Goal: Task Accomplishment & Management: Manage account settings

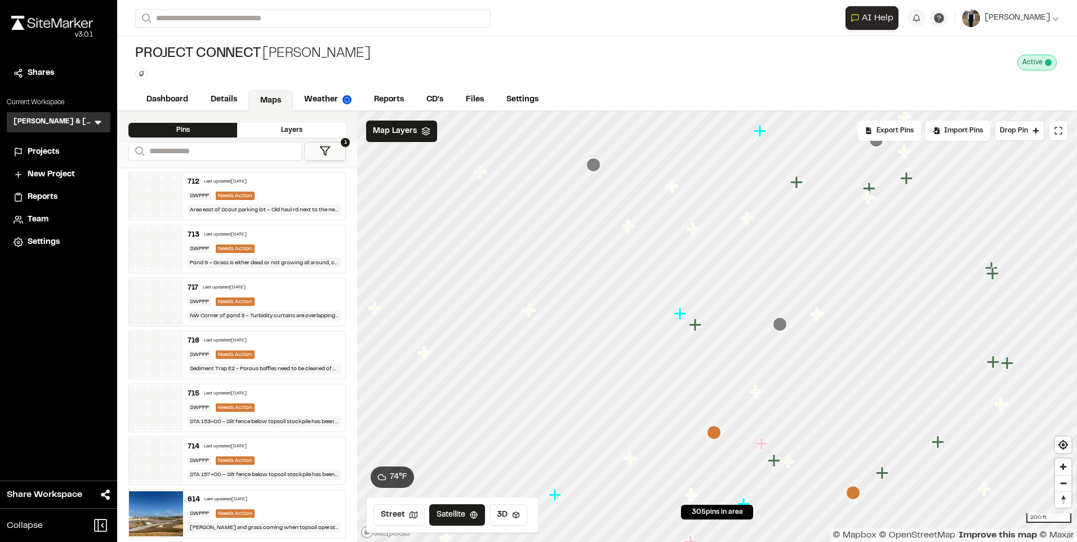
click at [759, 393] on icon "Map marker" at bounding box center [756, 391] width 15 height 15
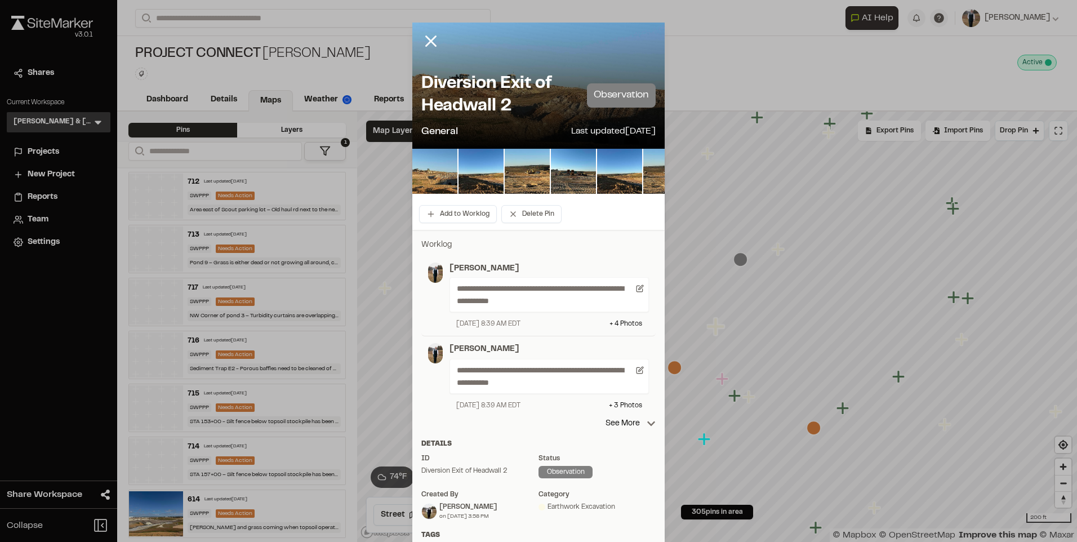
click at [614, 417] on div "**********" at bounding box center [538, 376] width 234 height 81
click at [614, 420] on p "See More" at bounding box center [630, 423] width 50 height 12
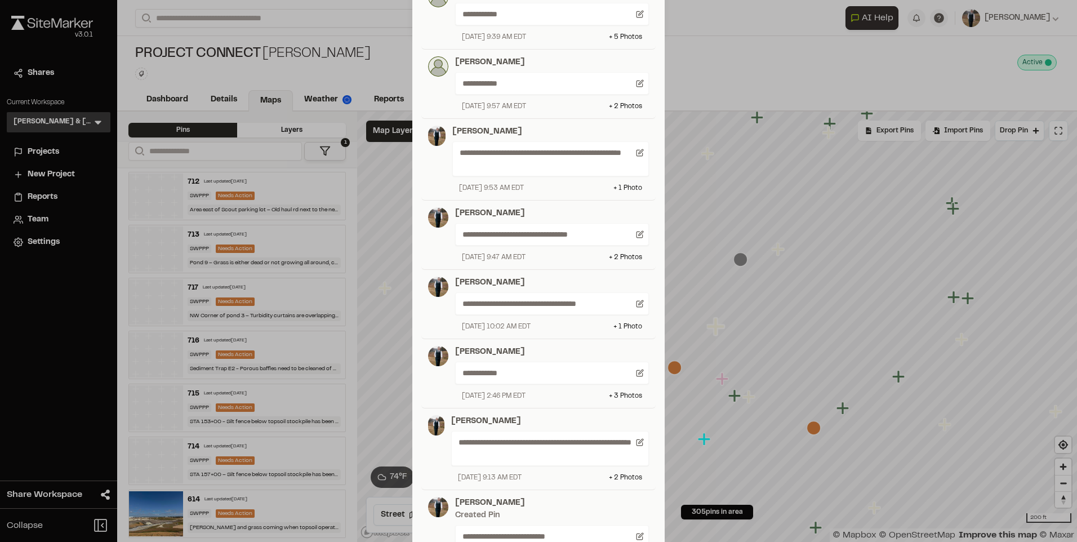
scroll to position [676, 0]
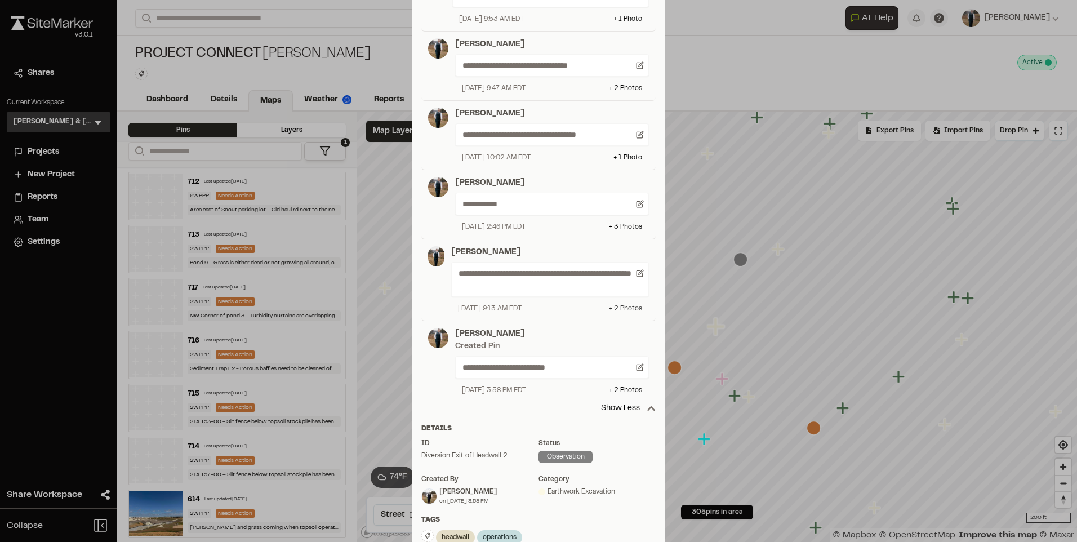
click at [610, 309] on div "+ 2 Photo s" at bounding box center [625, 309] width 33 height 10
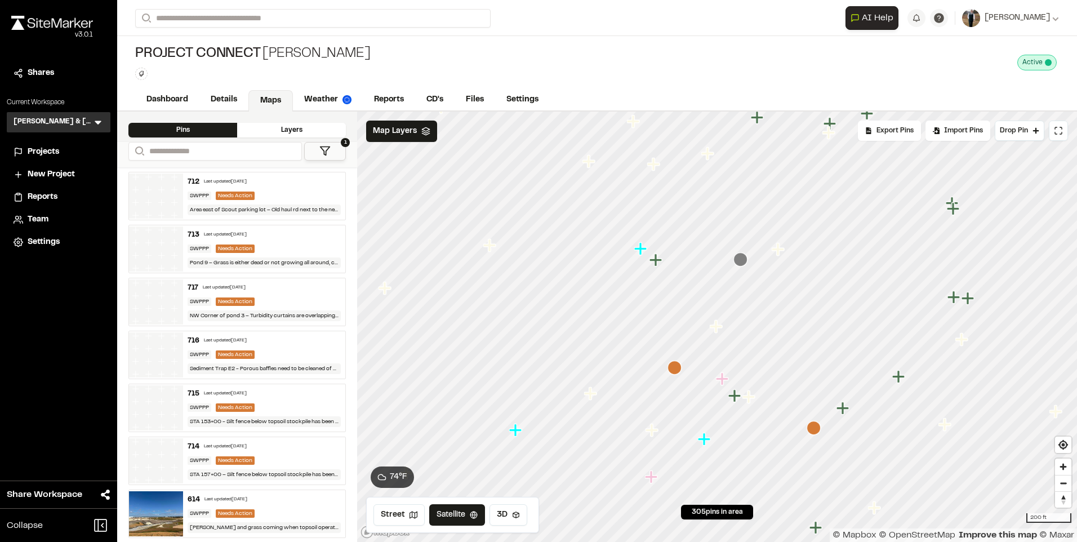
click at [656, 434] on icon "Map marker" at bounding box center [652, 430] width 15 height 15
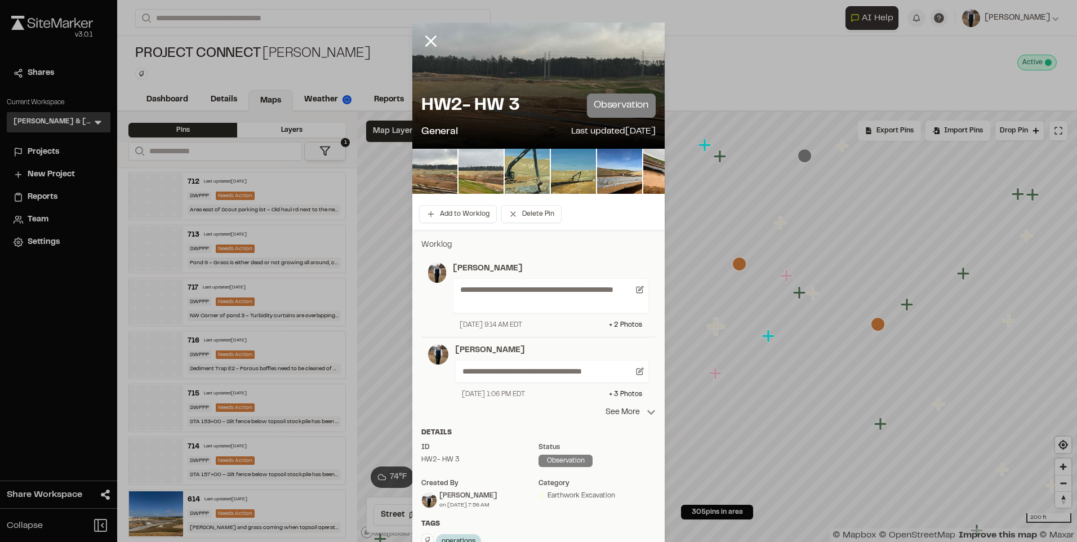
click at [635, 413] on p "See More" at bounding box center [630, 412] width 50 height 12
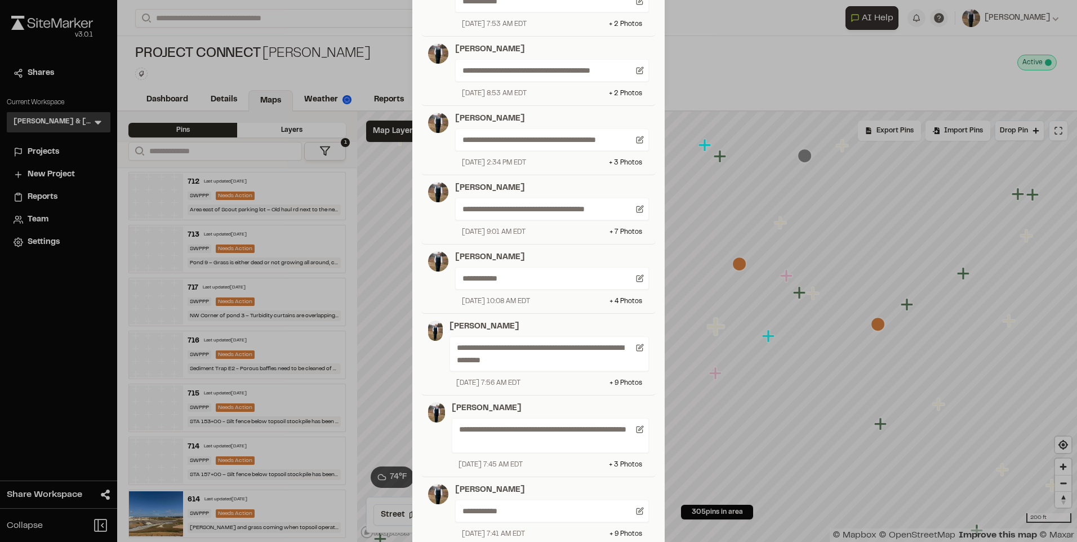
scroll to position [451, 0]
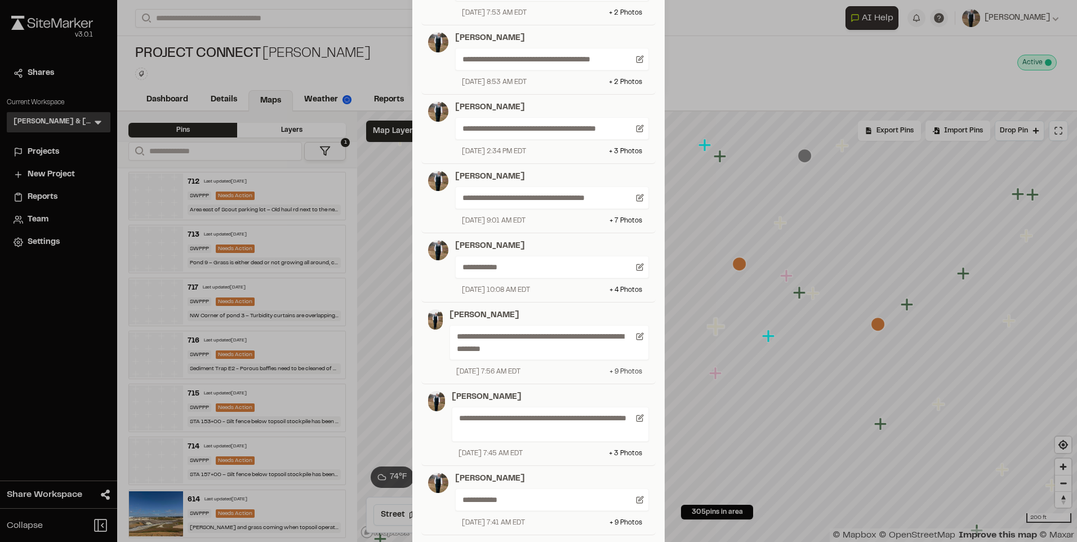
click at [621, 369] on div "+ 9 Photo s" at bounding box center [625, 372] width 33 height 10
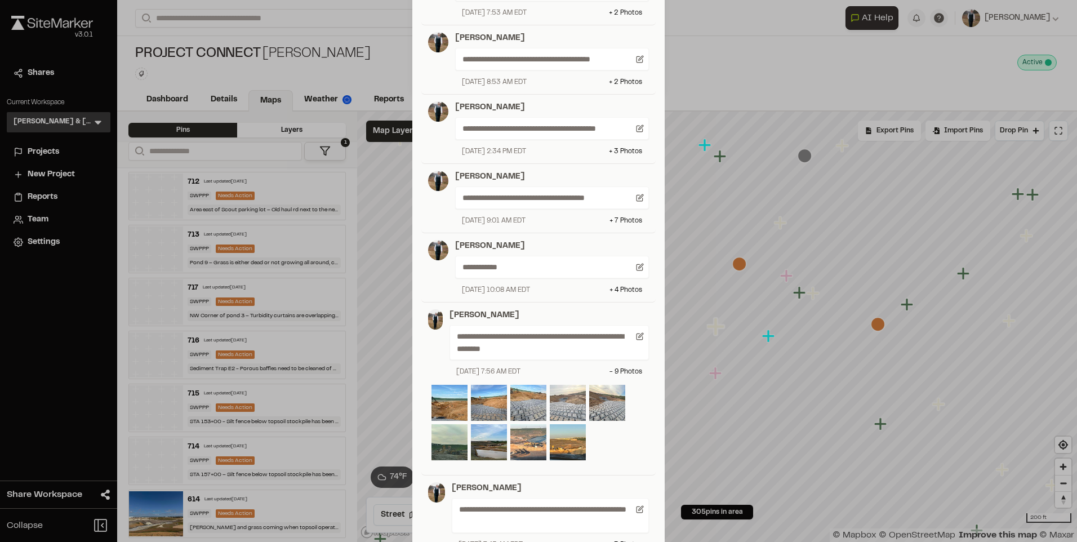
click at [566, 400] on img at bounding box center [568, 403] width 36 height 36
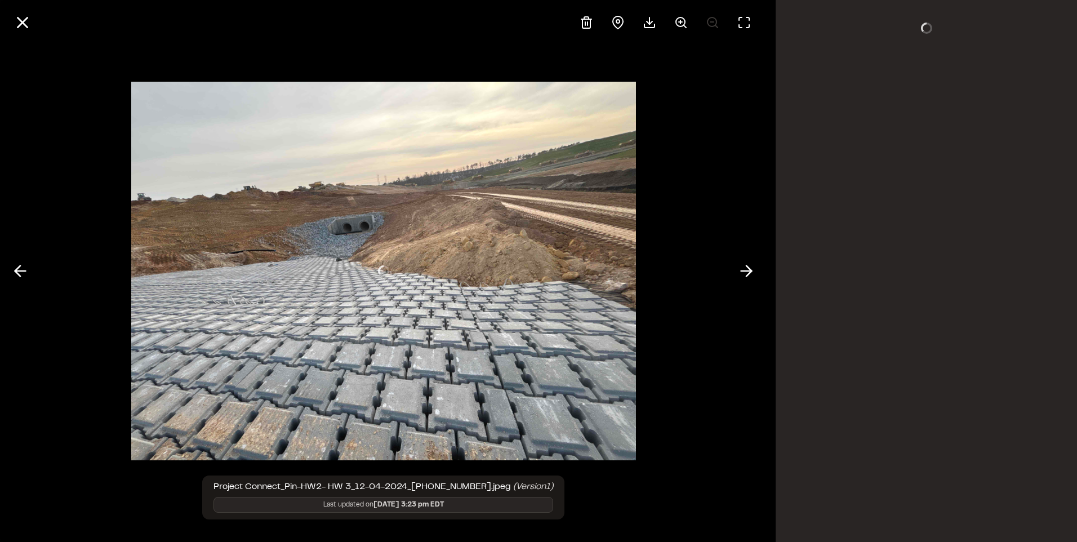
scroll to position [0, 0]
click at [21, 15] on icon at bounding box center [22, 22] width 19 height 19
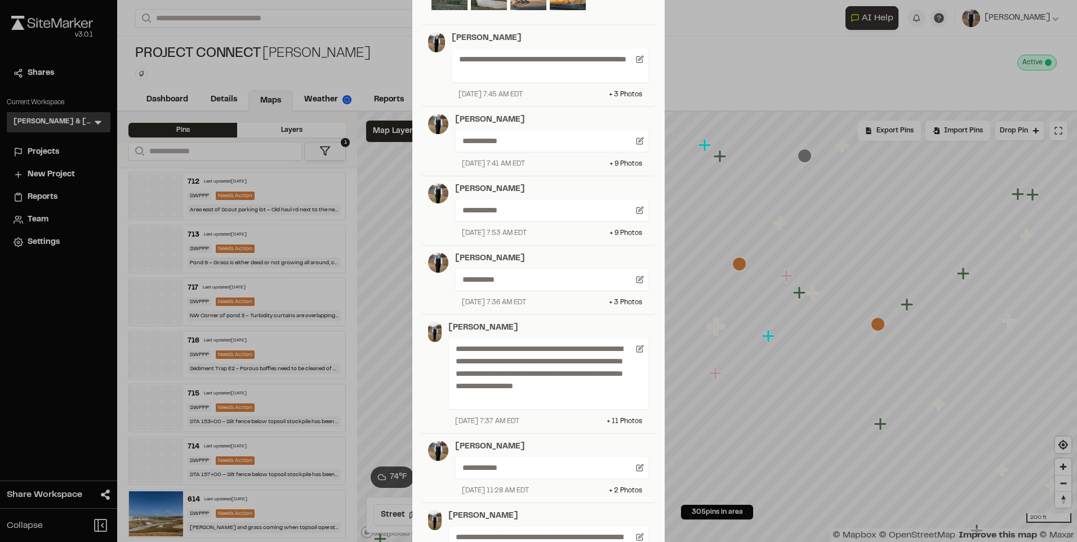
scroll to position [901, 0]
click at [611, 420] on div "+ 11 Photo s" at bounding box center [624, 421] width 35 height 10
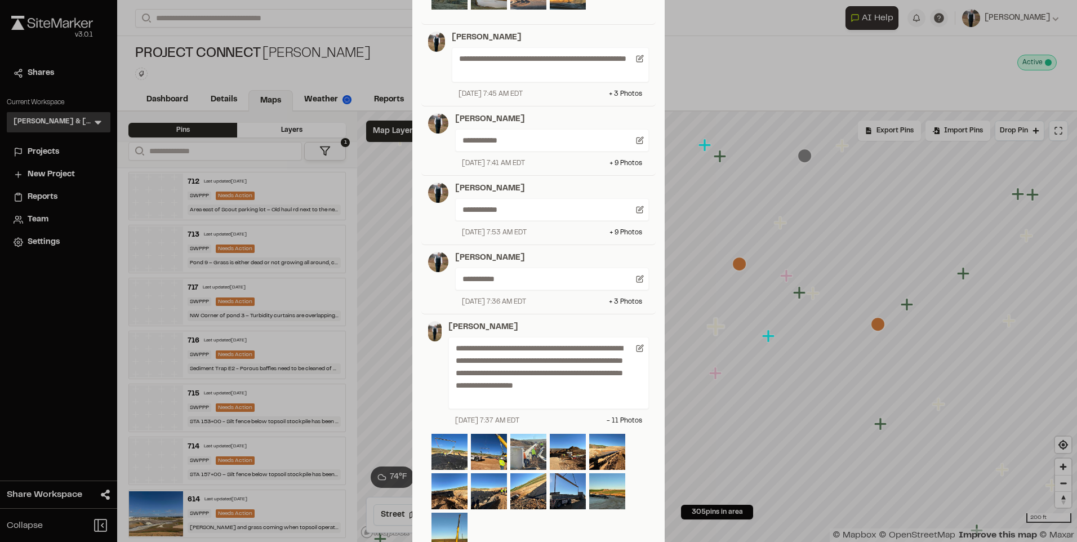
scroll to position [957, 0]
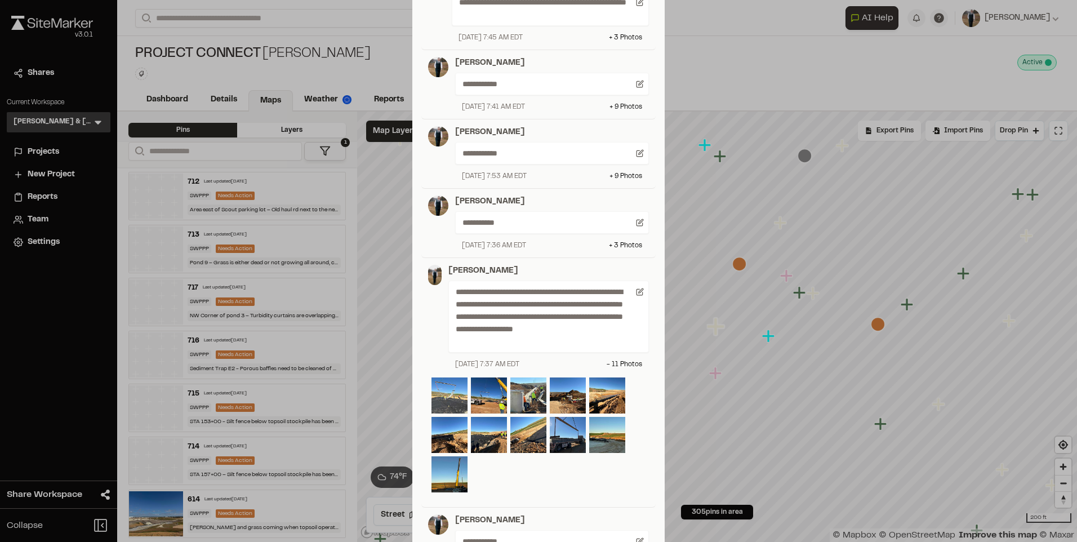
click at [451, 396] on img at bounding box center [449, 395] width 36 height 36
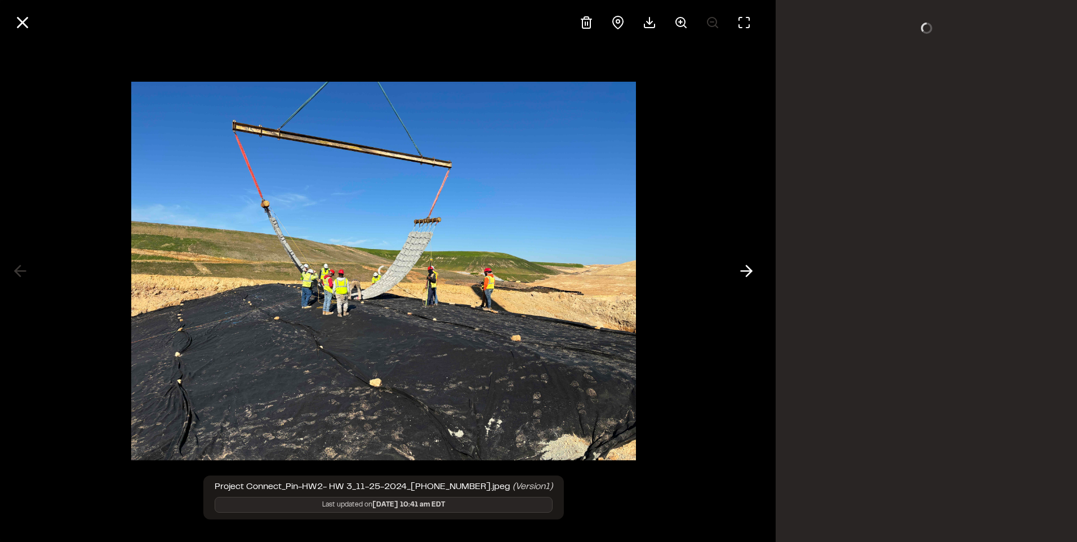
scroll to position [0, 0]
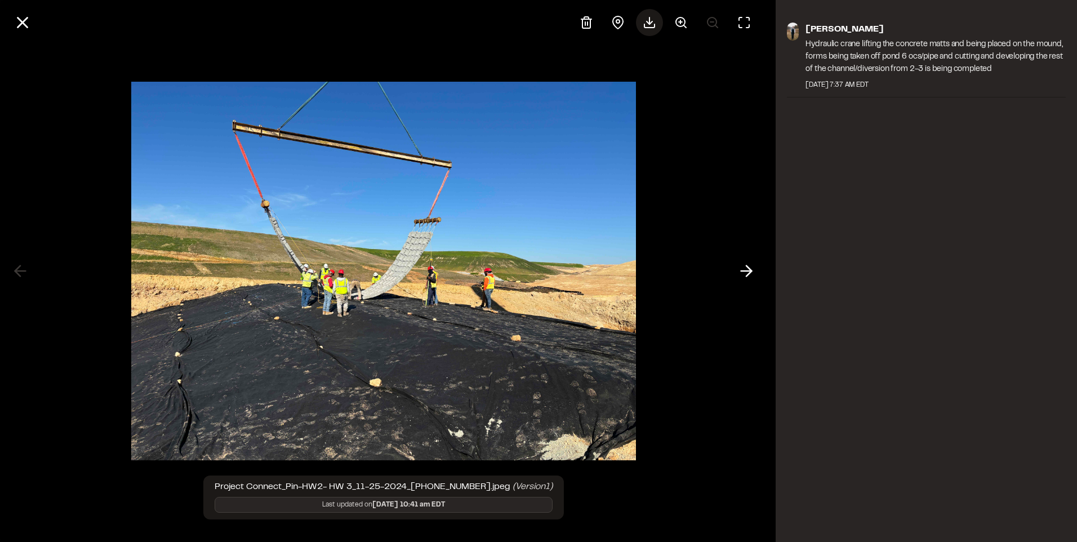
click at [644, 27] on icon at bounding box center [650, 23] width 14 height 14
click at [21, 28] on icon at bounding box center [22, 22] width 19 height 19
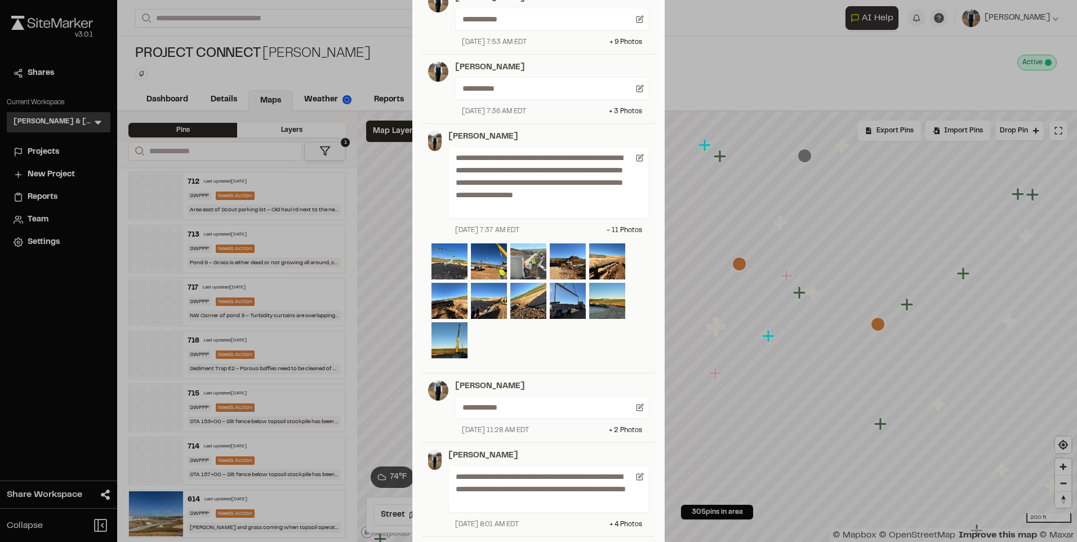
scroll to position [1126, 0]
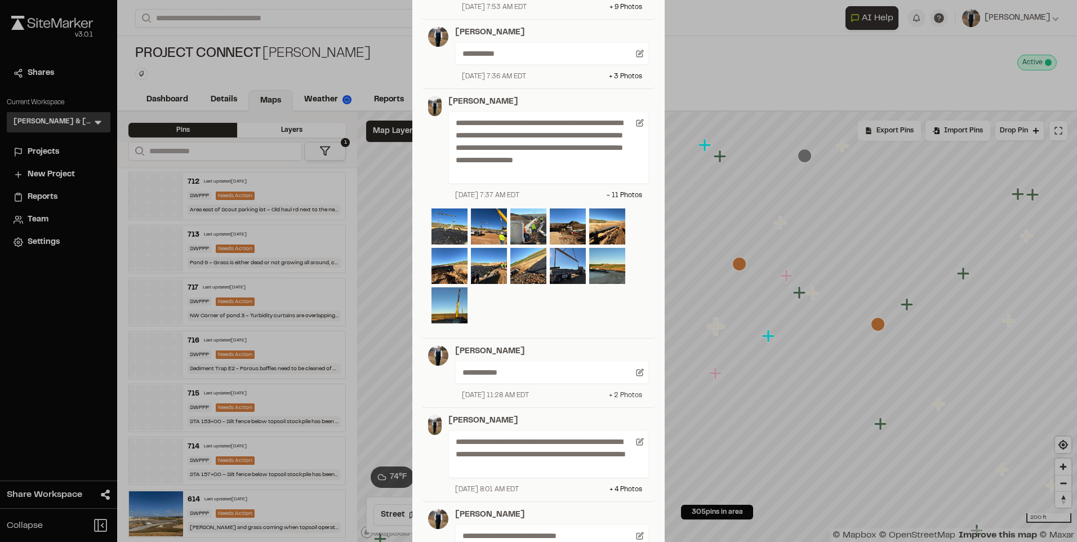
click at [627, 399] on div "+ 2 Photo s" at bounding box center [625, 395] width 33 height 10
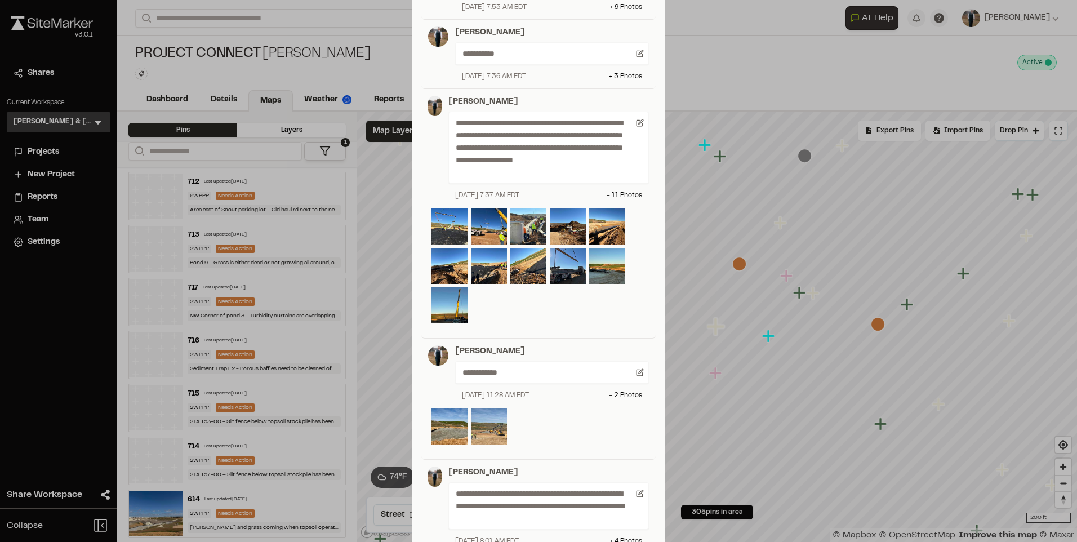
click at [486, 438] on img at bounding box center [489, 426] width 36 height 36
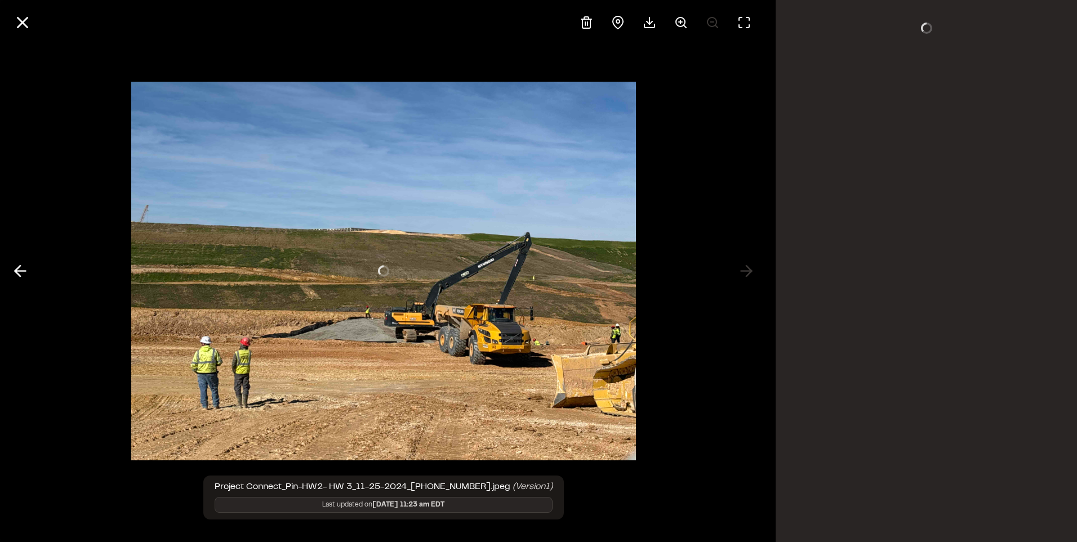
scroll to position [0, 0]
click at [17, 273] on polyline at bounding box center [17, 271] width 5 height 11
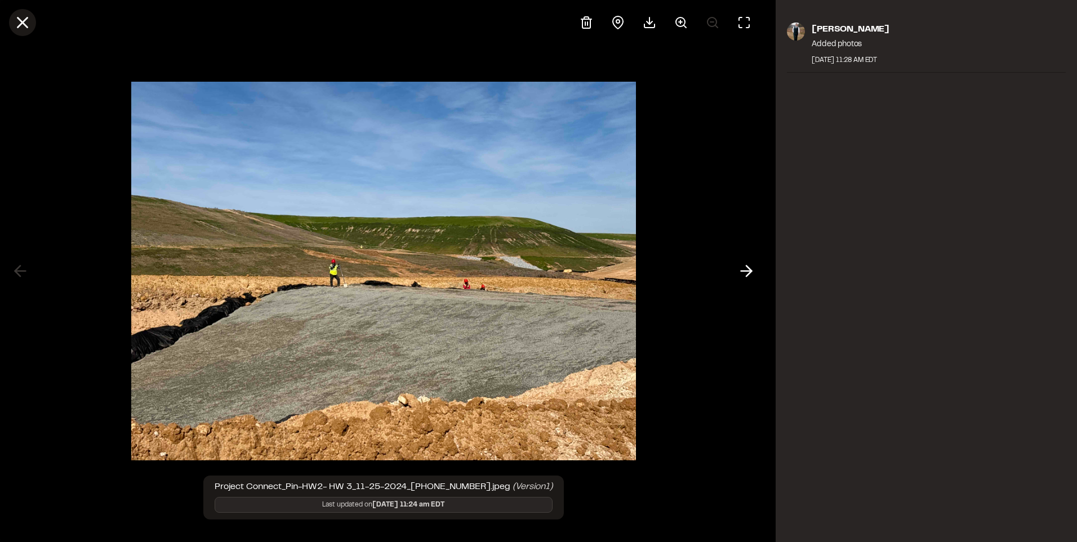
click at [15, 20] on icon at bounding box center [22, 22] width 19 height 19
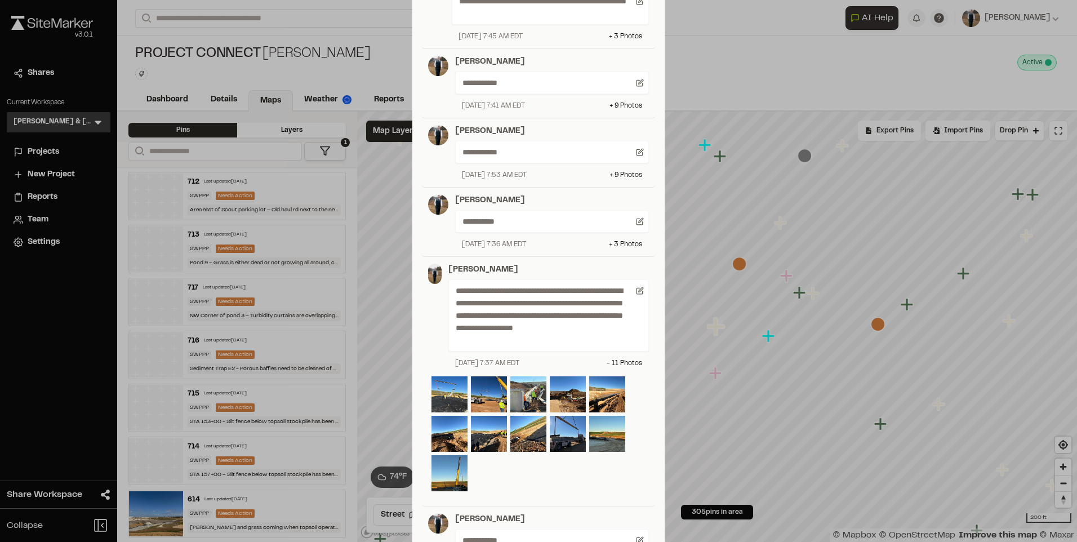
scroll to position [957, 0]
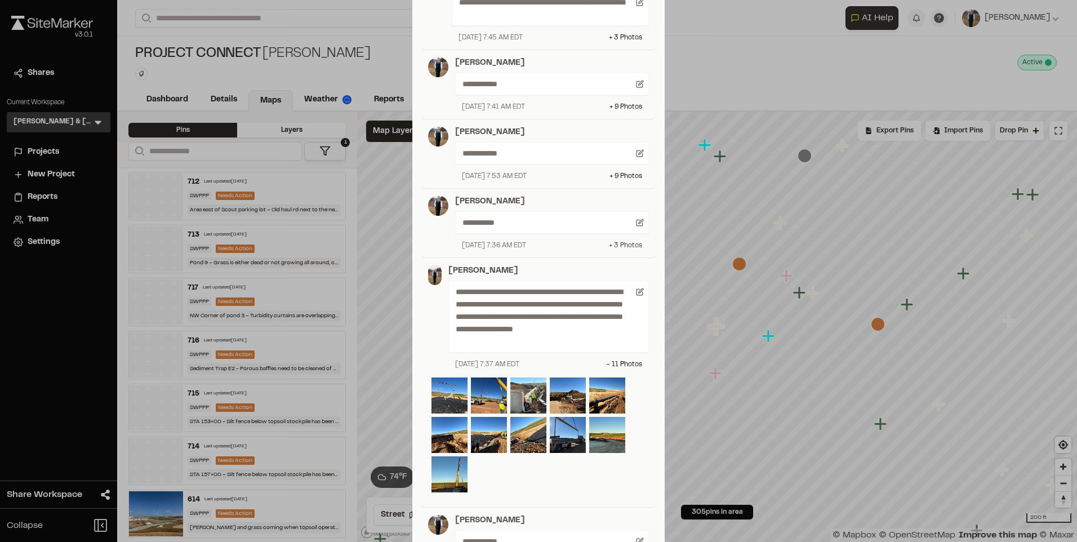
click at [624, 243] on div "+ 3 Photo s" at bounding box center [625, 245] width 33 height 10
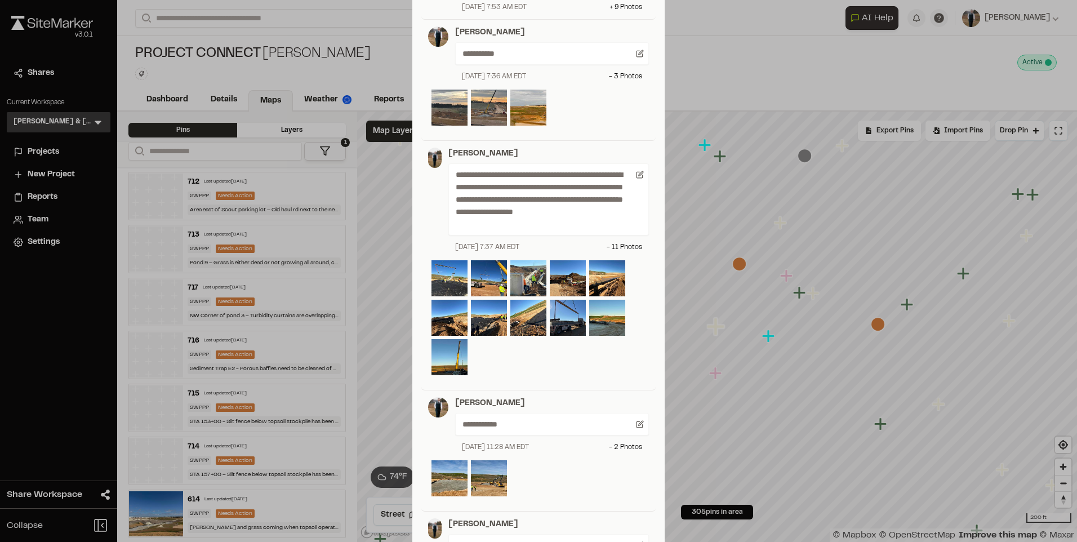
scroll to position [1295, 0]
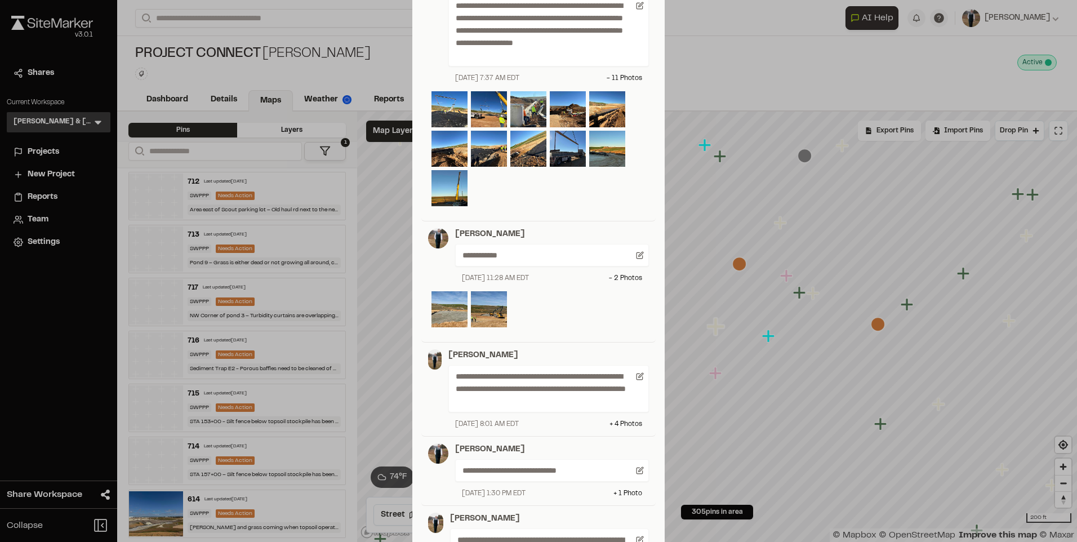
click at [448, 312] on img at bounding box center [449, 309] width 36 height 36
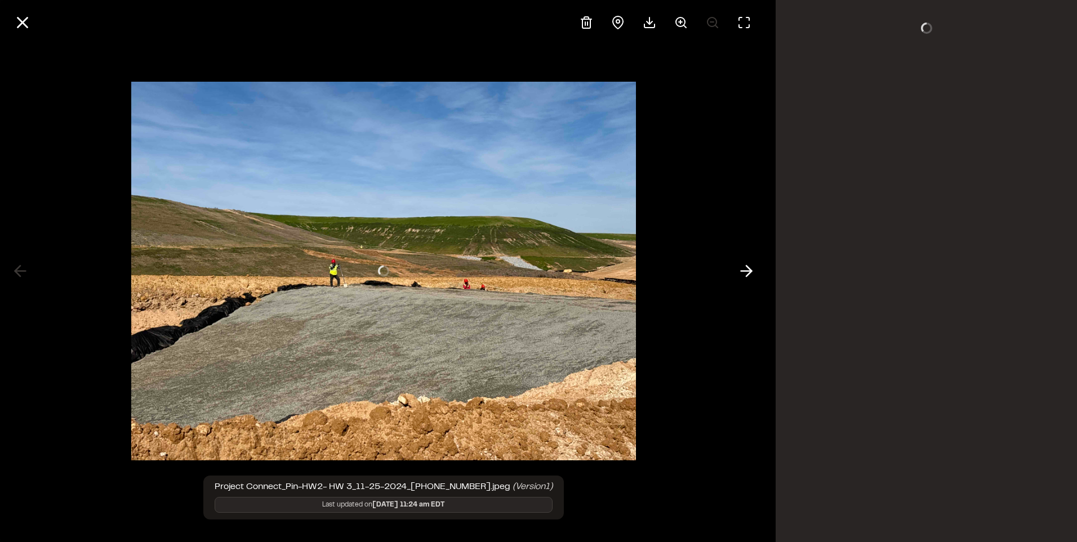
scroll to position [0, 0]
click at [649, 24] on line at bounding box center [649, 20] width 0 height 7
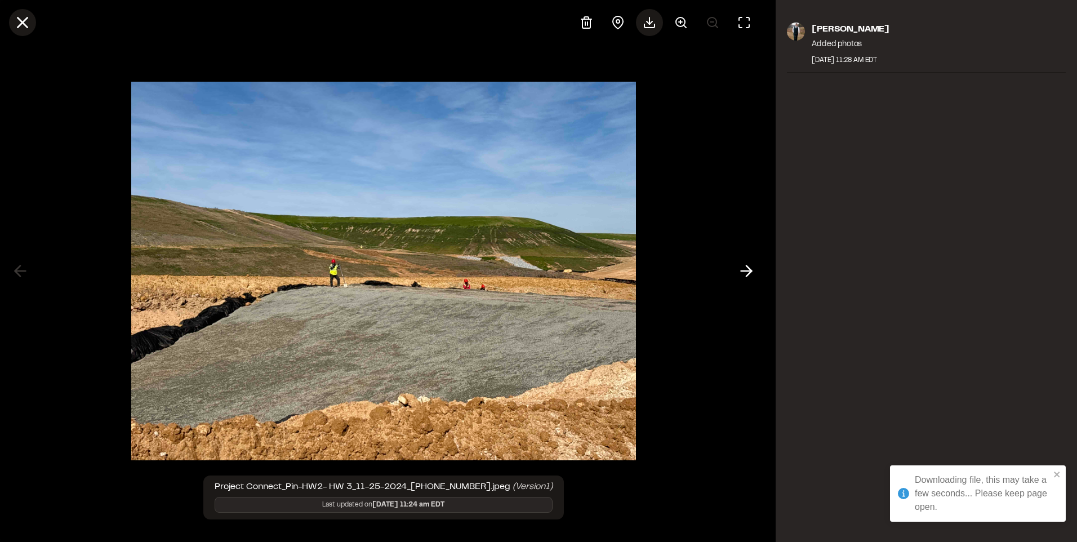
click at [14, 16] on icon at bounding box center [22, 22] width 19 height 19
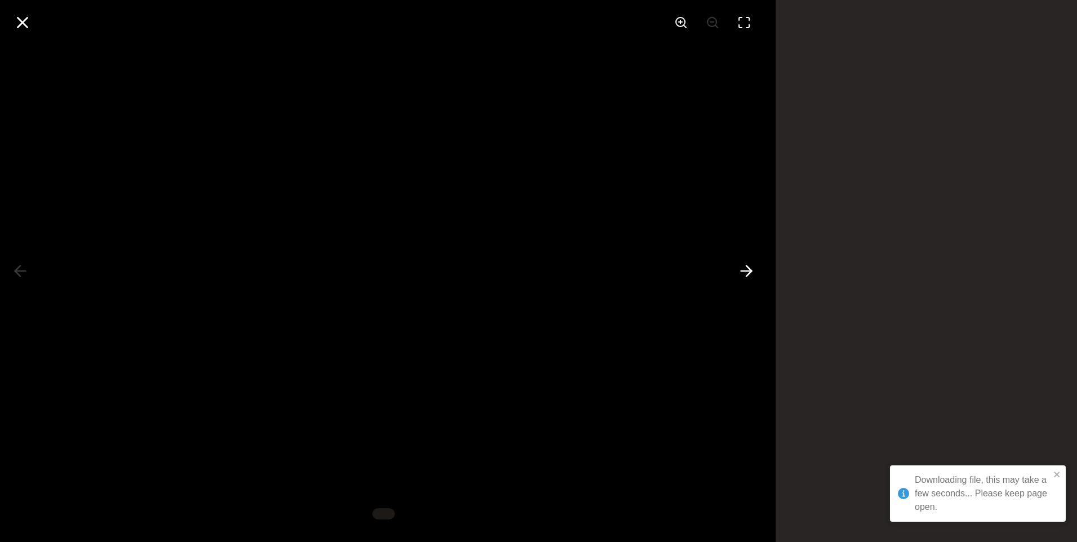
scroll to position [1295, 0]
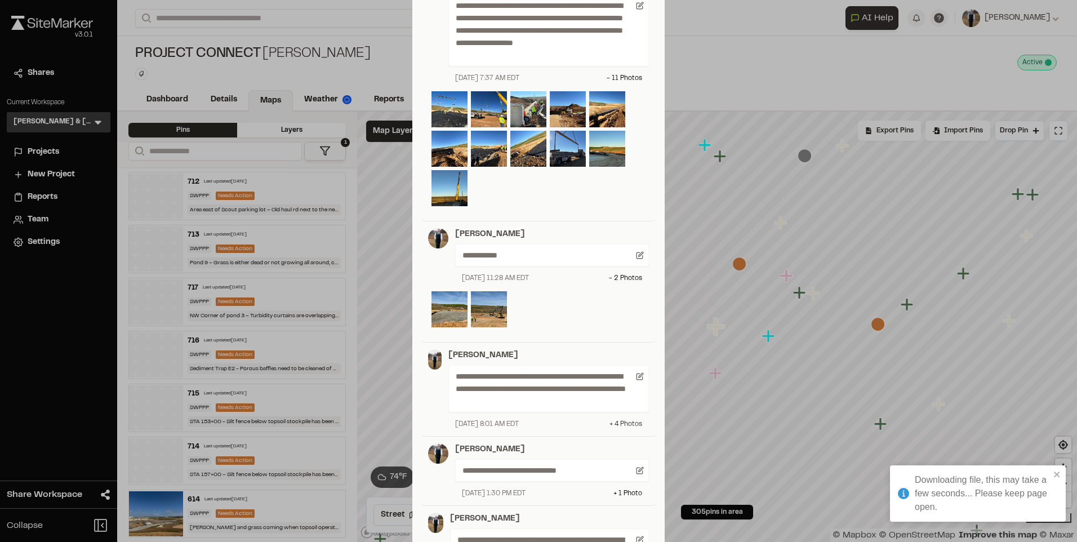
click at [624, 428] on div "+ 4 Photo s" at bounding box center [625, 424] width 33 height 10
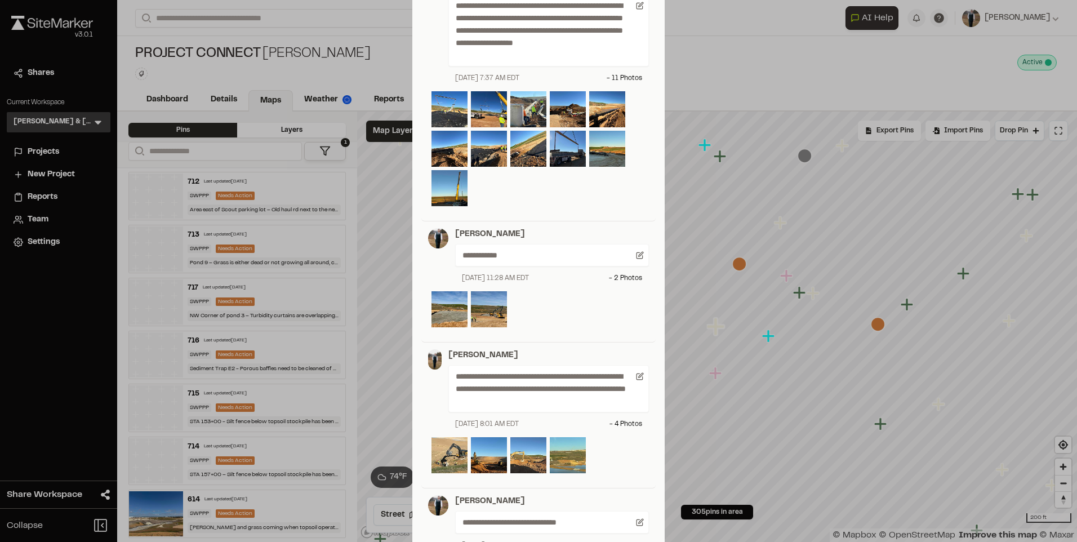
click at [530, 455] on img at bounding box center [528, 455] width 36 height 36
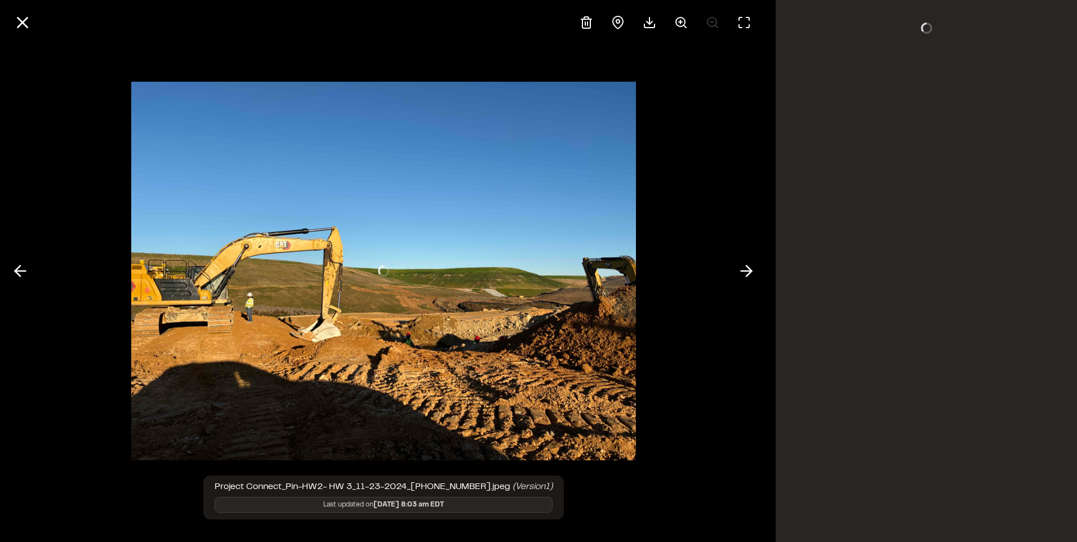
scroll to position [0, 0]
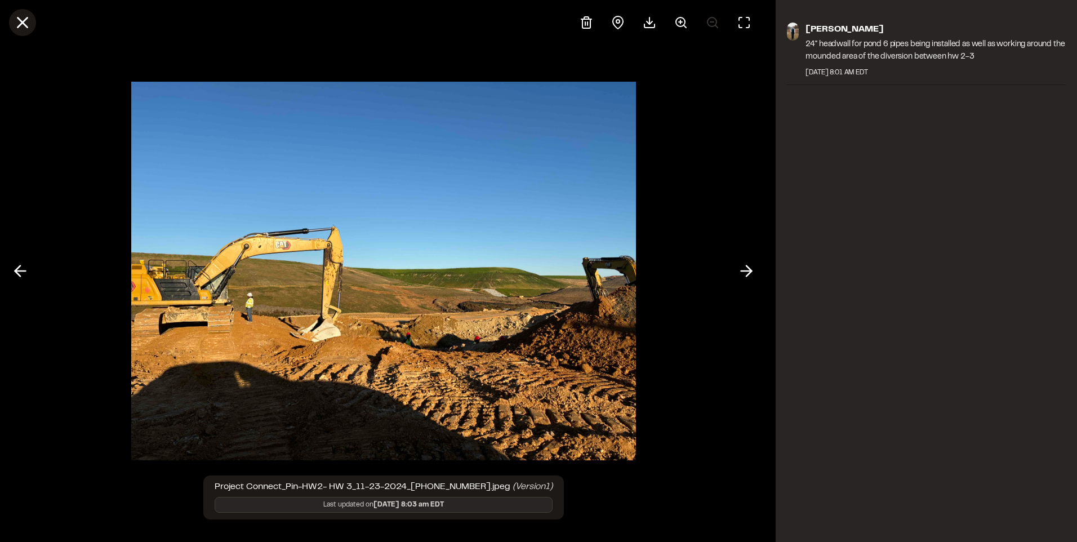
click at [24, 21] on line at bounding box center [23, 23] width 10 height 10
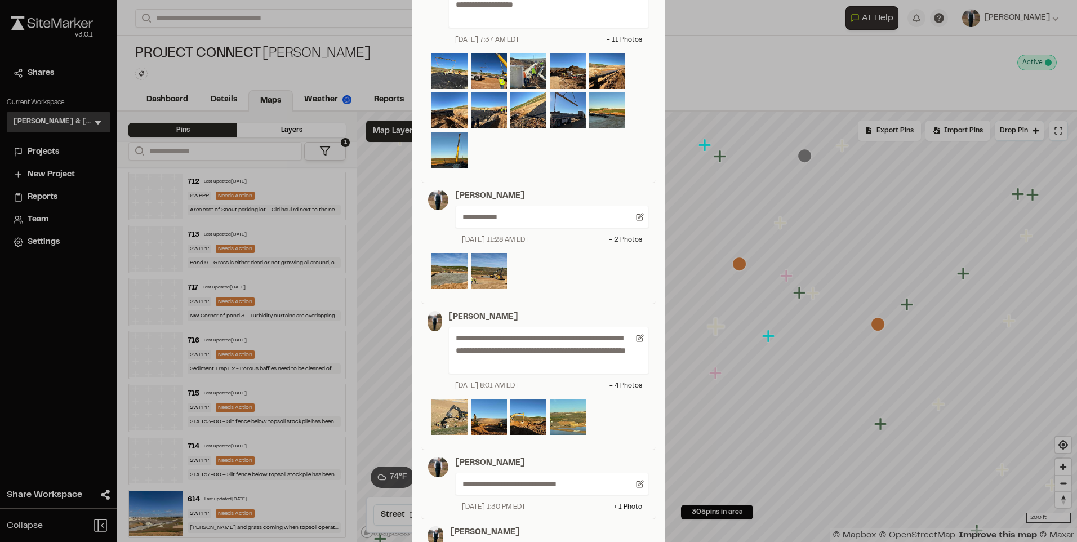
scroll to position [1352, 0]
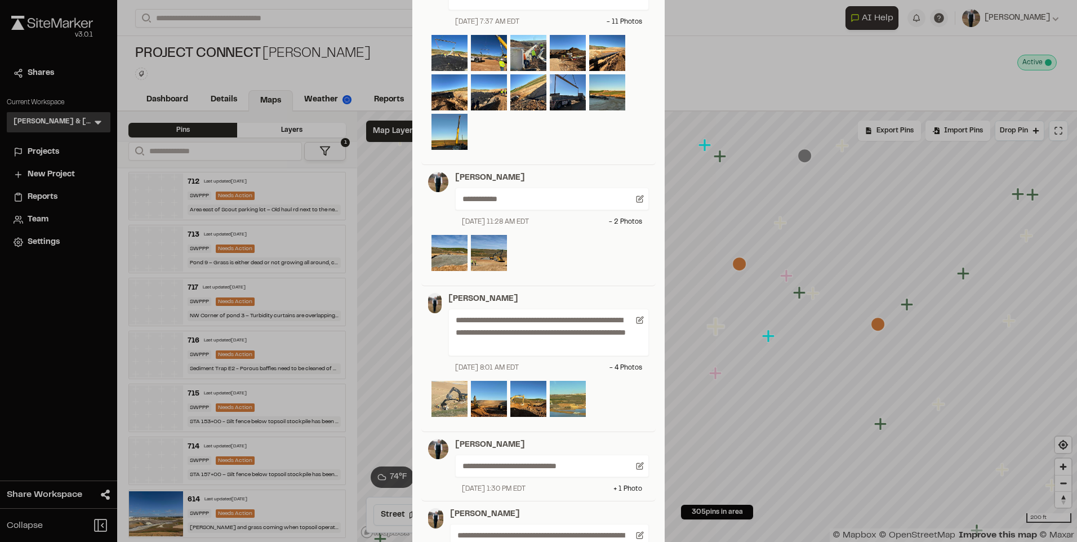
click at [443, 395] on img at bounding box center [449, 399] width 36 height 36
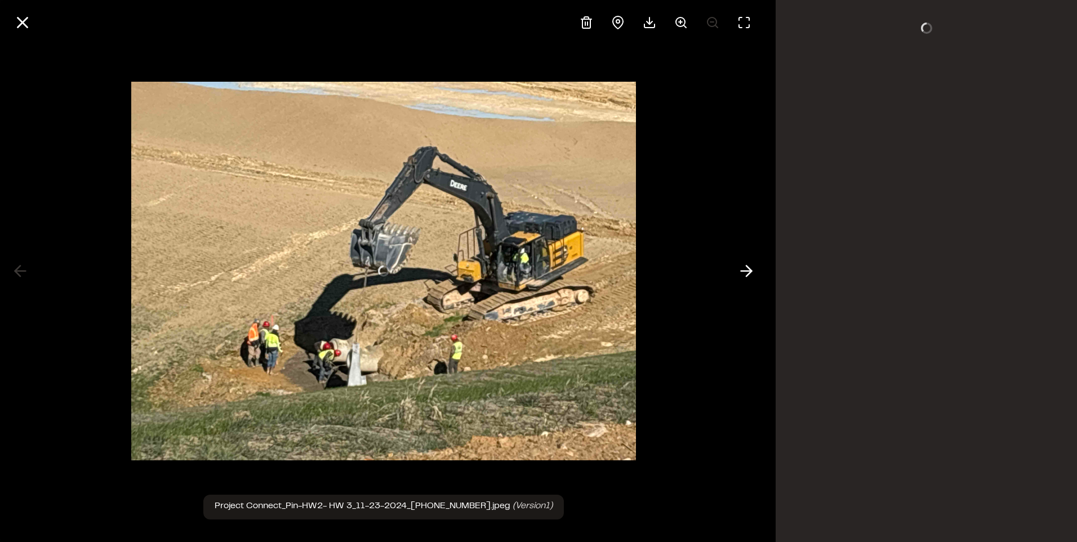
scroll to position [0, 0]
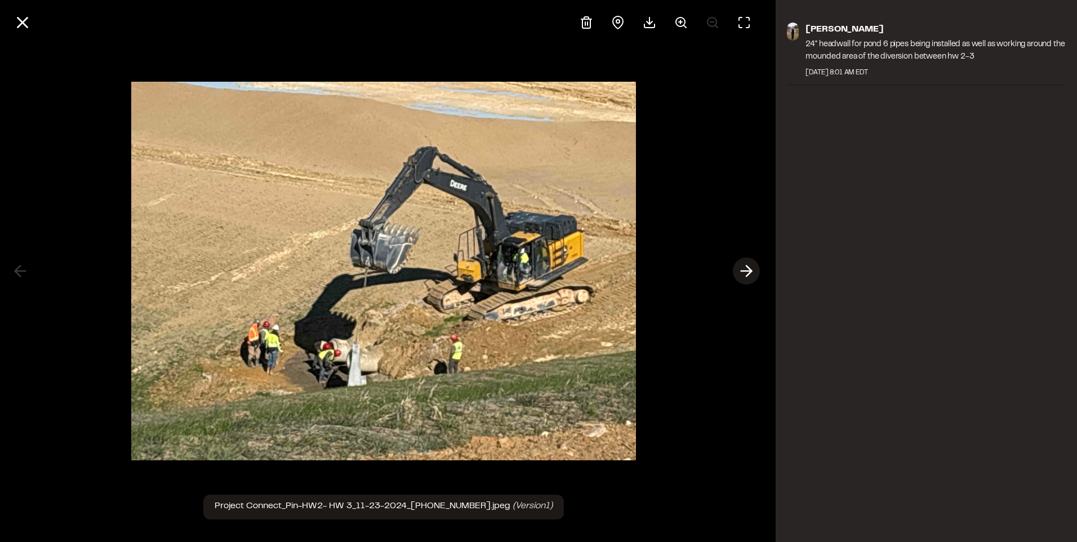
click at [748, 272] on icon at bounding box center [746, 270] width 18 height 19
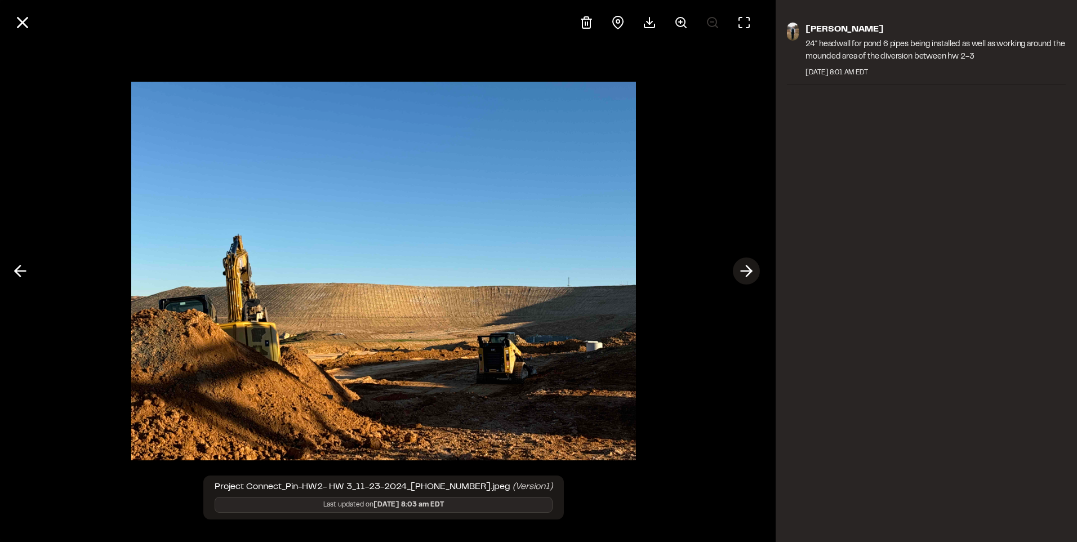
click at [748, 272] on icon at bounding box center [746, 270] width 18 height 19
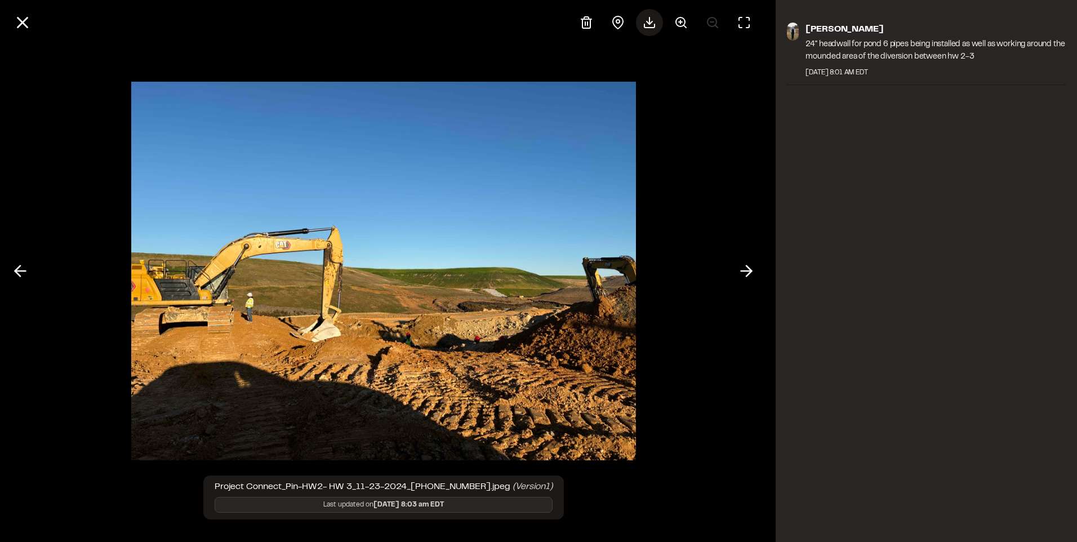
click at [650, 25] on icon at bounding box center [650, 23] width 14 height 14
click at [736, 264] on button at bounding box center [746, 270] width 27 height 27
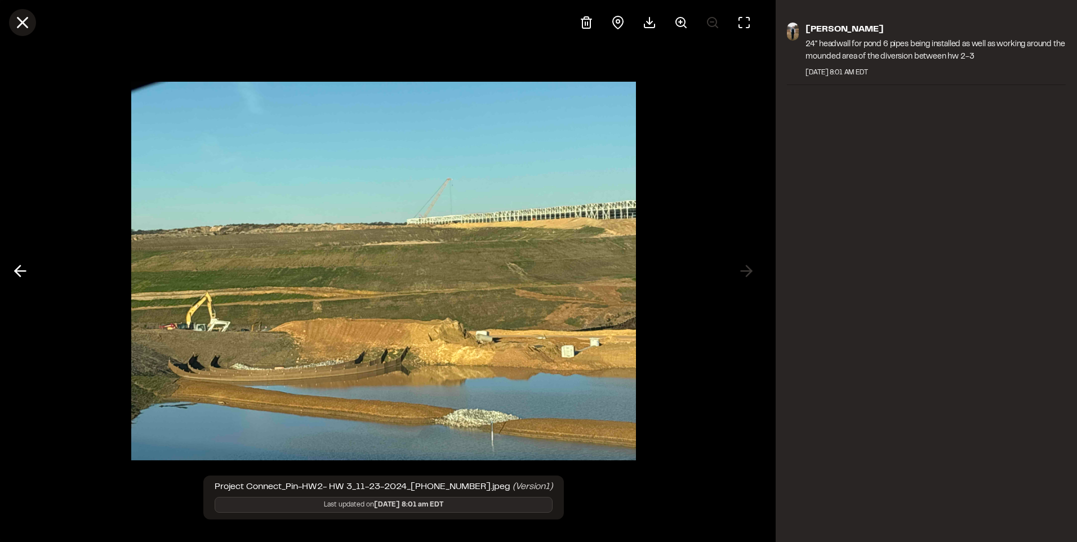
click at [22, 16] on icon at bounding box center [22, 22] width 19 height 19
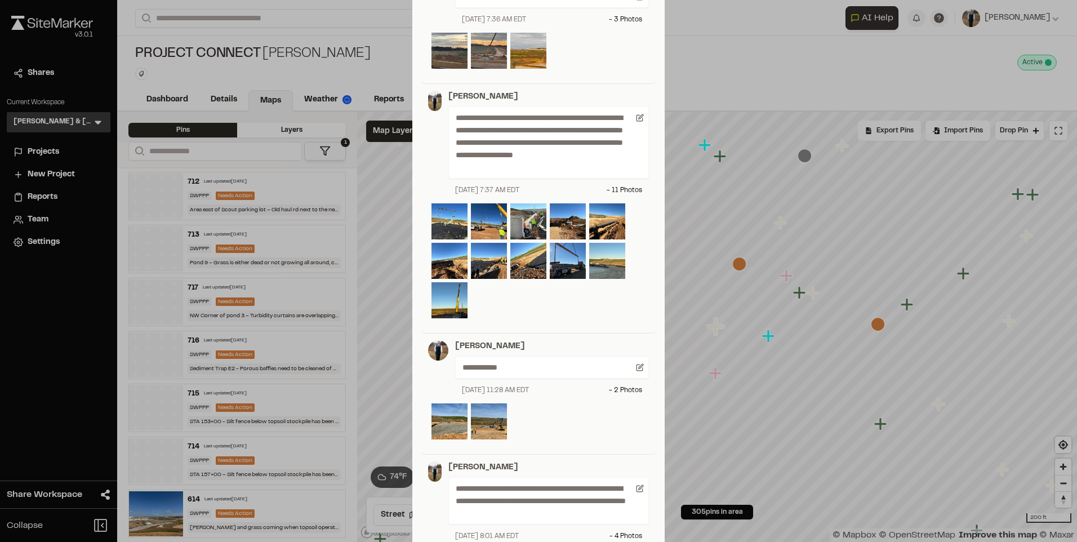
scroll to position [1183, 0]
click at [446, 220] on img at bounding box center [449, 222] width 36 height 36
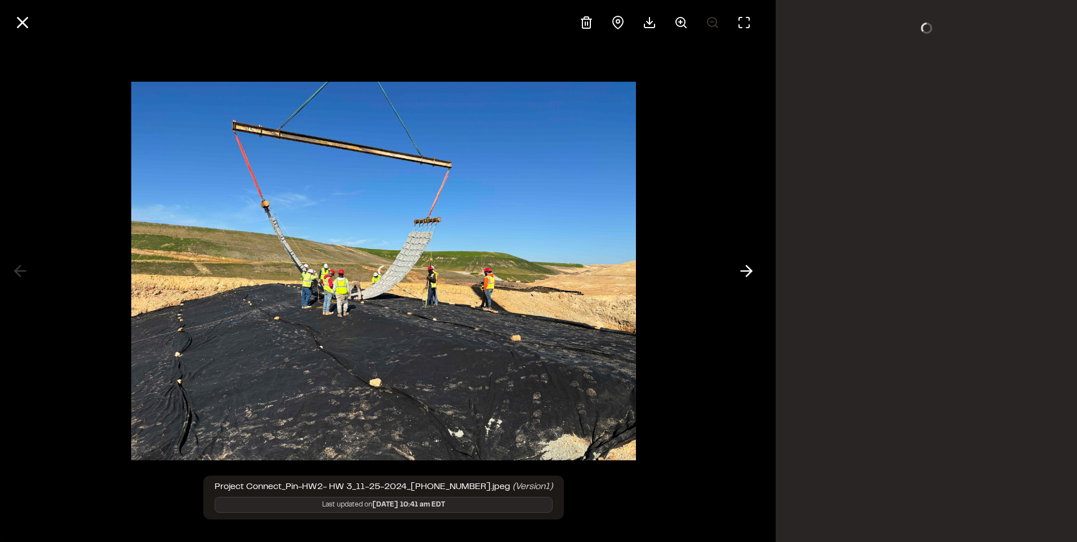
scroll to position [0, 0]
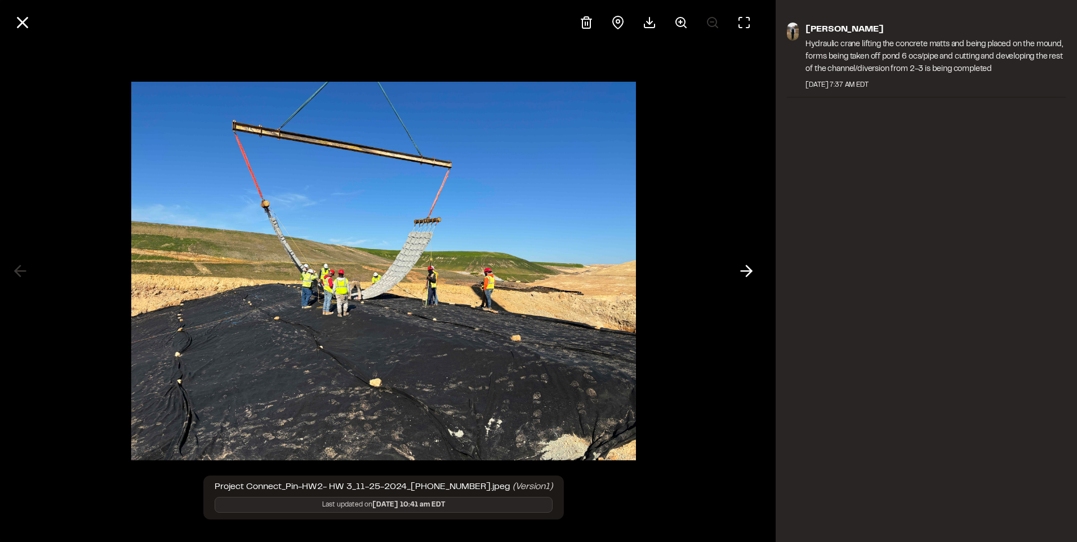
click at [12, 13] on div at bounding box center [383, 22] width 766 height 45
click at [17, 17] on icon at bounding box center [22, 22] width 19 height 19
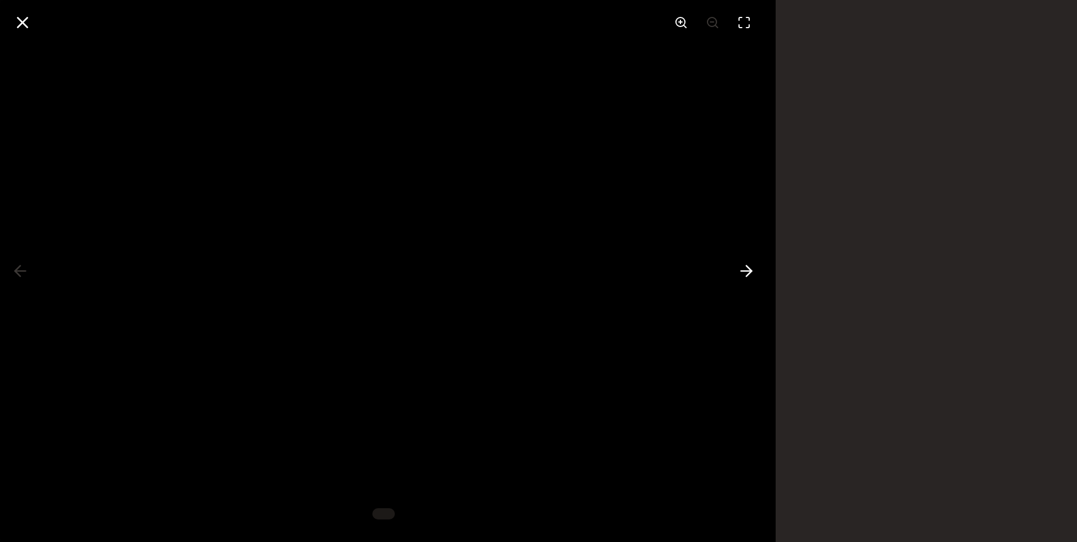
scroll to position [1183, 0]
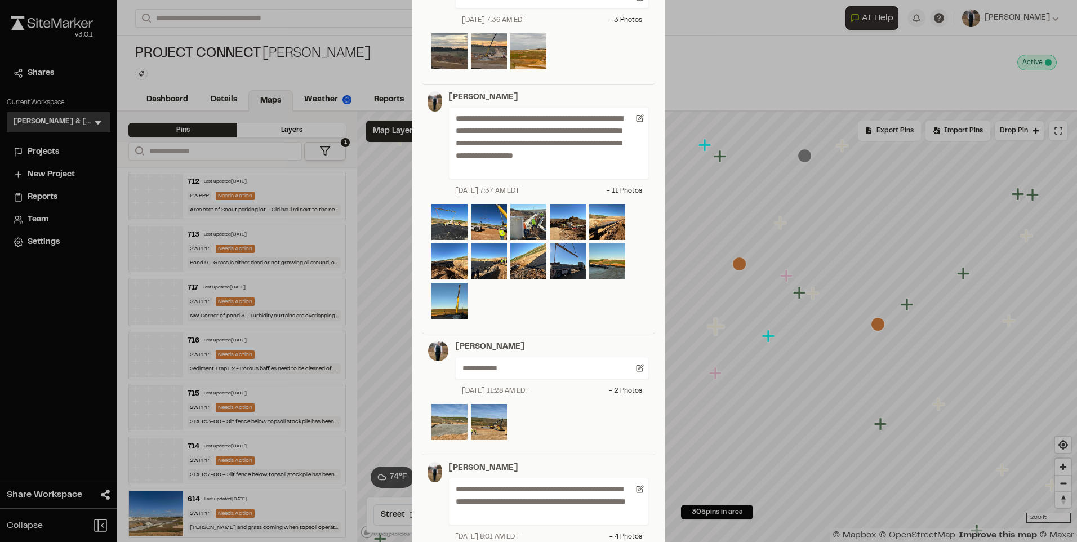
click at [456, 424] on img at bounding box center [449, 422] width 36 height 36
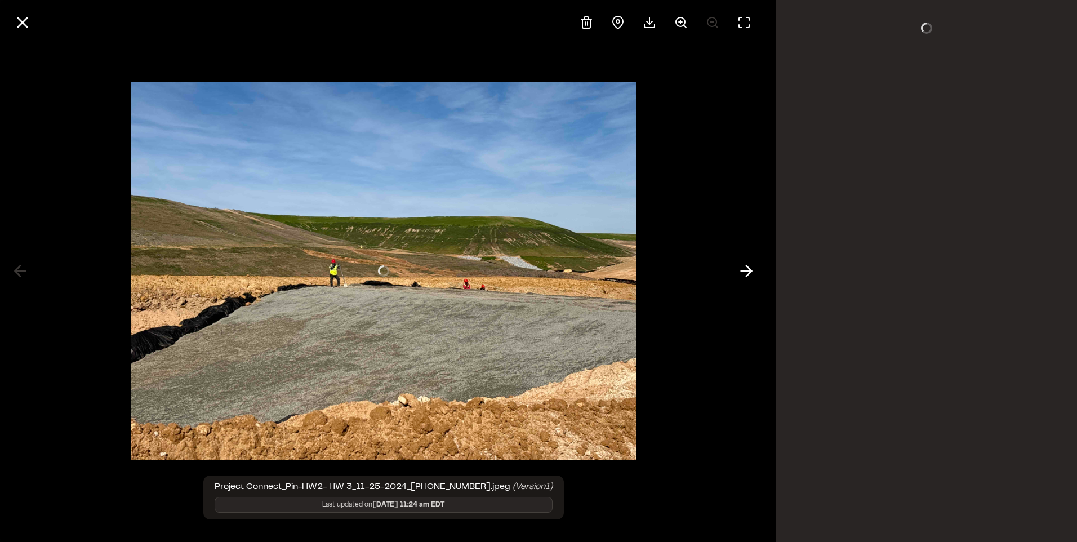
scroll to position [0, 0]
click at [748, 272] on icon at bounding box center [746, 270] width 18 height 19
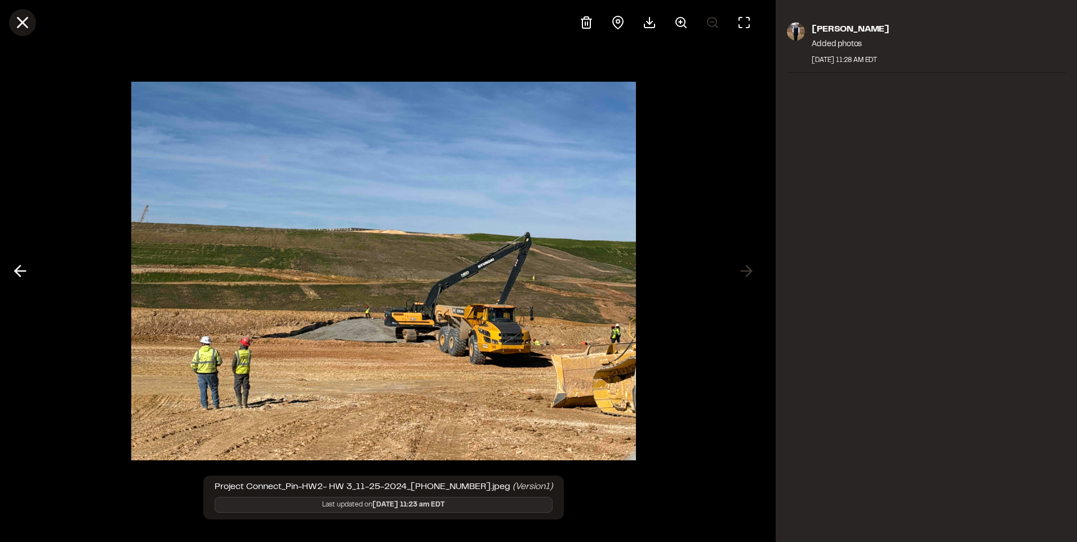
click at [26, 17] on icon at bounding box center [22, 22] width 19 height 19
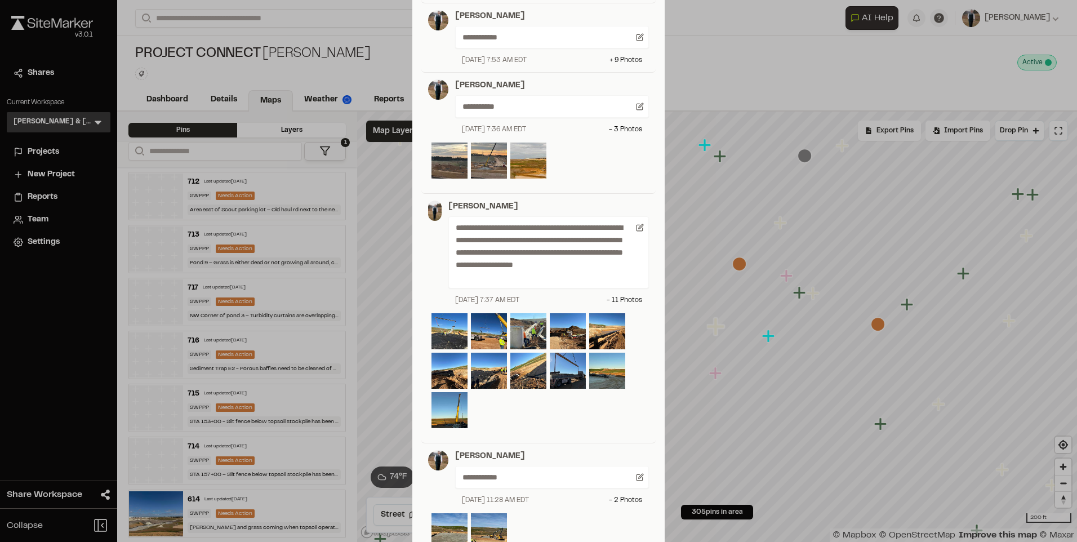
scroll to position [1070, 0]
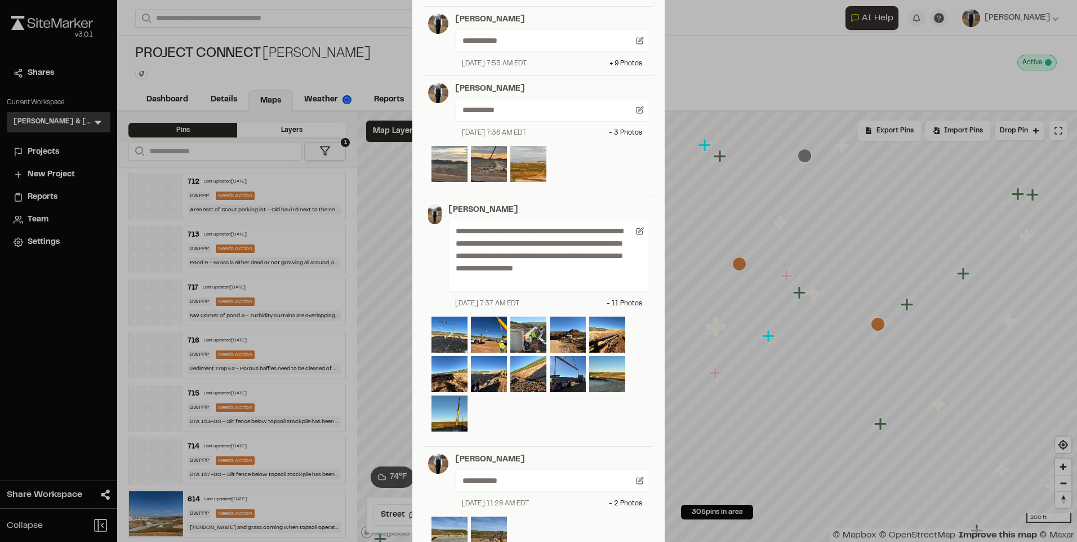
click at [454, 164] on img at bounding box center [449, 164] width 36 height 36
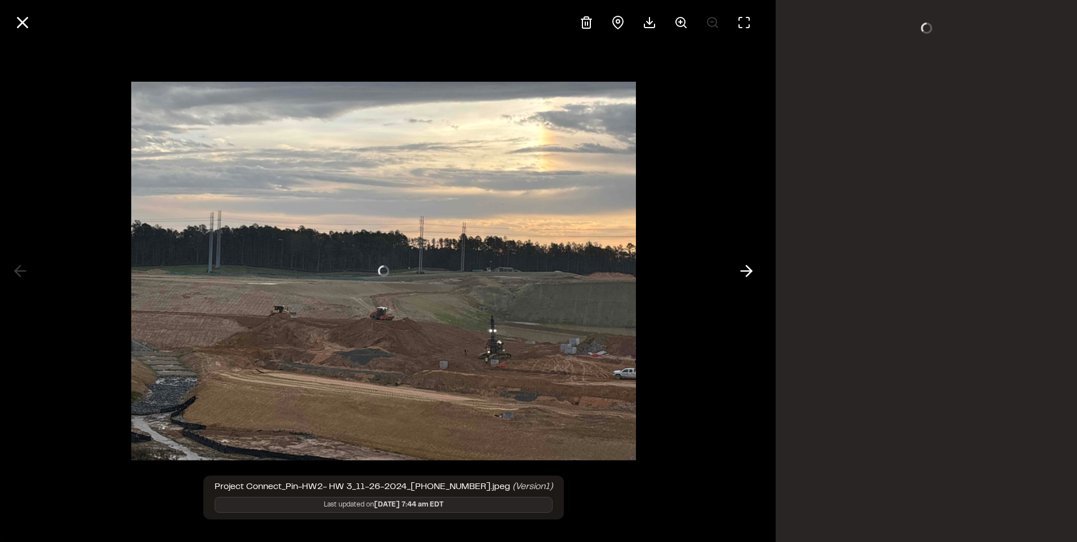
scroll to position [0, 0]
click at [747, 262] on icon at bounding box center [746, 270] width 18 height 19
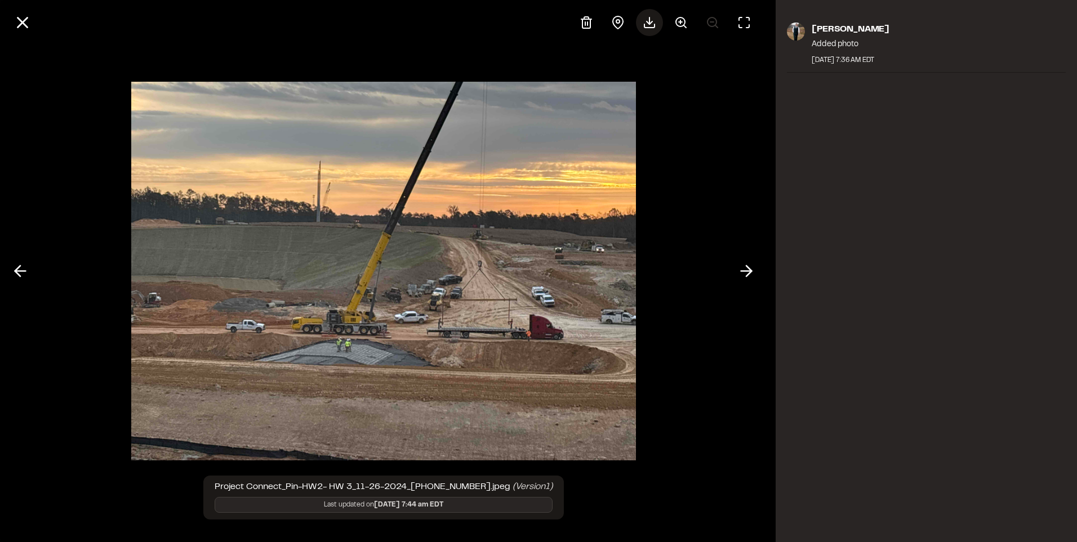
click at [647, 21] on polyline at bounding box center [649, 22] width 6 height 3
click at [17, 16] on icon at bounding box center [22, 22] width 19 height 19
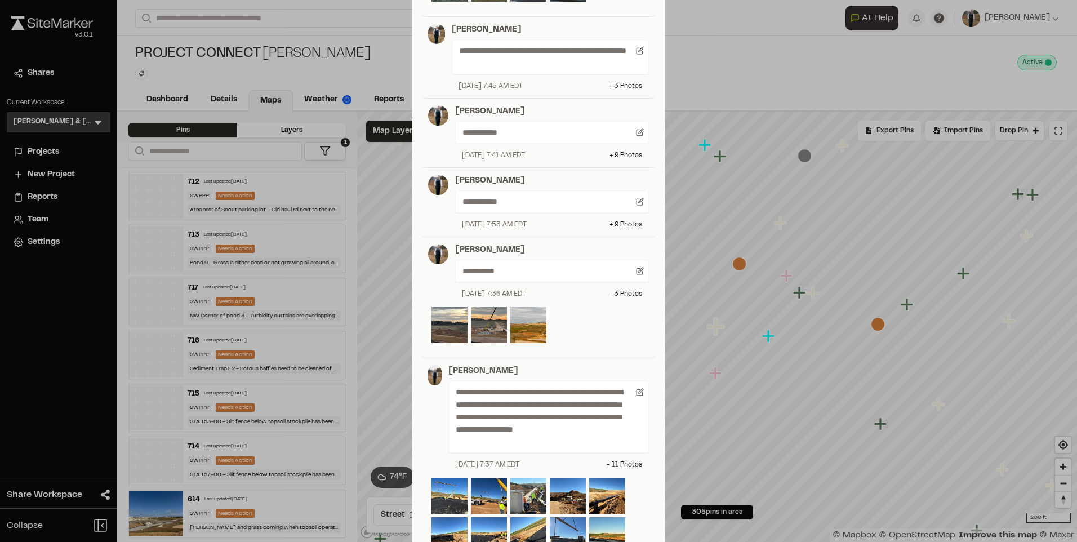
scroll to position [901, 0]
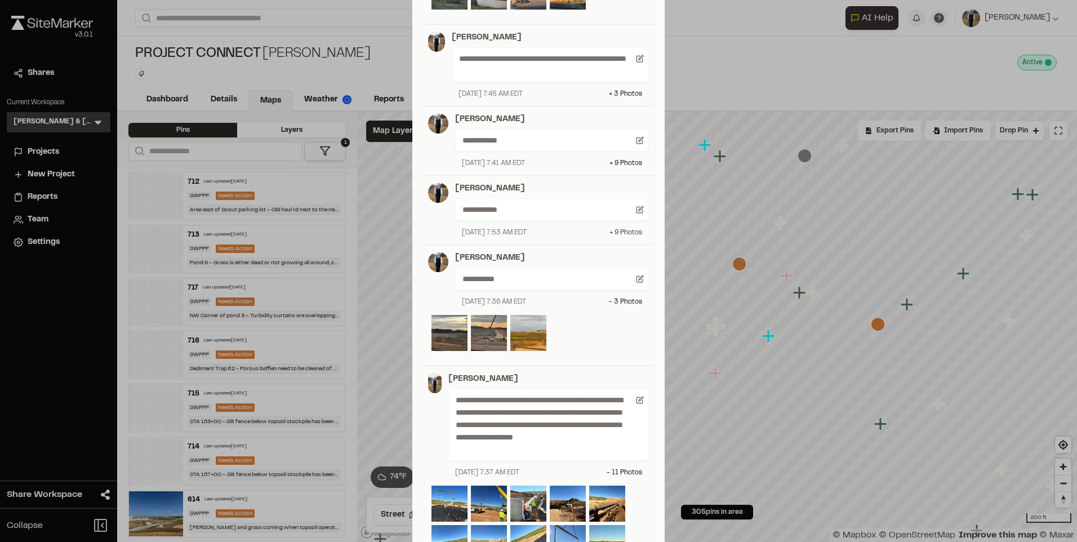
click at [623, 233] on div "+ 9 Photo s" at bounding box center [625, 233] width 33 height 10
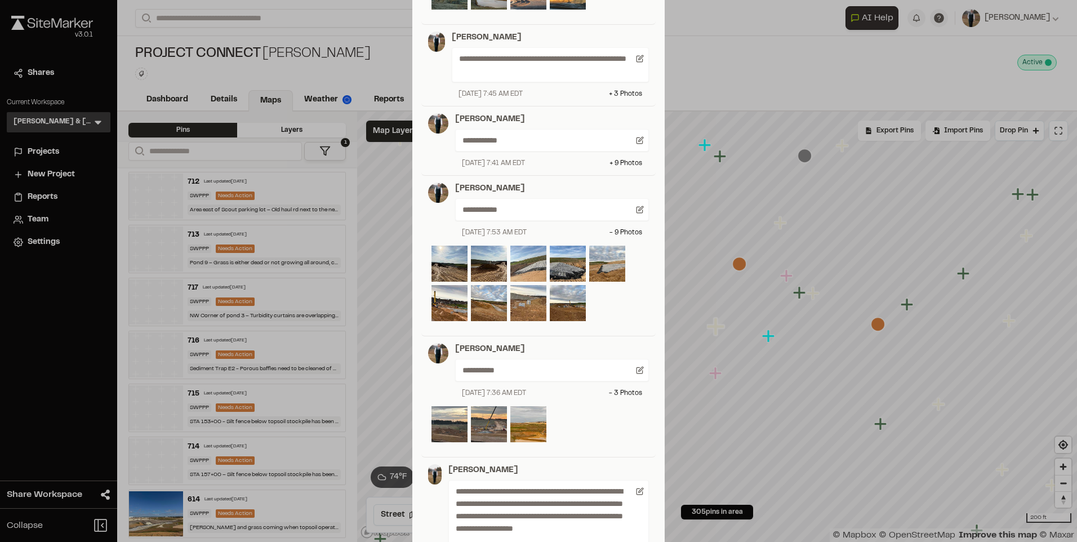
click at [529, 264] on img at bounding box center [528, 264] width 36 height 36
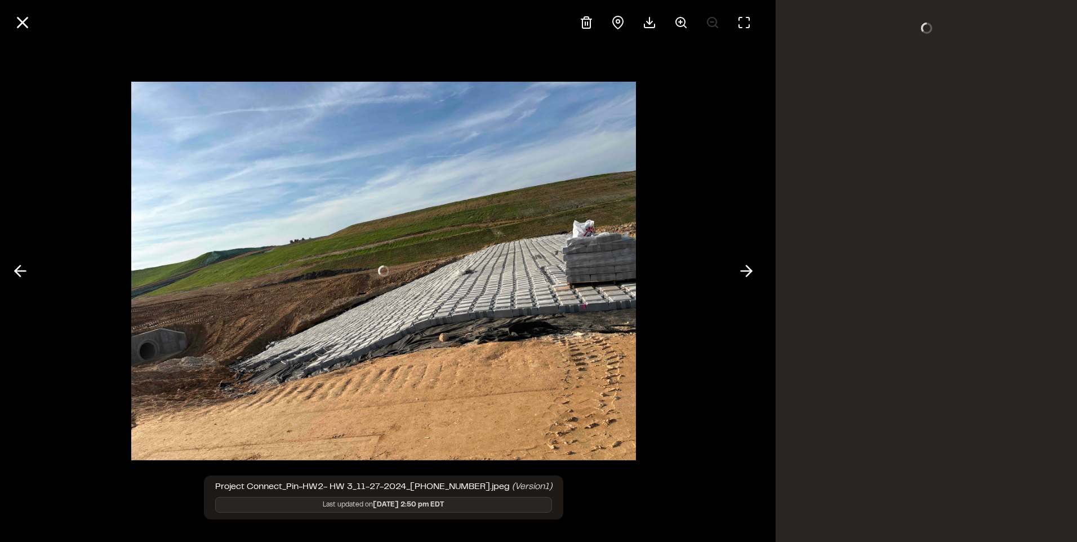
scroll to position [0, 0]
click at [750, 266] on icon at bounding box center [746, 270] width 18 height 19
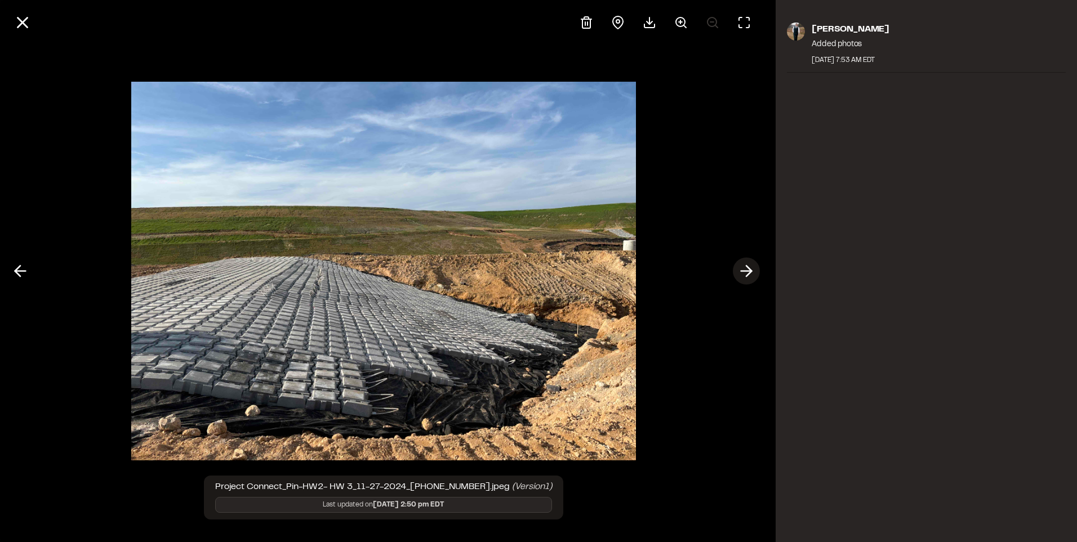
click at [750, 269] on polyline at bounding box center [748, 271] width 5 height 11
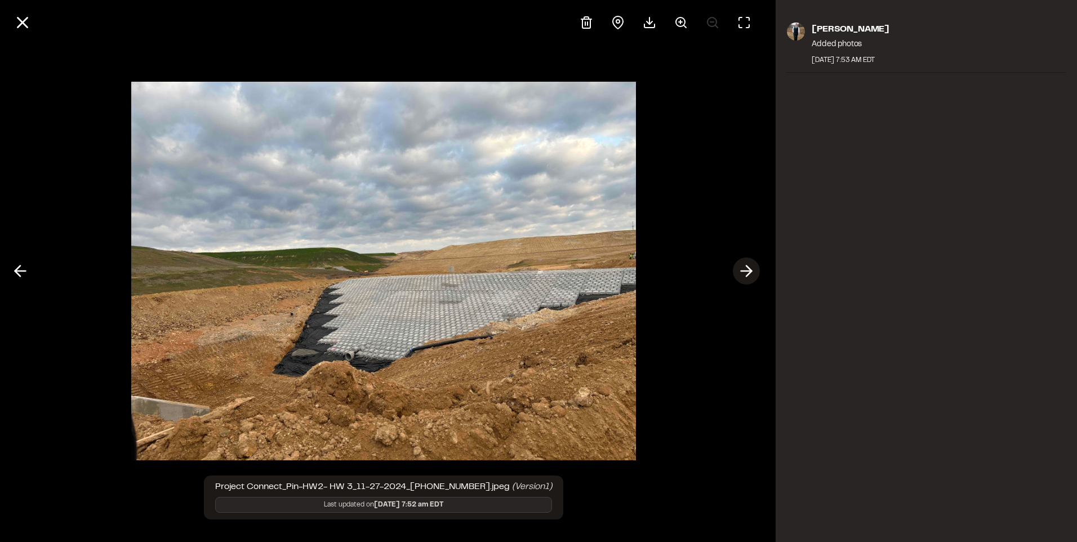
click at [750, 269] on polyline at bounding box center [748, 271] width 5 height 11
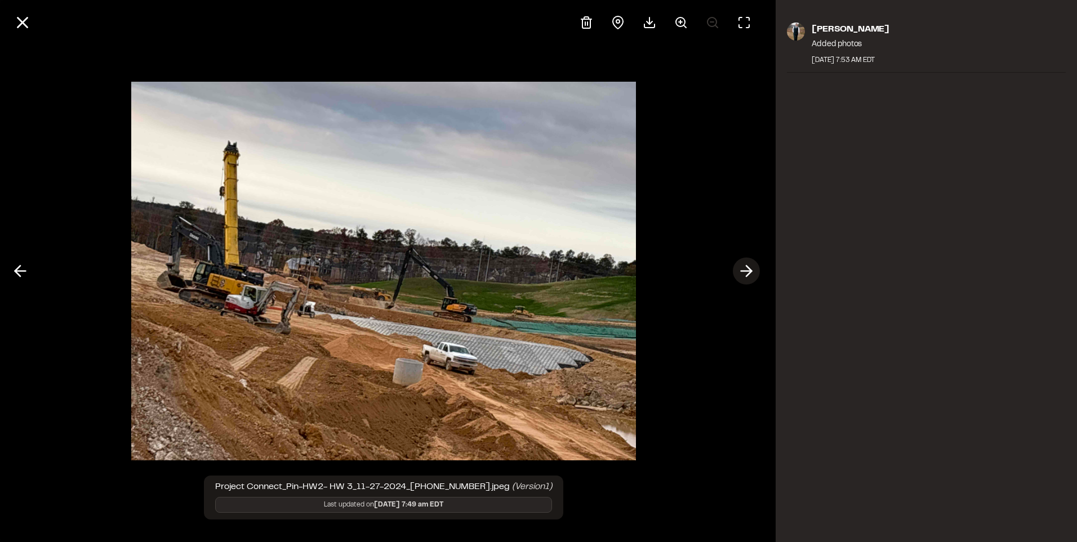
click at [750, 269] on polyline at bounding box center [748, 271] width 5 height 11
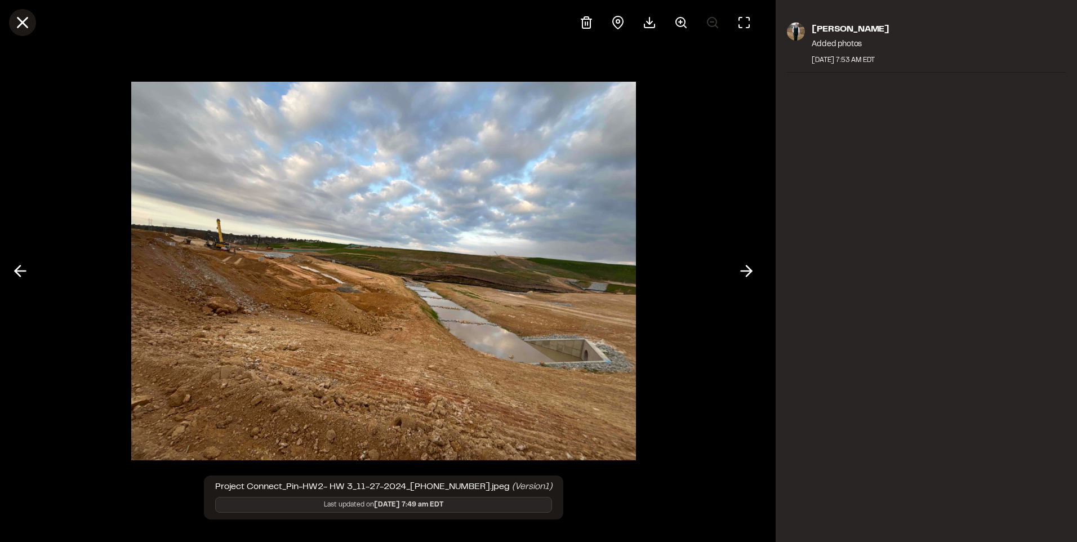
click at [19, 19] on line at bounding box center [23, 23] width 10 height 10
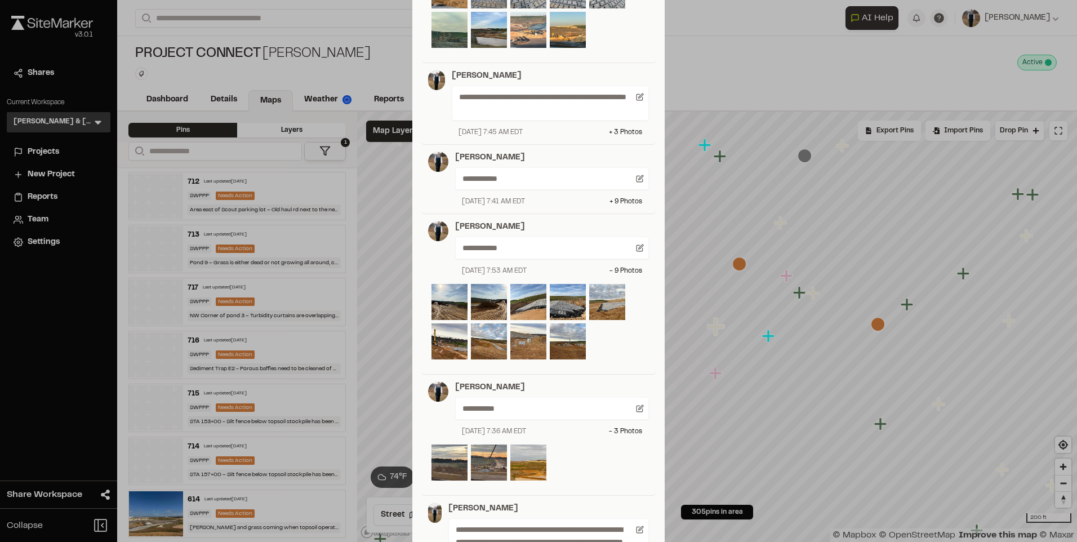
scroll to position [845, 0]
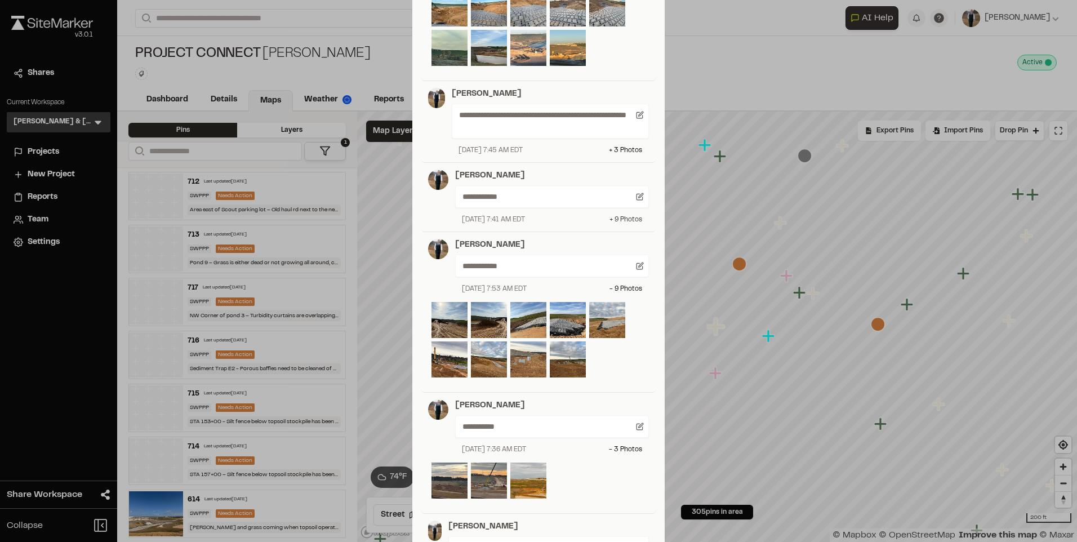
click at [622, 219] on div "+ 9 Photo s" at bounding box center [625, 220] width 33 height 10
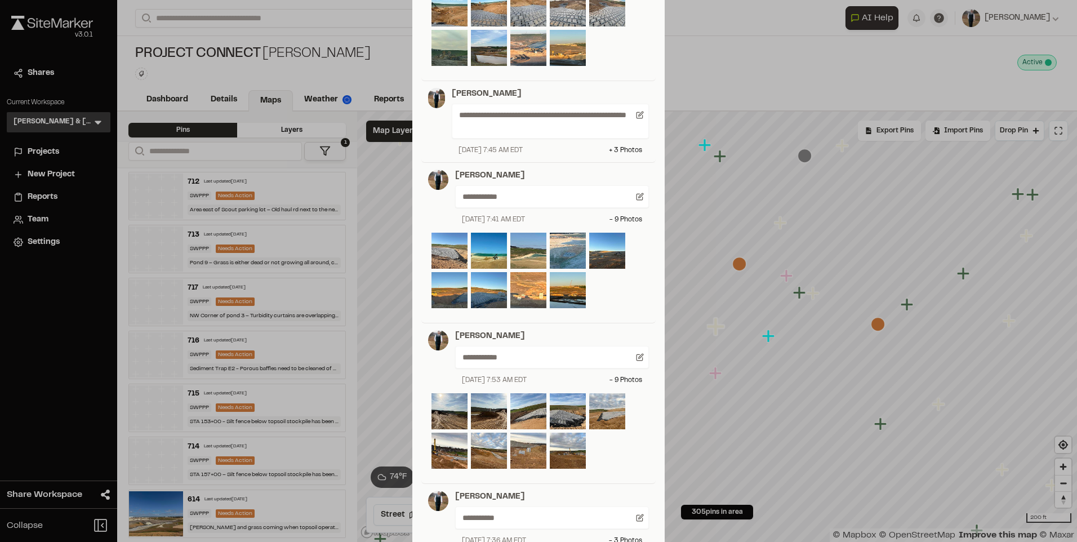
click at [449, 257] on img at bounding box center [449, 251] width 36 height 36
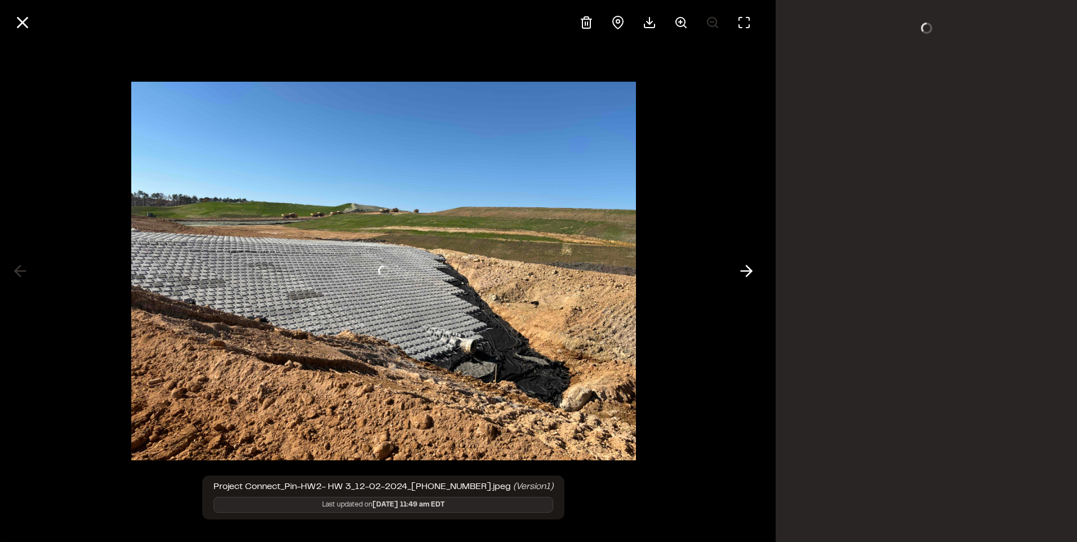
scroll to position [0, 0]
click at [20, 20] on line at bounding box center [23, 23] width 10 height 10
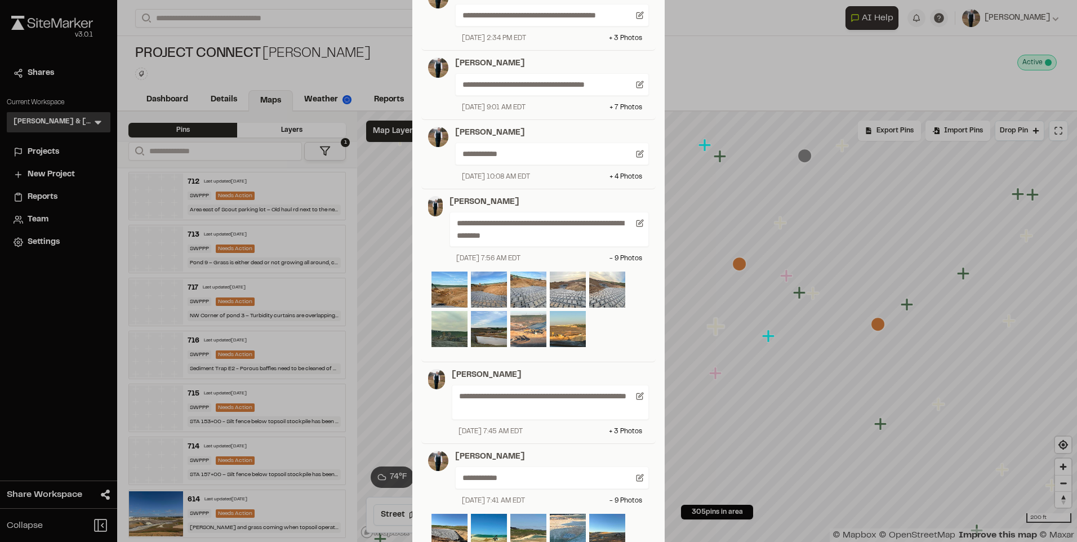
scroll to position [563, 0]
click at [619, 179] on div "+ 4 Photo s" at bounding box center [625, 177] width 33 height 10
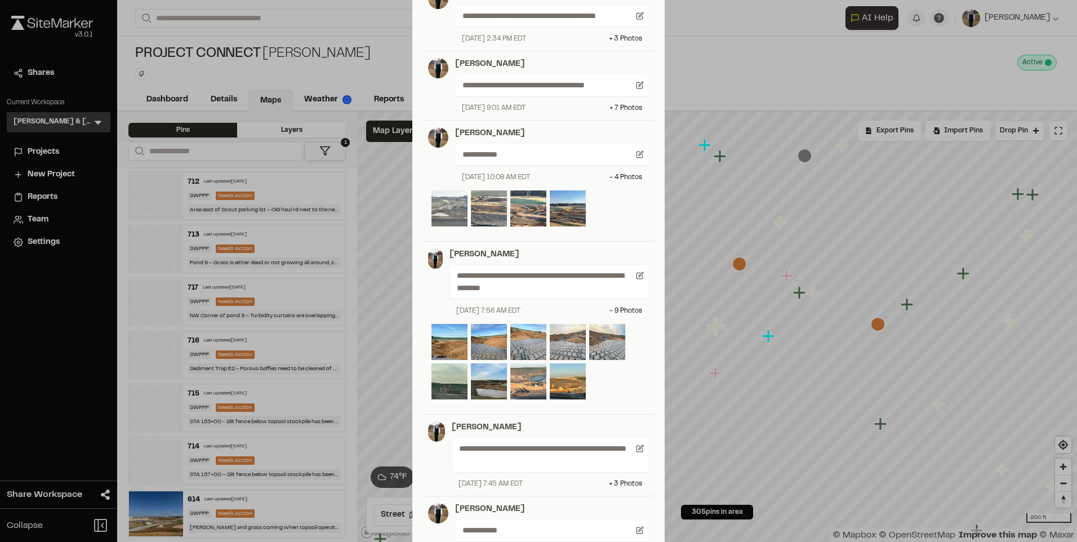
click at [448, 204] on img at bounding box center [449, 208] width 36 height 36
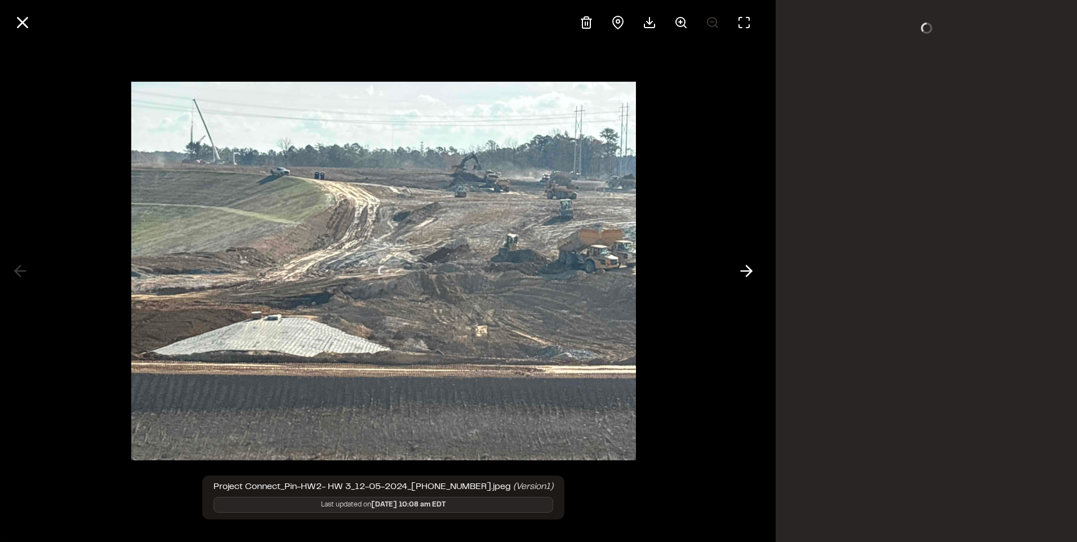
scroll to position [0, 0]
click at [14, 20] on icon at bounding box center [22, 22] width 19 height 19
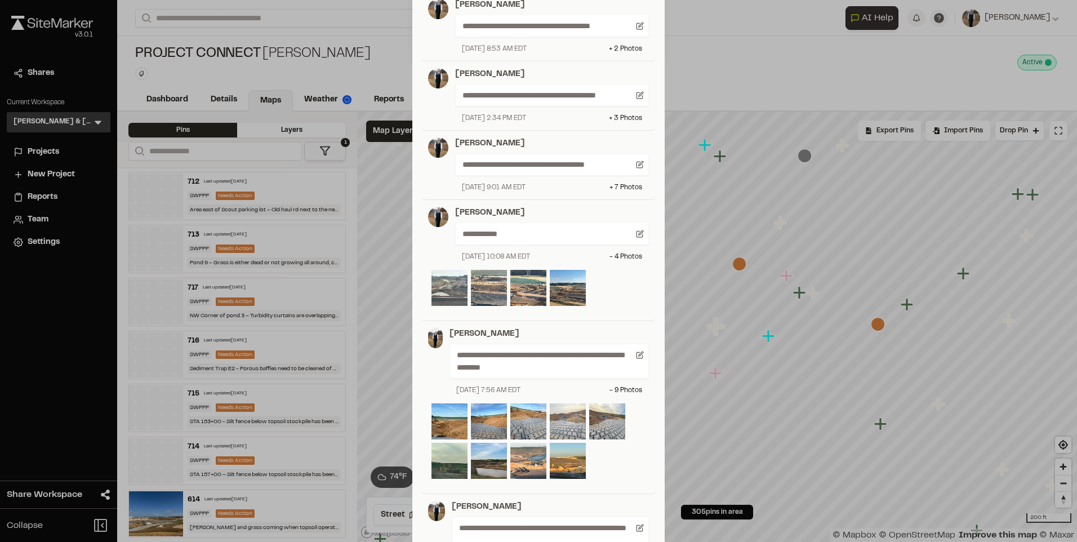
scroll to position [394, 0]
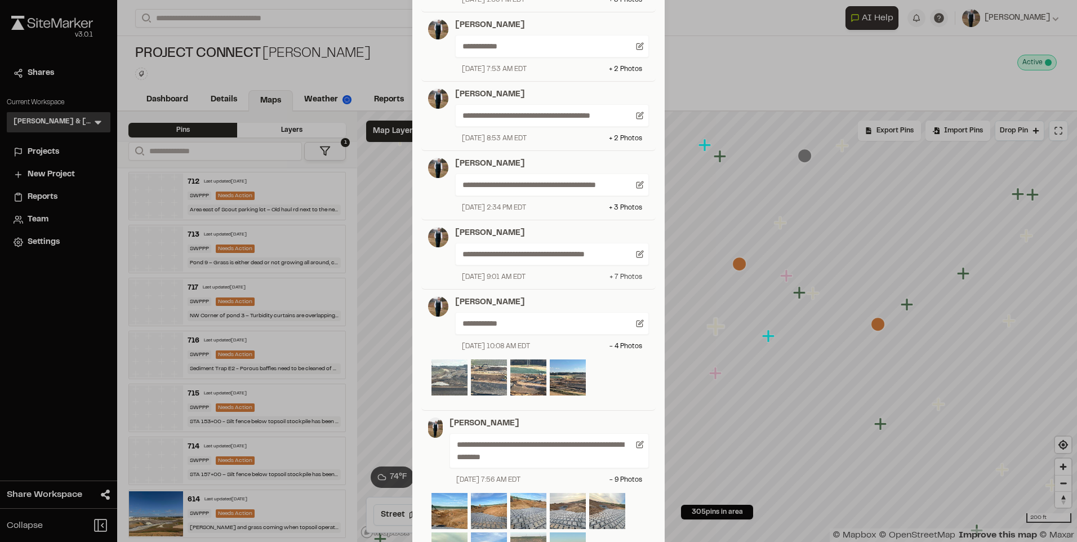
click at [622, 274] on div "+ 7 Photo s" at bounding box center [625, 277] width 33 height 10
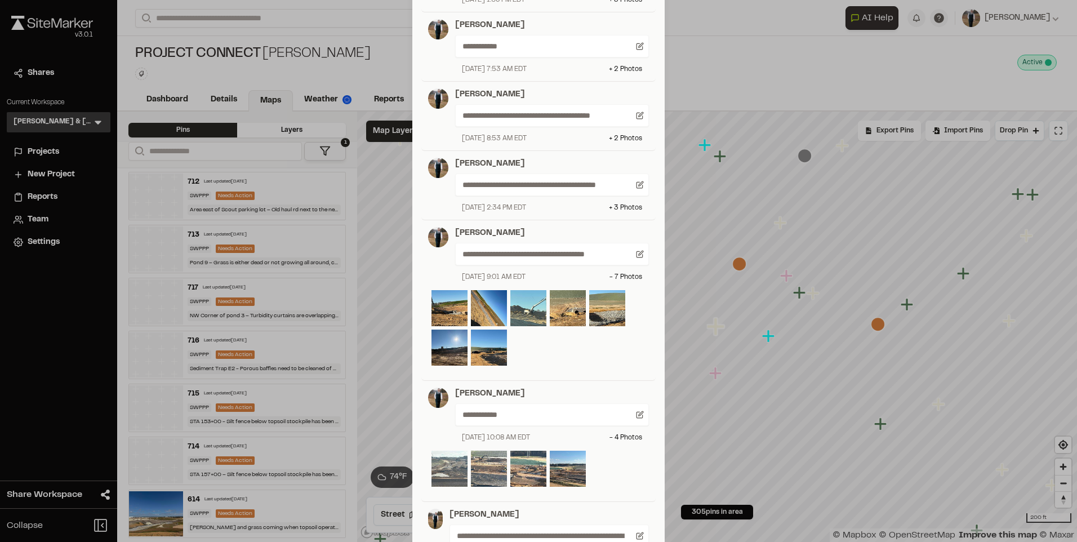
click at [521, 307] on img at bounding box center [528, 308] width 36 height 36
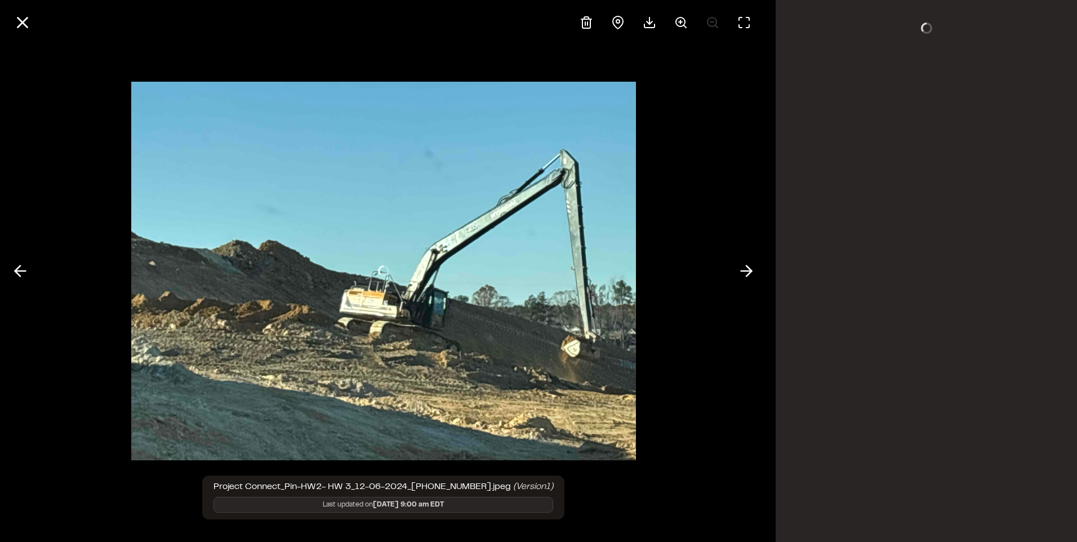
scroll to position [0, 0]
click at [770, 268] on div "Project Connect_Pin-HW2- HW 3_12-06-2024_[PHONE_NUMBER].jpeg (Version 1 ) Last …" at bounding box center [538, 271] width 1077 height 542
click at [759, 271] on button at bounding box center [746, 270] width 27 height 27
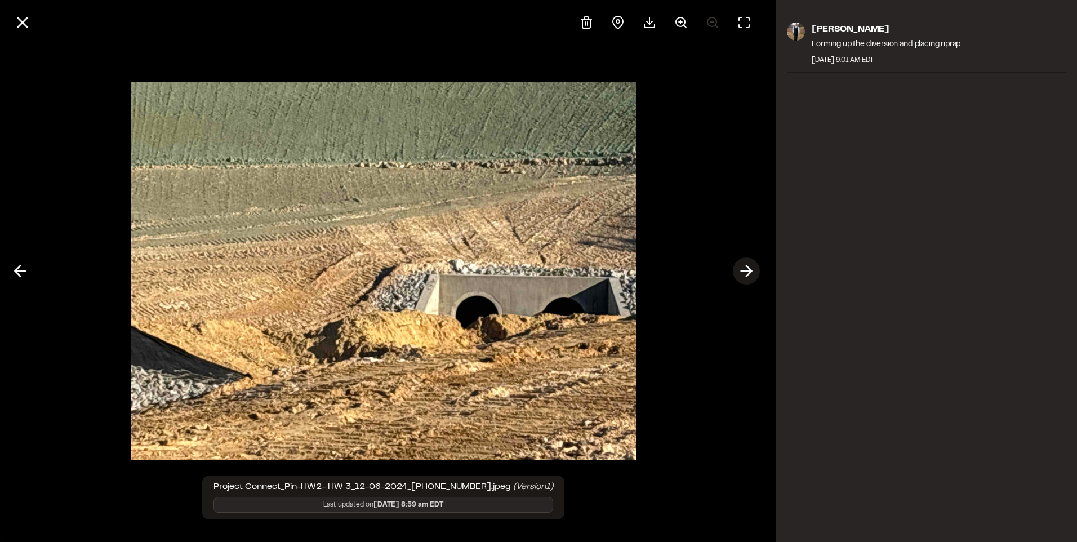
click at [756, 272] on button at bounding box center [746, 270] width 27 height 27
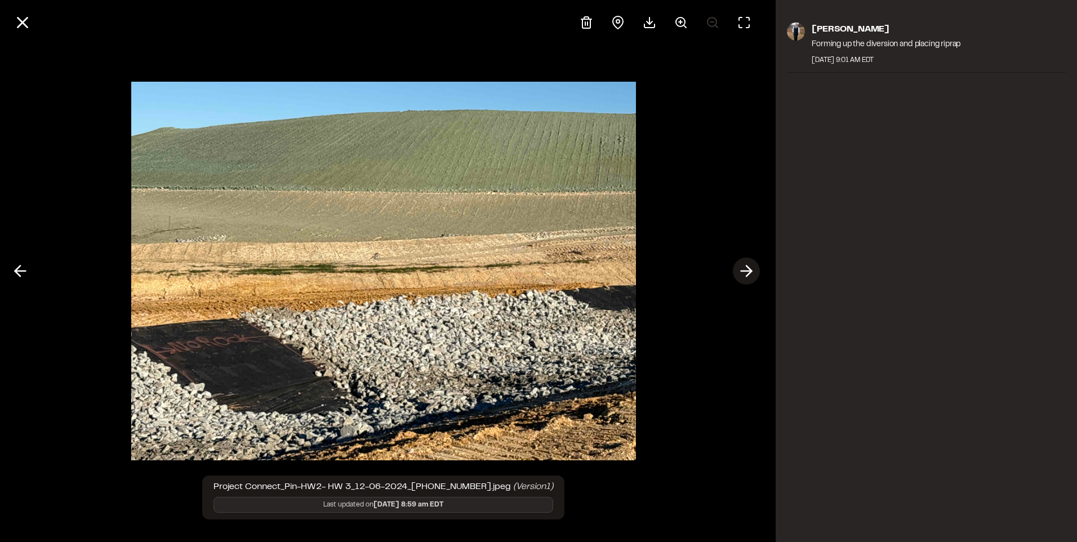
click at [756, 272] on button at bounding box center [746, 270] width 27 height 27
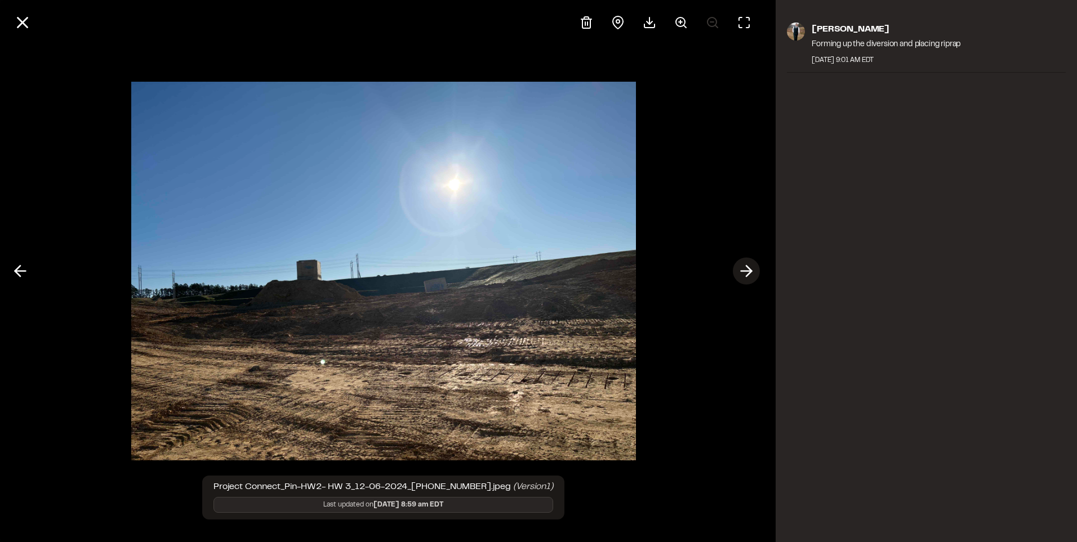
click at [756, 272] on button at bounding box center [746, 270] width 27 height 27
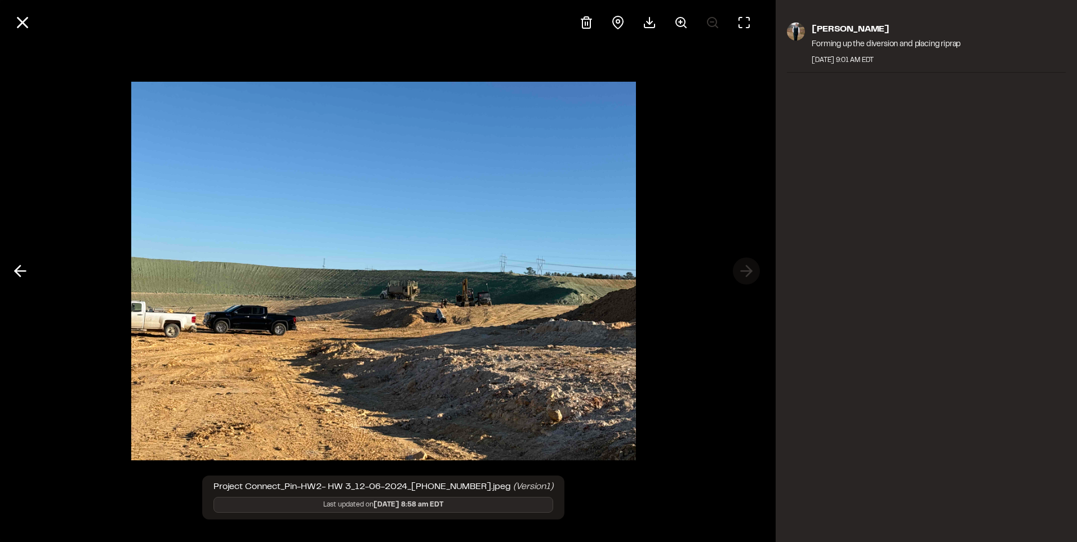
click at [756, 272] on div at bounding box center [383, 271] width 766 height 542
click at [25, 15] on icon at bounding box center [22, 22] width 19 height 19
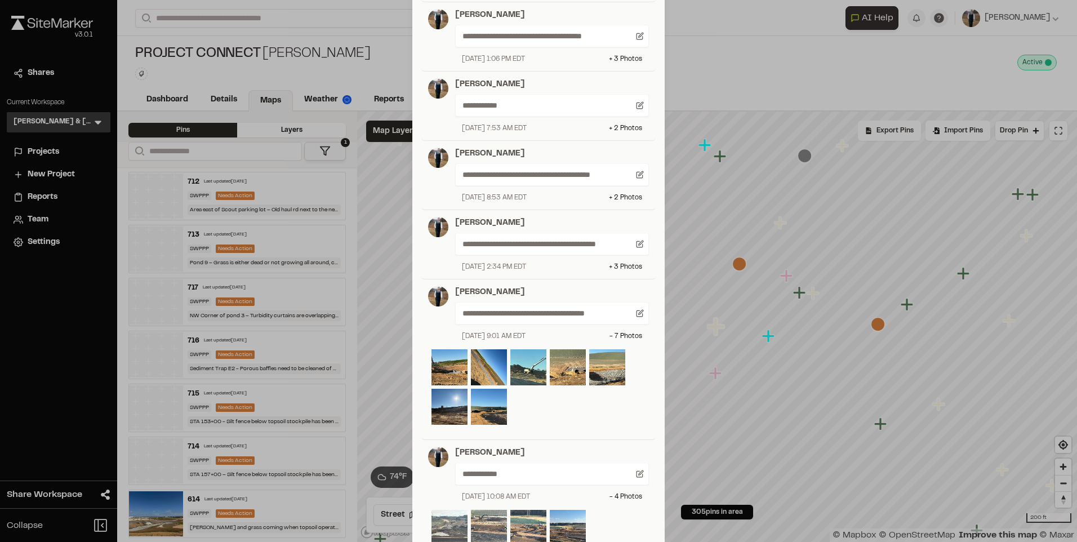
scroll to position [282, 0]
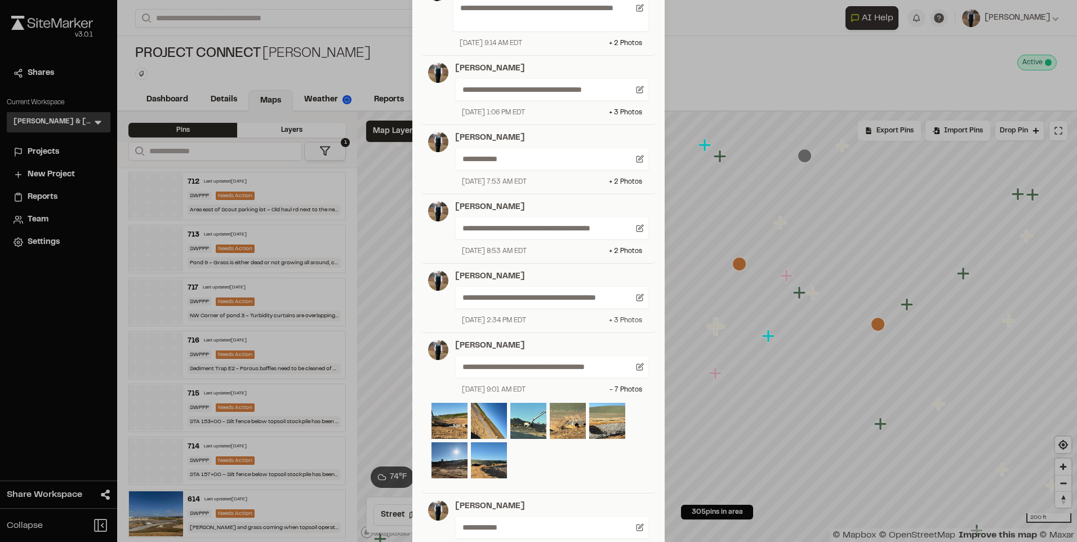
click at [626, 315] on div "+ 3 Photo s" at bounding box center [625, 320] width 33 height 10
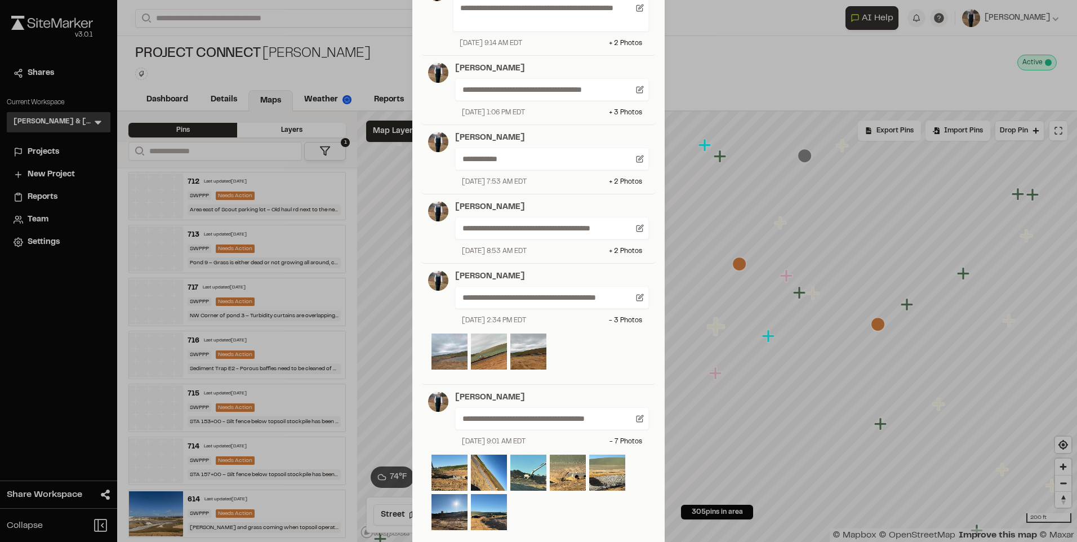
click at [445, 356] on img at bounding box center [449, 351] width 36 height 36
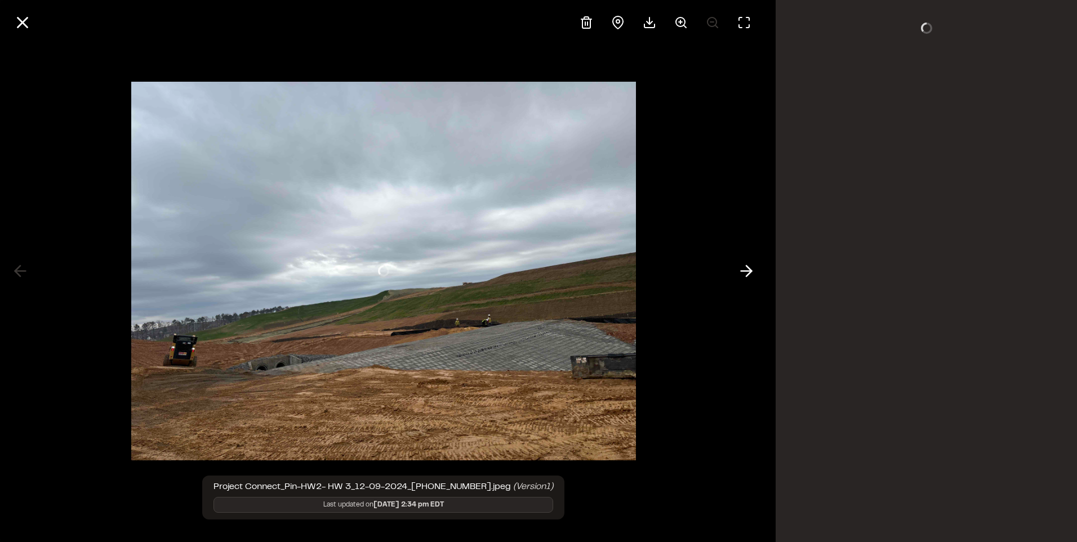
scroll to position [0, 0]
click at [746, 266] on polyline at bounding box center [748, 271] width 5 height 11
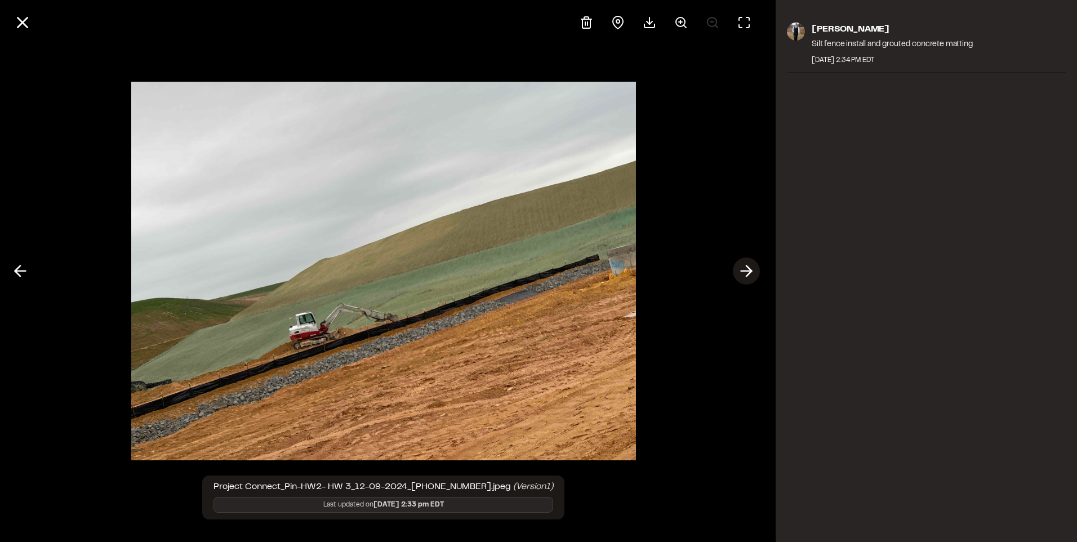
click at [746, 266] on polyline at bounding box center [748, 271] width 5 height 11
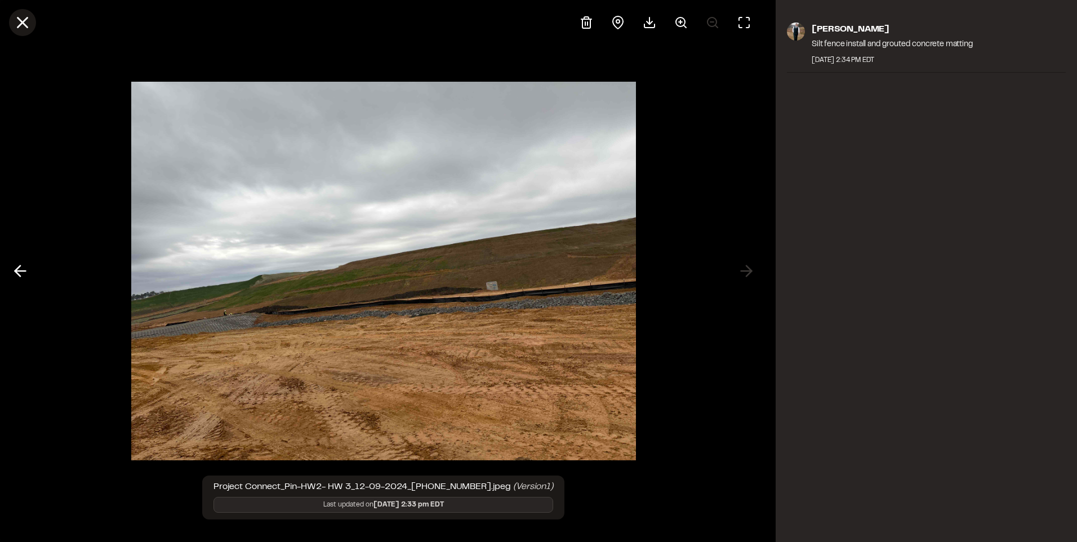
click at [23, 18] on icon at bounding box center [22, 22] width 19 height 19
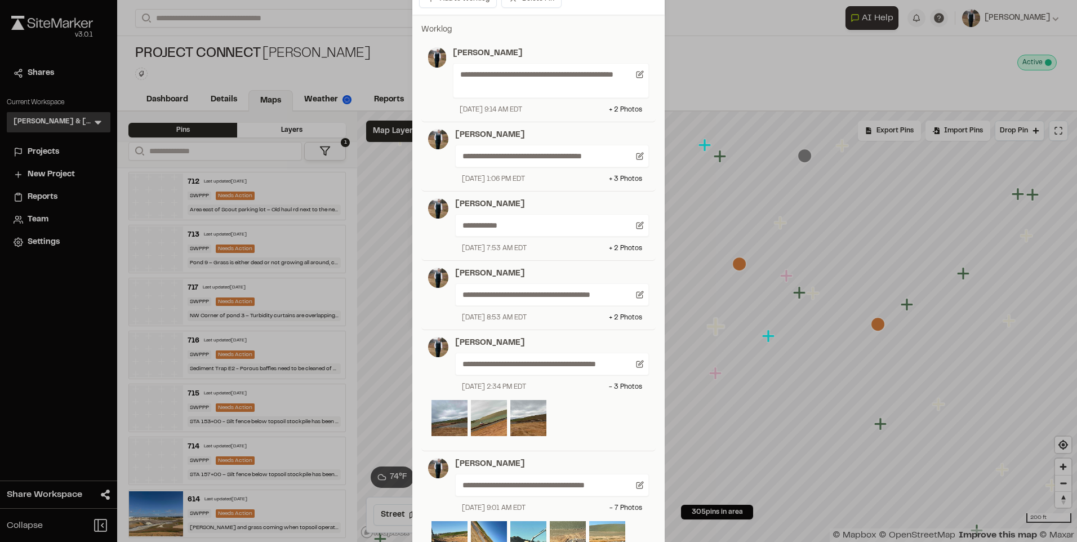
scroll to position [169, 0]
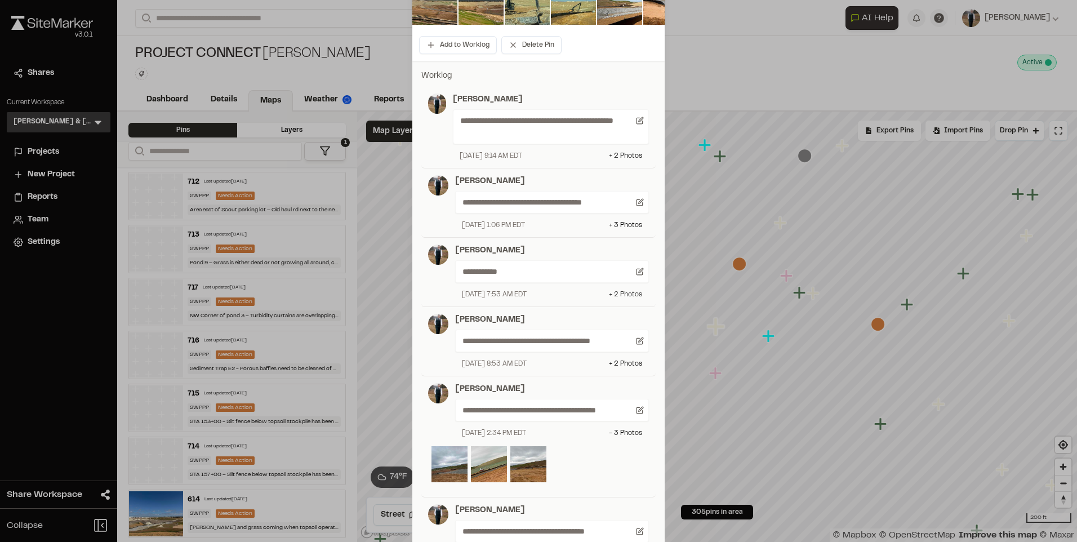
click at [628, 297] on div "+ 2 Photo s" at bounding box center [625, 294] width 33 height 10
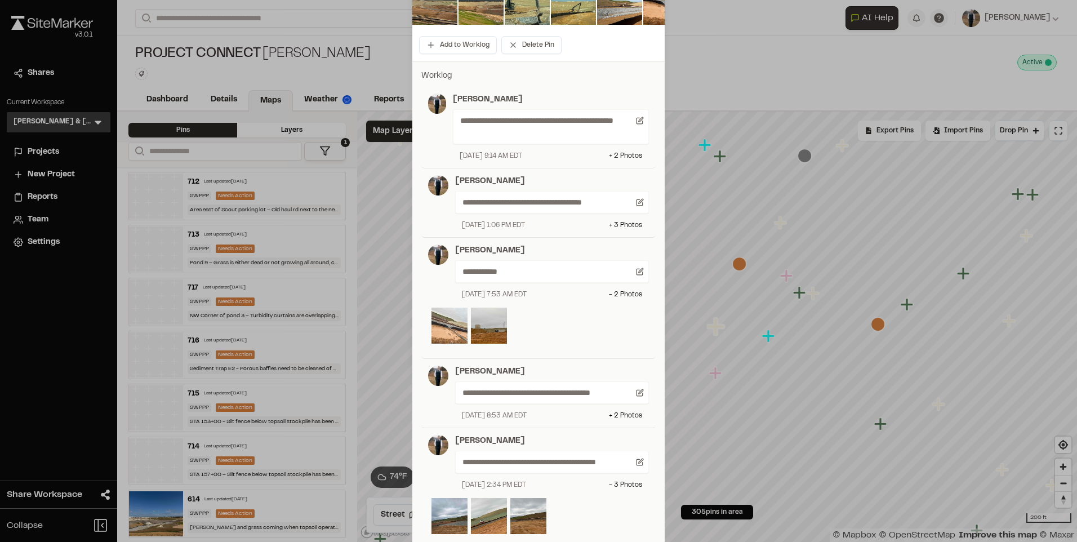
click at [439, 326] on img at bounding box center [449, 325] width 36 height 36
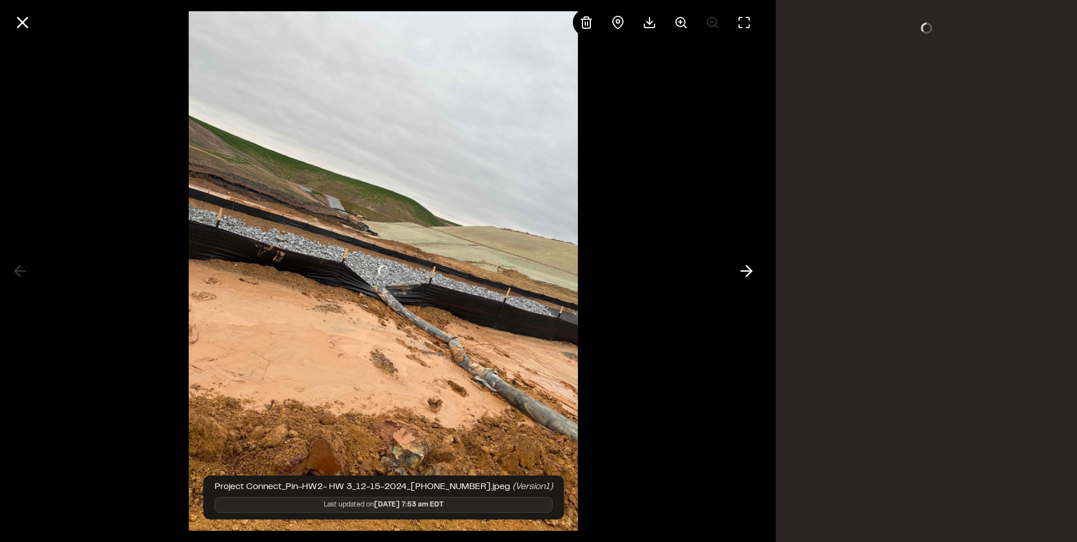
scroll to position [0, 0]
click at [740, 264] on icon at bounding box center [746, 270] width 18 height 19
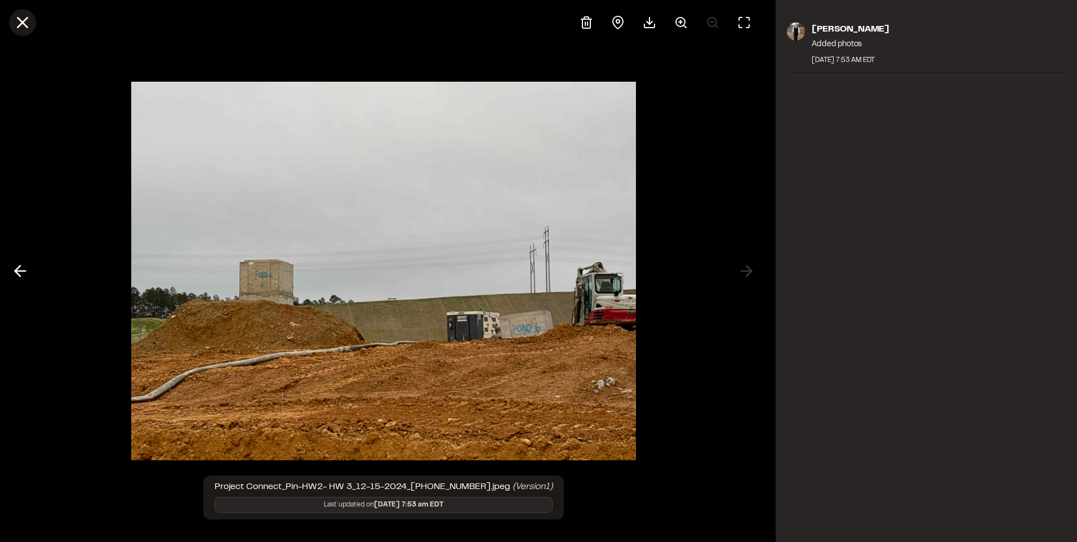
click at [25, 23] on icon at bounding box center [22, 22] width 19 height 19
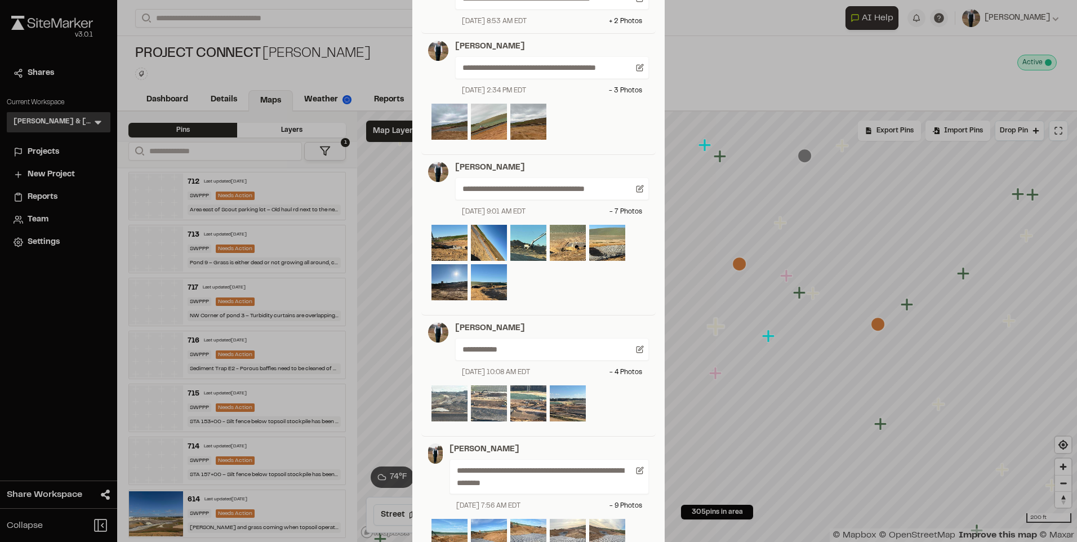
scroll to position [619, 0]
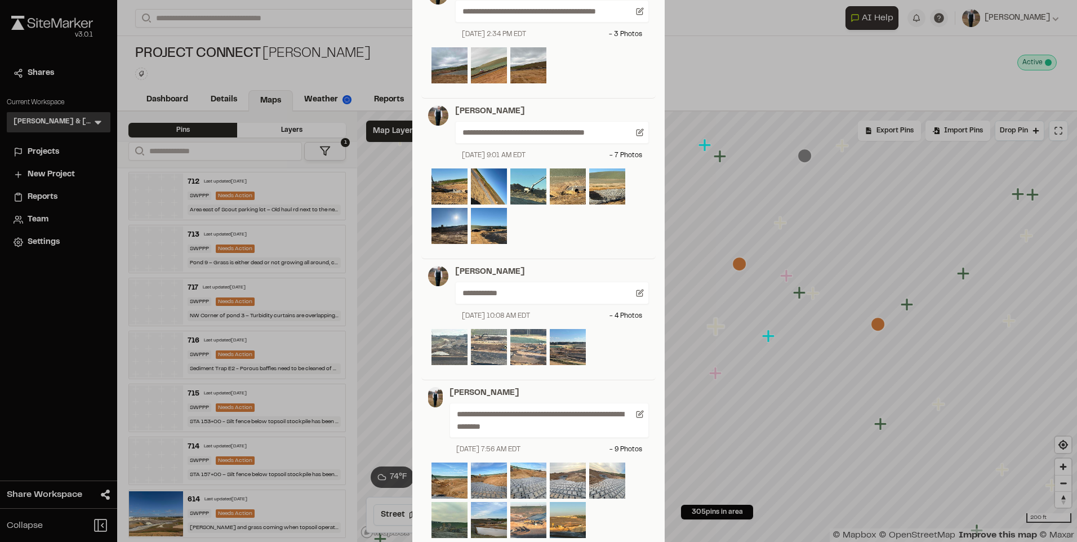
click at [514, 355] on img at bounding box center [528, 347] width 36 height 36
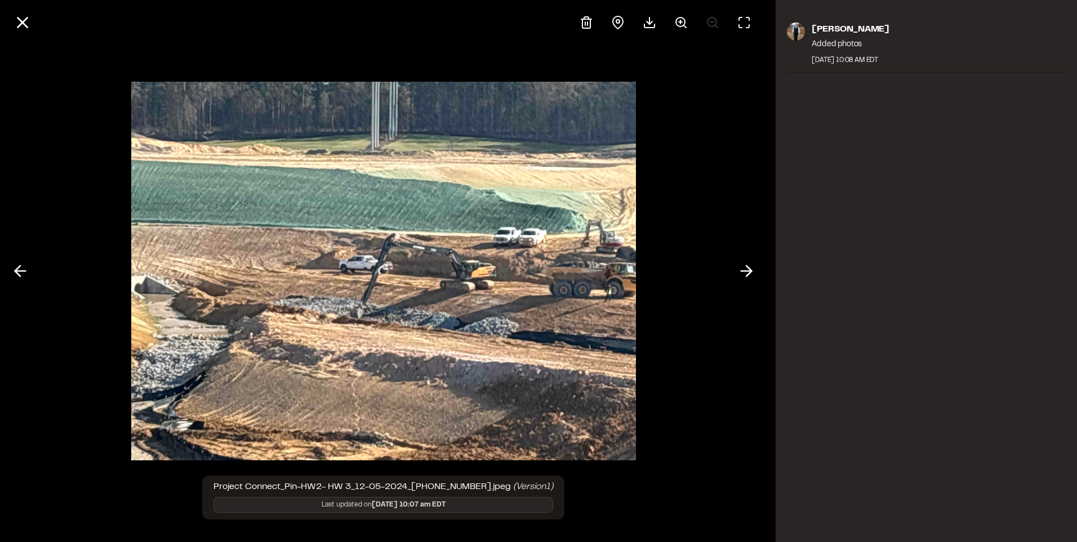
scroll to position [0, 0]
click at [17, 271] on line at bounding box center [20, 271] width 11 height 0
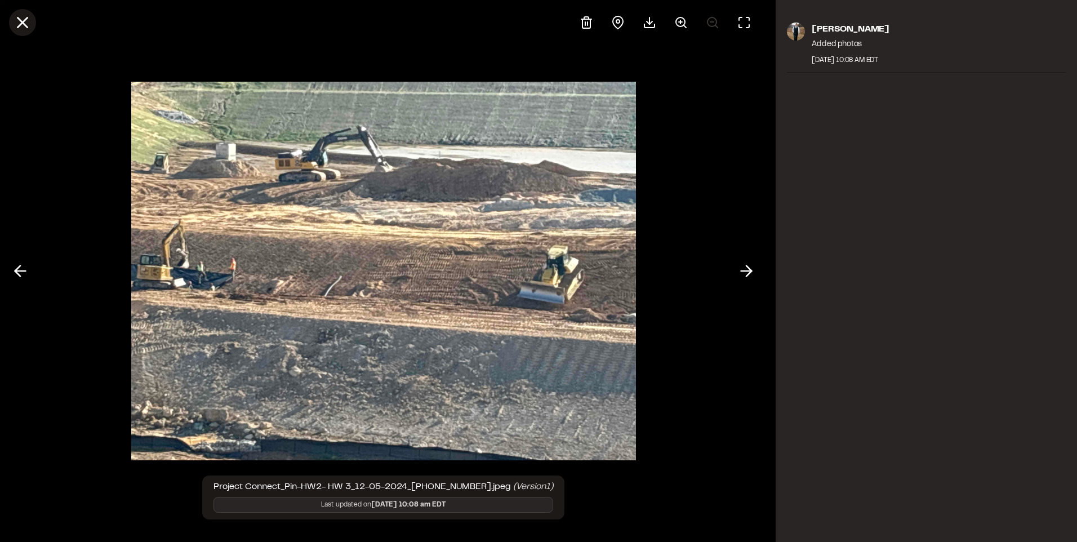
click at [26, 11] on button at bounding box center [22, 22] width 27 height 27
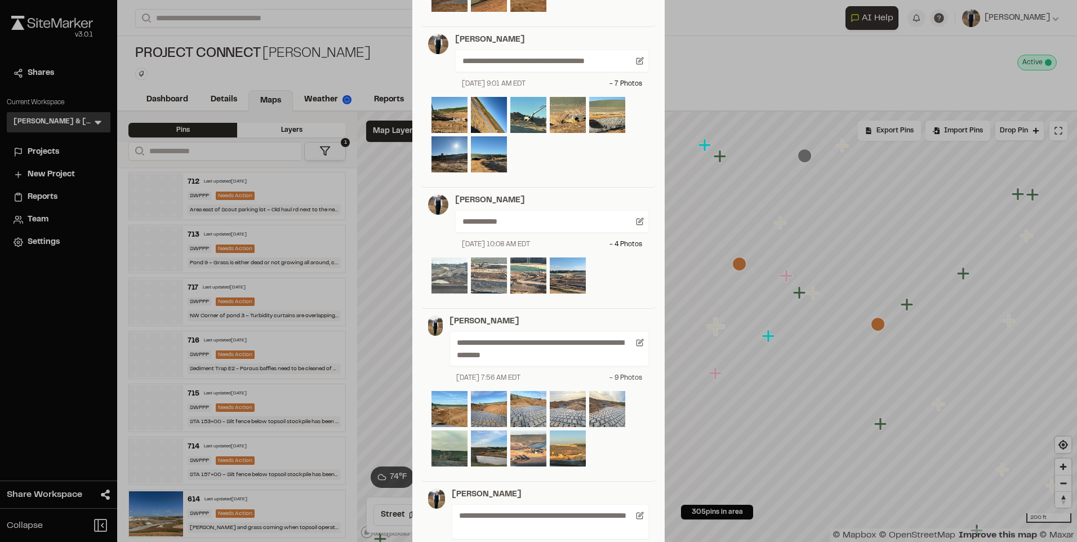
scroll to position [732, 0]
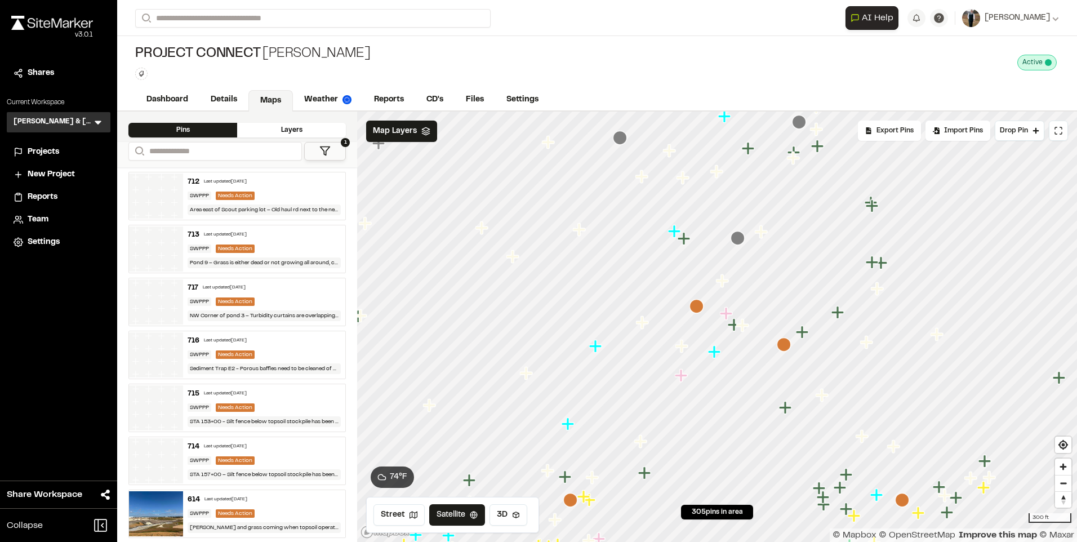
click at [612, 283] on div "**********" at bounding box center [597, 271] width 960 height 542
drag, startPoint x: 671, startPoint y: 100, endPoint x: 670, endPoint y: 83, distance: 16.9
click at [670, 83] on div "Project Connect [PERSON_NAME] Type Enter or comma to add tag. Active Deactivate…" at bounding box center [597, 62] width 960 height 53
click at [437, 528] on div "Click to Drop Pin 305 pins in area Export Pins Available Datums Datums Apply Co…" at bounding box center [717, 327] width 720 height 430
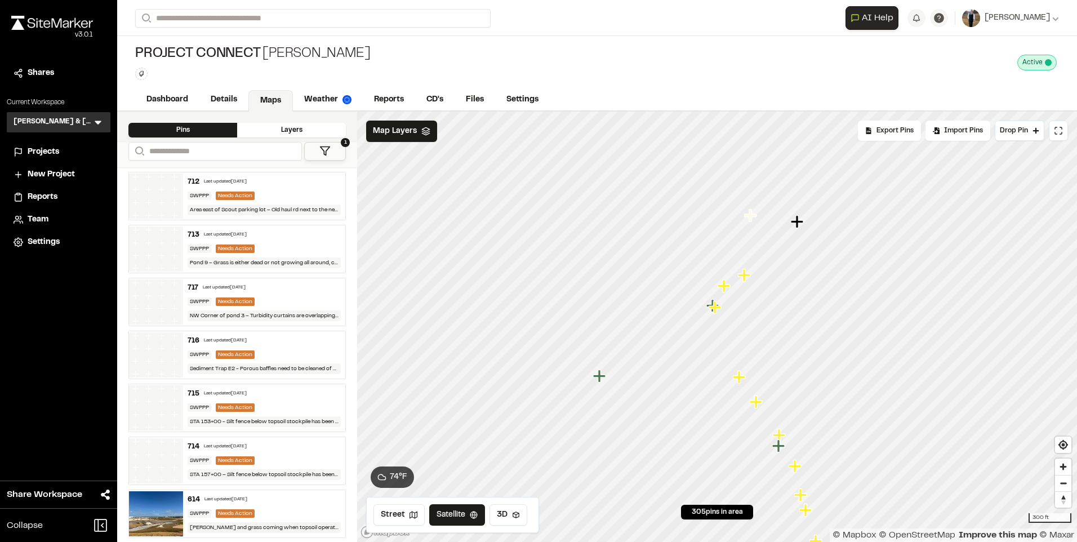
click at [800, 229] on icon "Map marker" at bounding box center [798, 222] width 15 height 15
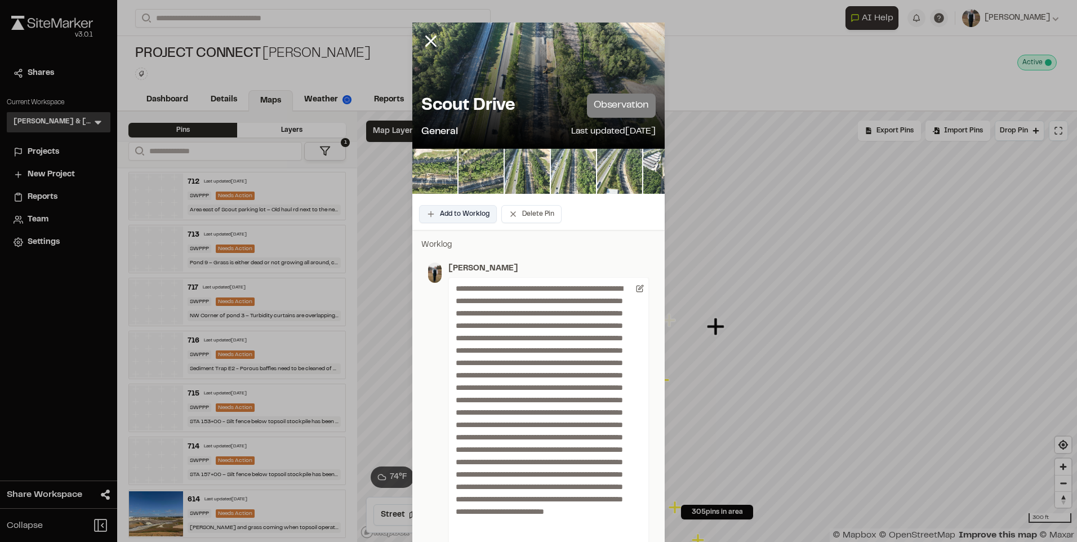
click at [472, 215] on button "Add to Worklog" at bounding box center [458, 214] width 78 height 18
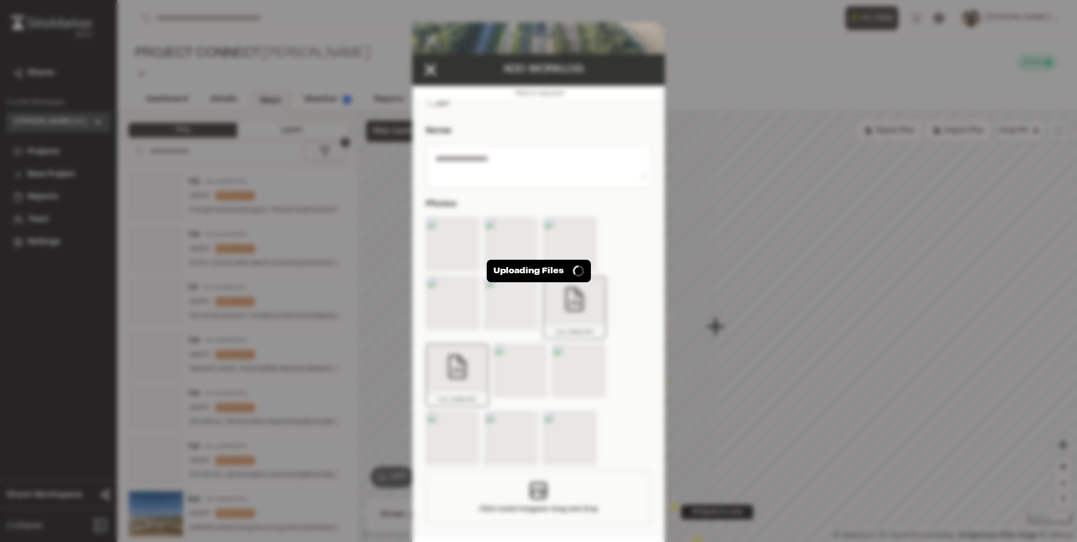
scroll to position [35, 0]
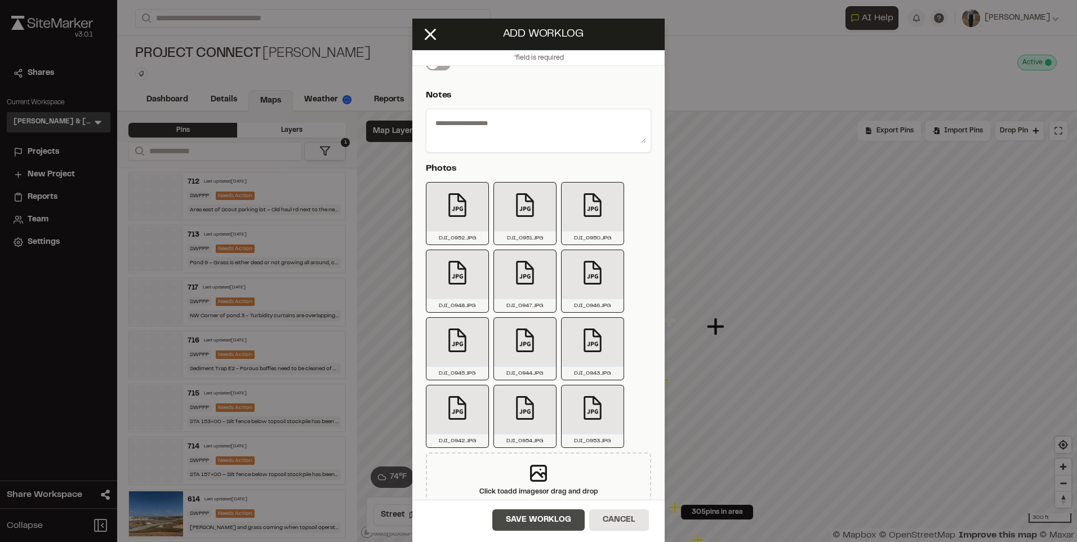
click at [528, 512] on button "Save Worklog" at bounding box center [538, 519] width 92 height 21
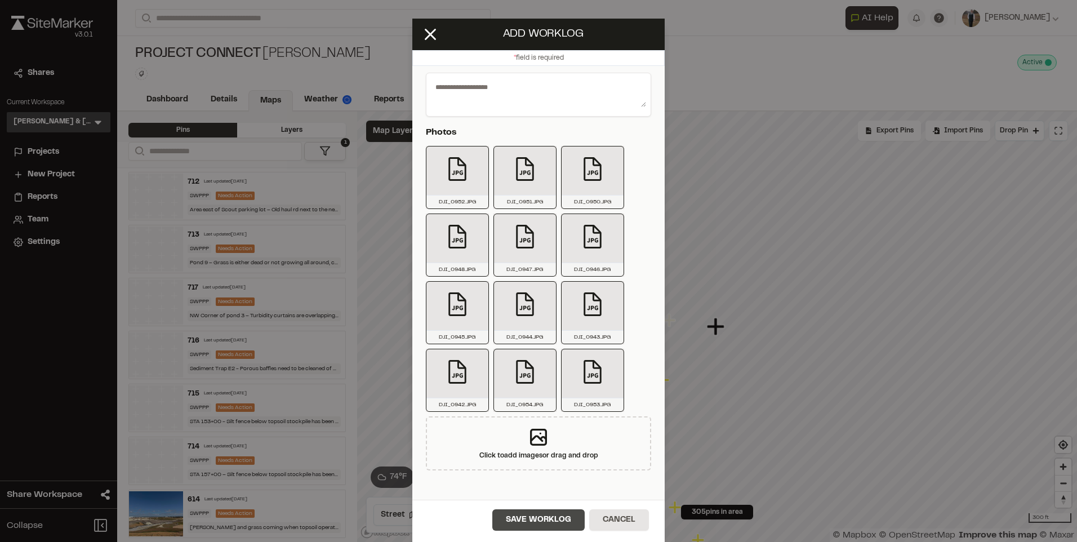
click at [528, 522] on button "Save Worklog" at bounding box center [538, 519] width 92 height 21
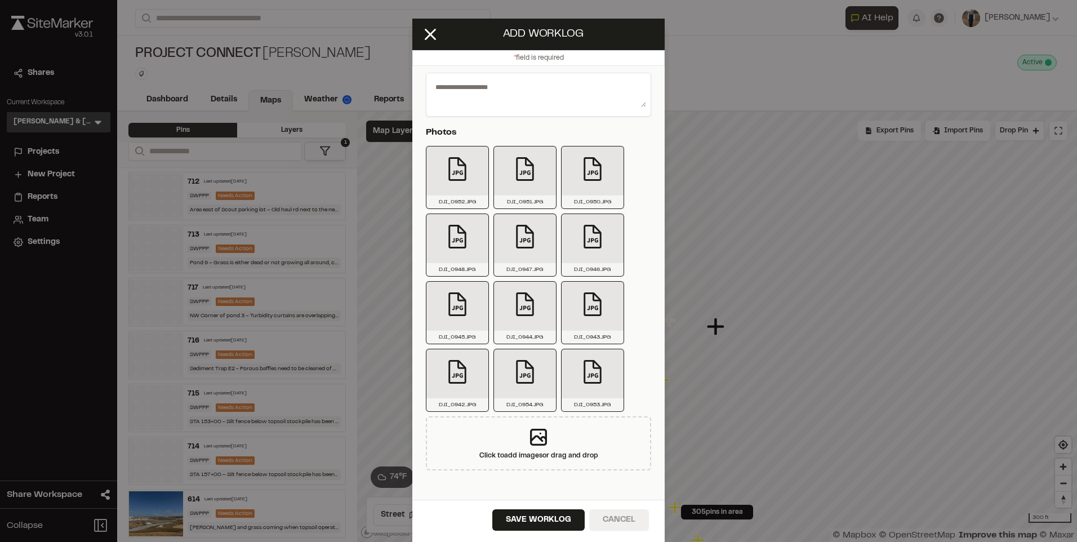
click at [627, 521] on button "Cancel" at bounding box center [619, 519] width 60 height 21
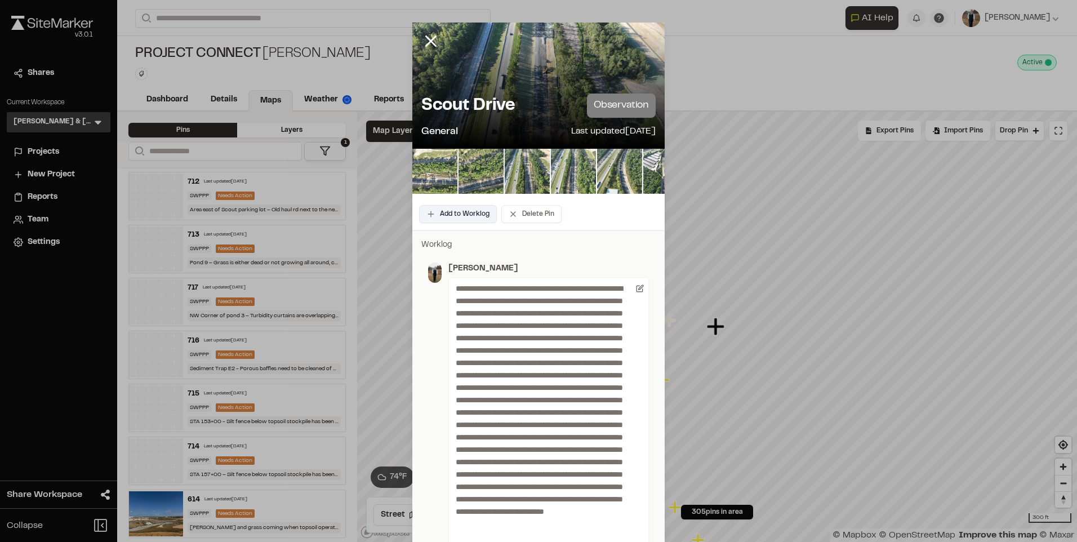
click at [451, 220] on button "Add to Worklog" at bounding box center [458, 214] width 78 height 18
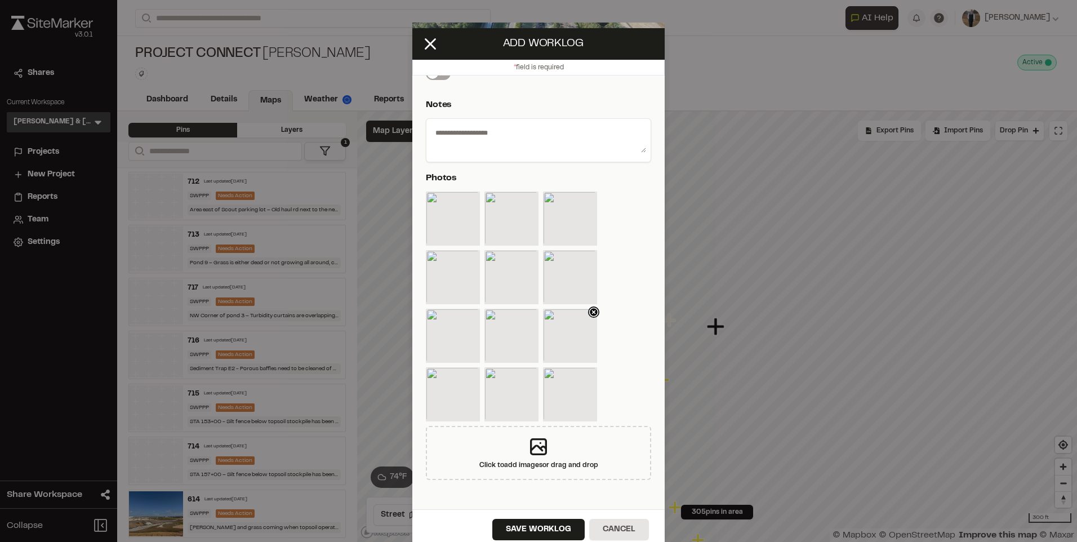
scroll to position [35, 0]
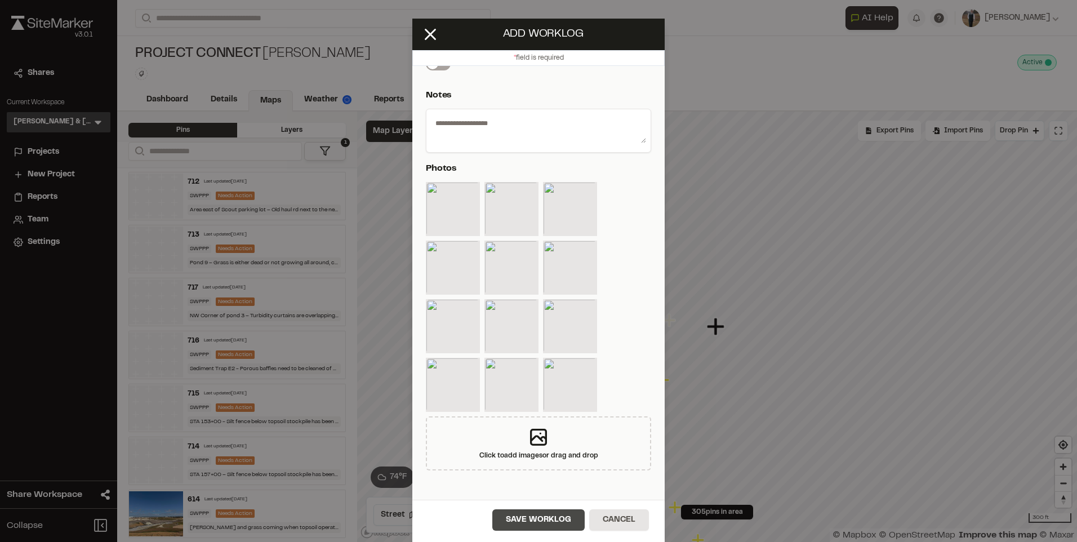
click at [524, 519] on button "Save Worklog" at bounding box center [538, 519] width 92 height 21
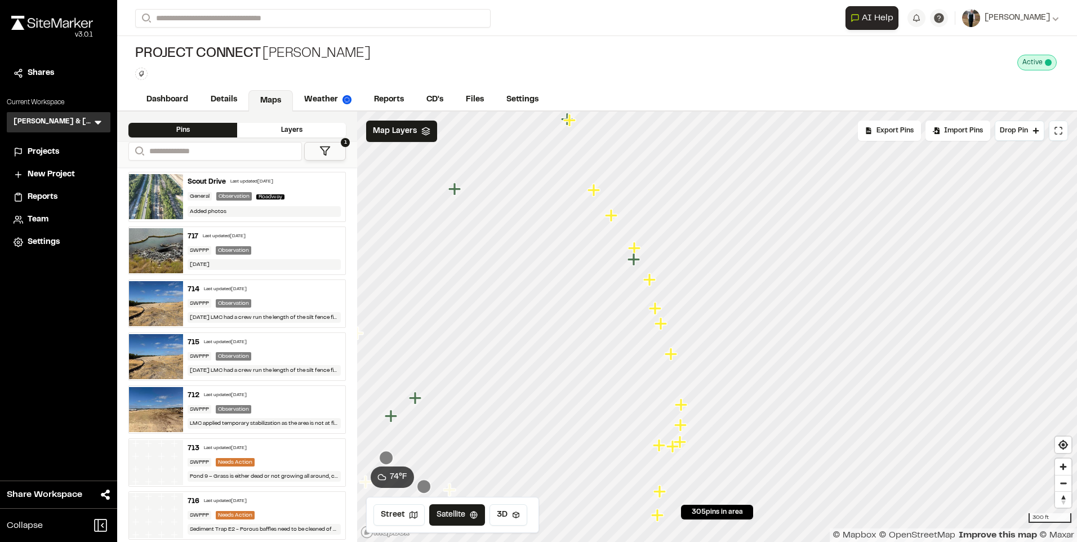
drag, startPoint x: 712, startPoint y: 327, endPoint x: 578, endPoint y: 47, distance: 310.3
click at [569, 78] on div "**********" at bounding box center [597, 271] width 960 height 542
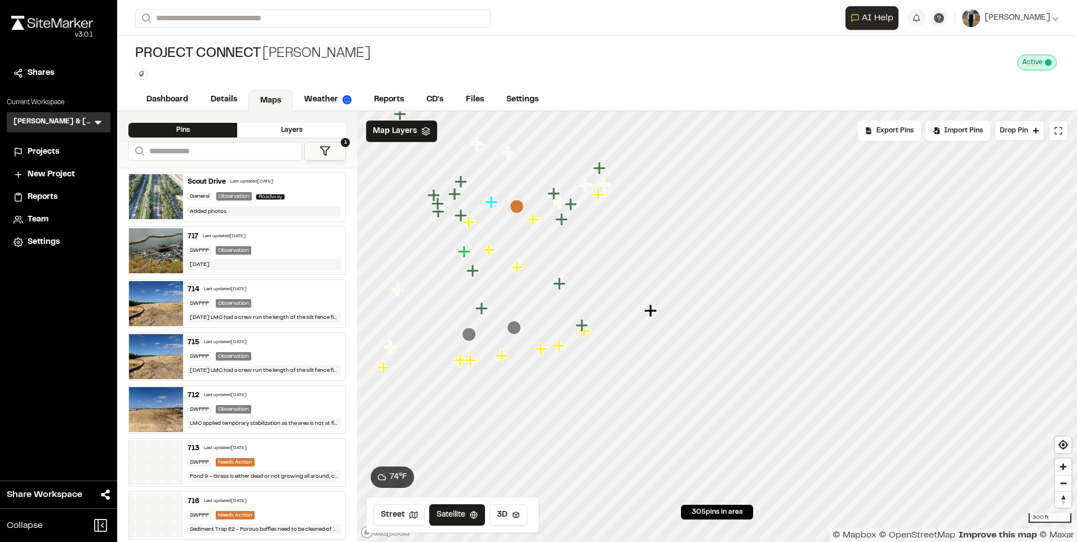
click at [648, 310] on icon "Map marker" at bounding box center [650, 310] width 12 height 12
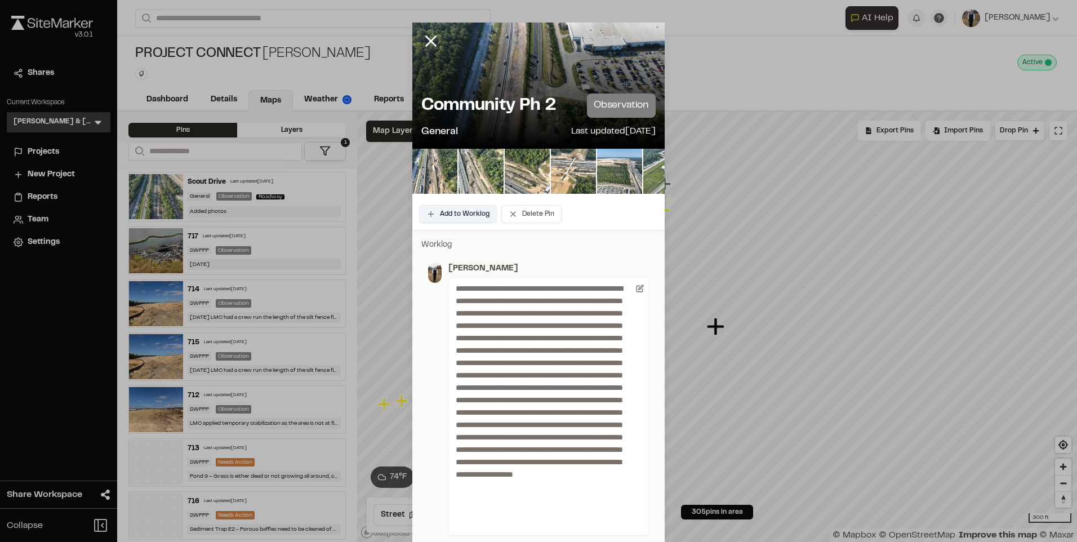
click at [454, 211] on button "Add to Worklog" at bounding box center [458, 214] width 78 height 18
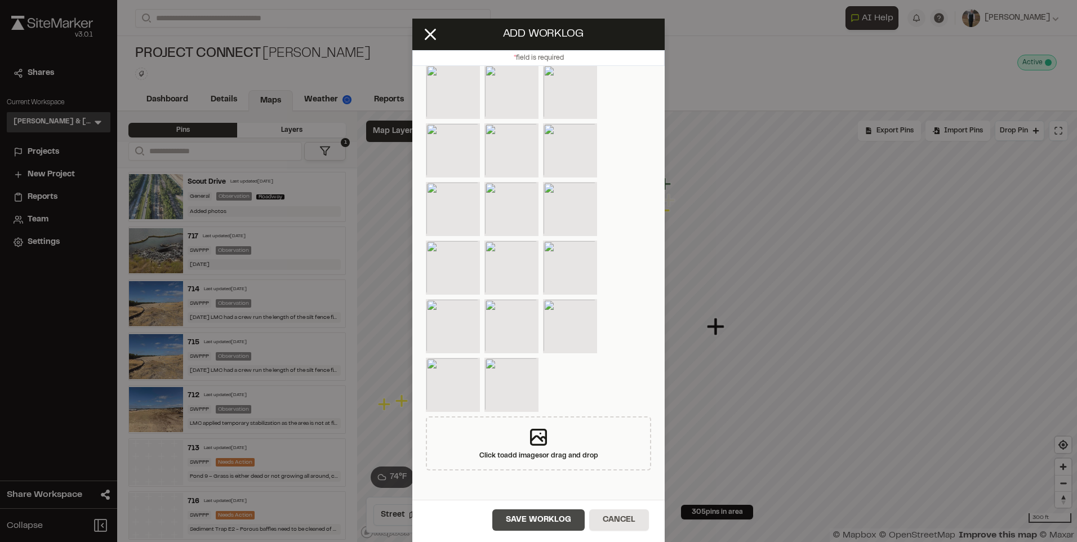
click at [537, 515] on button "Save Worklog" at bounding box center [538, 519] width 92 height 21
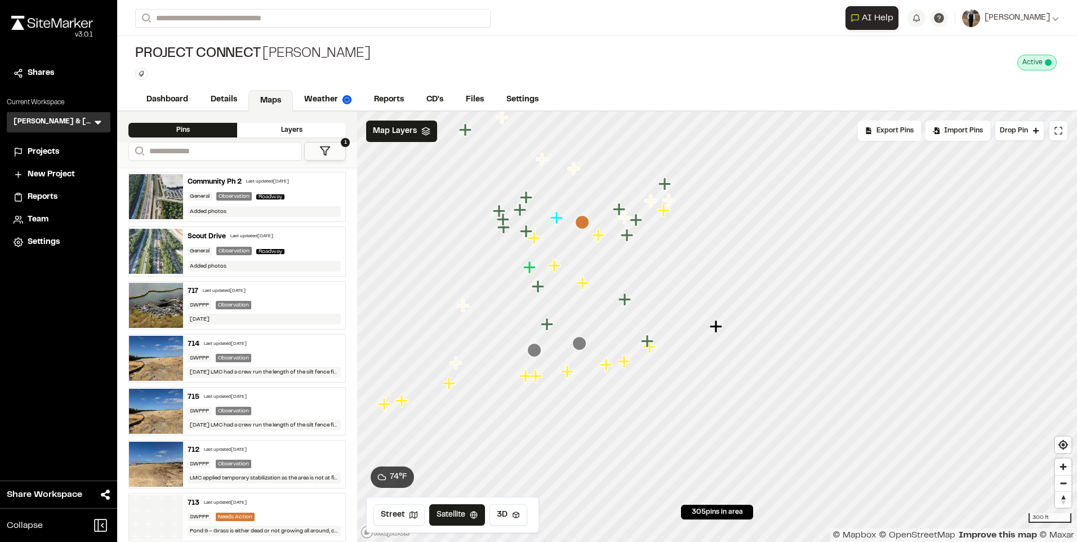
drag, startPoint x: 835, startPoint y: 279, endPoint x: 1103, endPoint y: 488, distance: 340.3
click at [1076, 488] on html "**********" at bounding box center [538, 271] width 1077 height 542
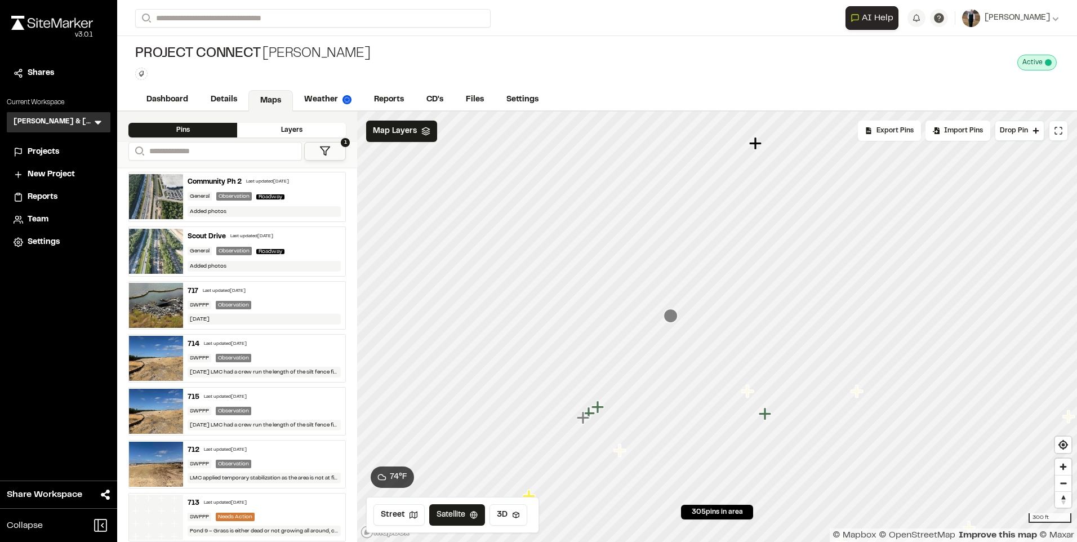
click at [760, 148] on icon "Map marker" at bounding box center [756, 143] width 15 height 15
click at [771, 278] on icon "Map marker" at bounding box center [770, 272] width 12 height 12
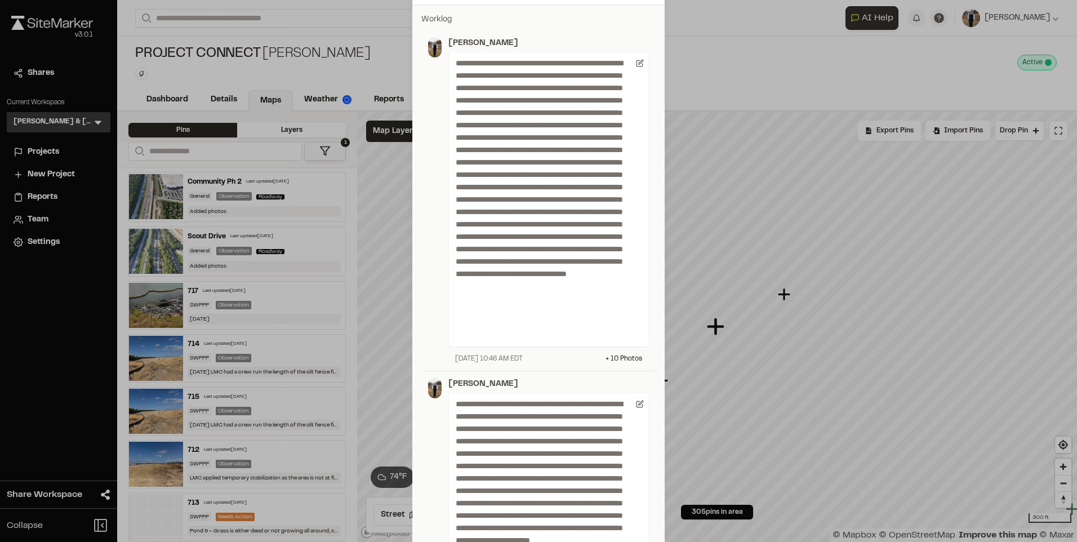
scroll to position [0, 0]
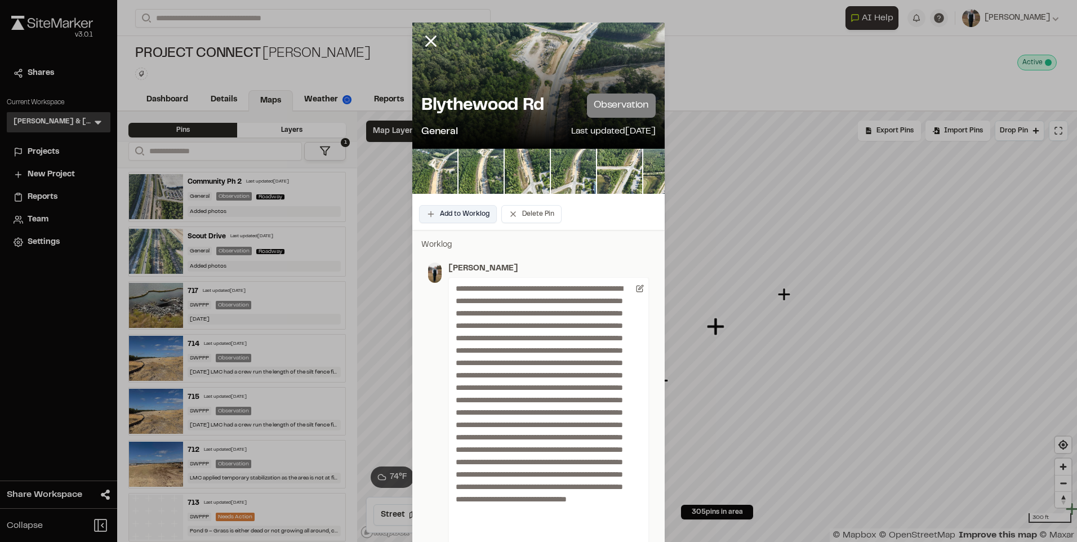
click at [445, 220] on button "Add to Worklog" at bounding box center [458, 214] width 78 height 18
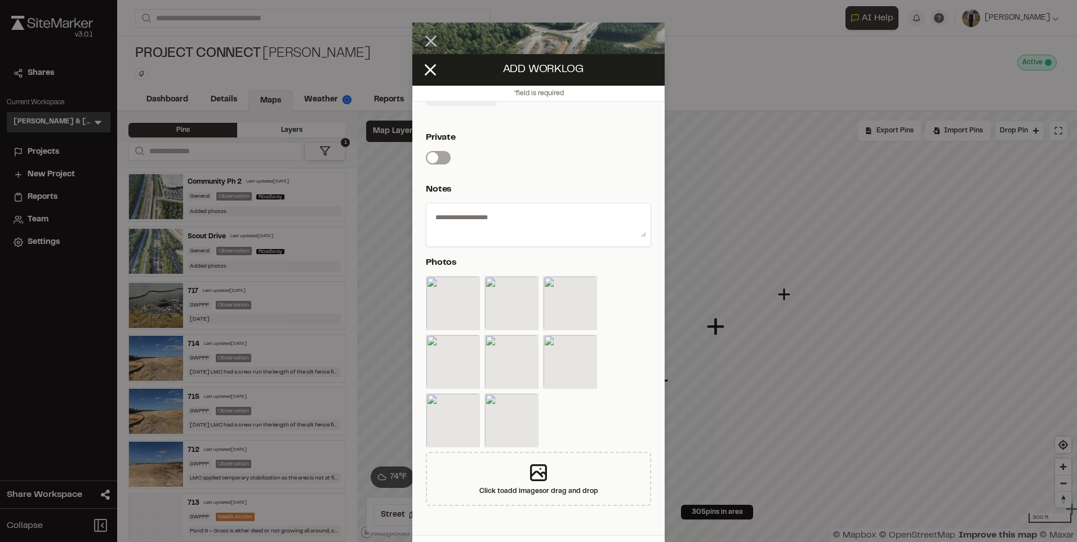
scroll to position [35, 0]
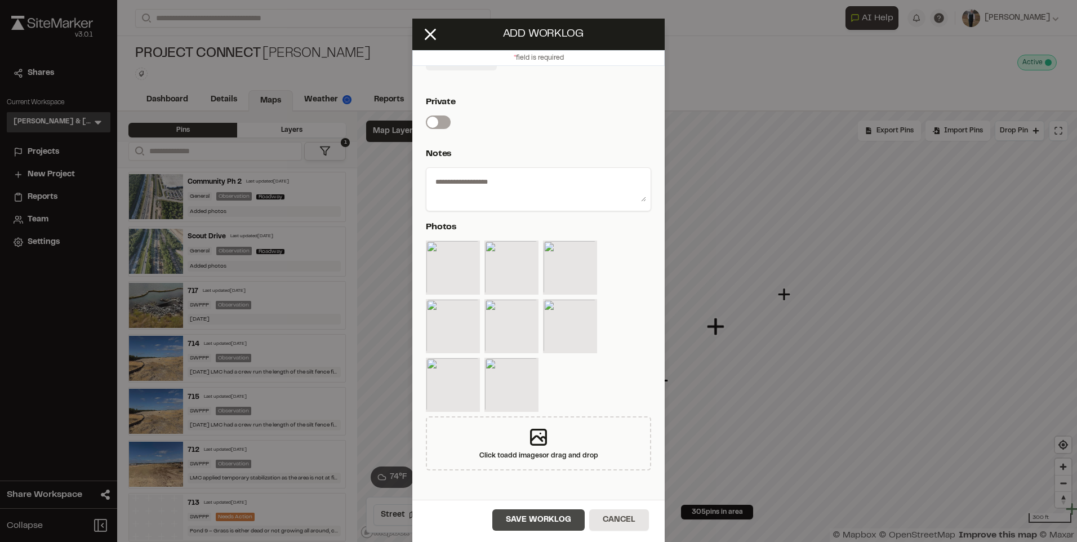
click at [513, 520] on button "Save Worklog" at bounding box center [538, 519] width 92 height 21
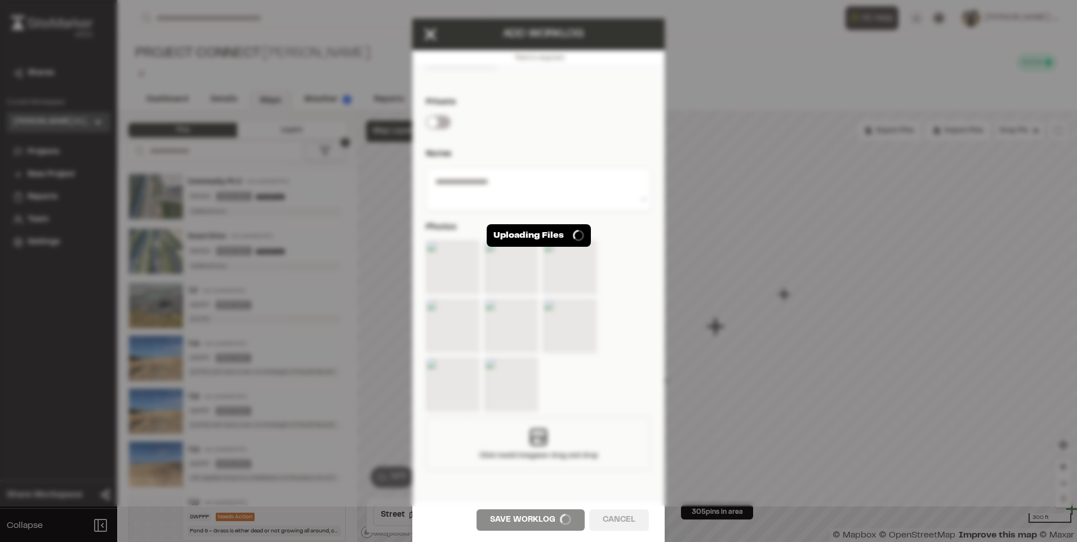
scroll to position [0, 0]
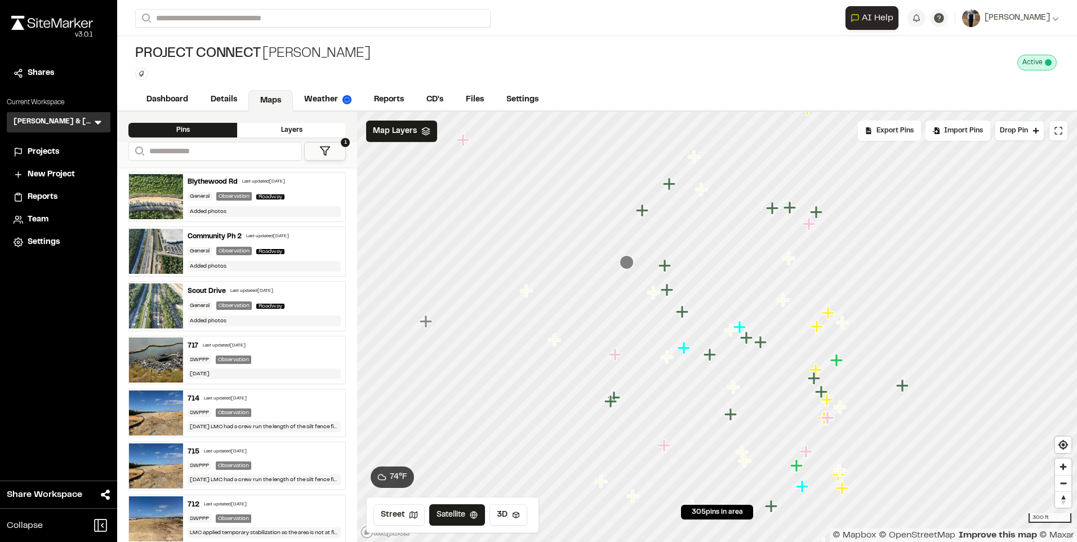
click at [744, 454] on icon "Map marker" at bounding box center [745, 461] width 15 height 15
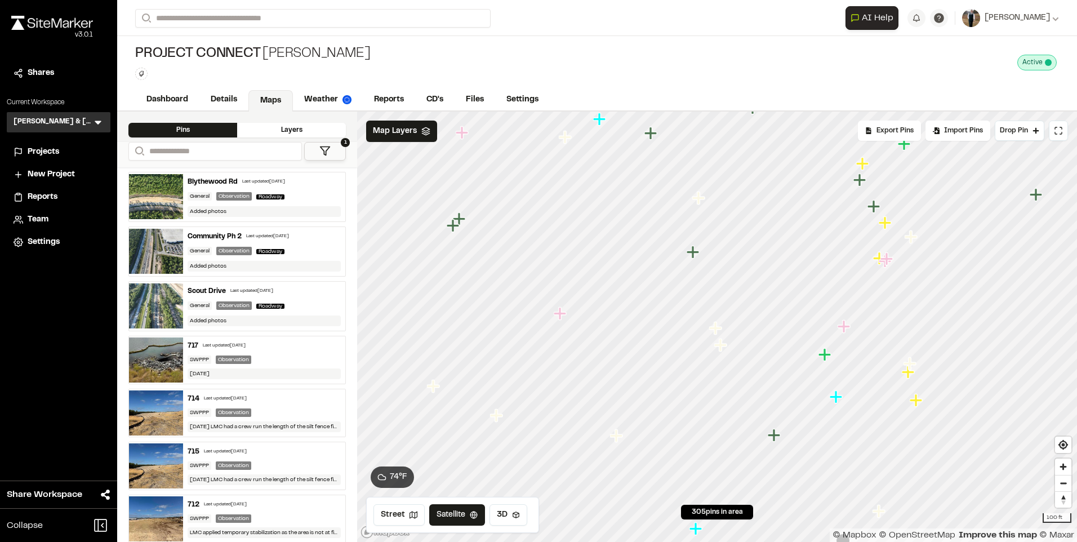
click at [716, 329] on icon "Map marker" at bounding box center [715, 328] width 12 height 12
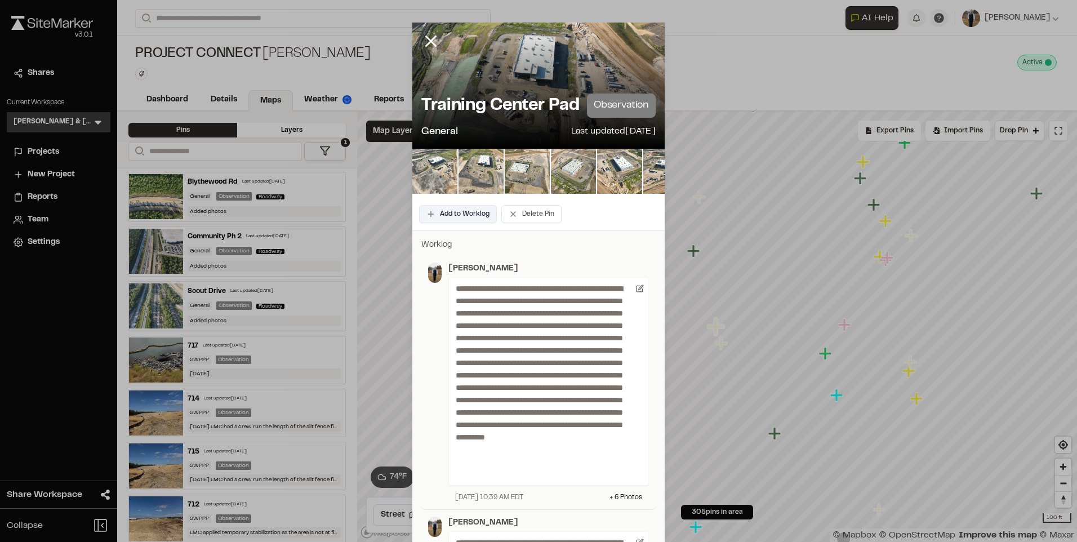
click at [464, 213] on button "Add to Worklog" at bounding box center [458, 214] width 78 height 18
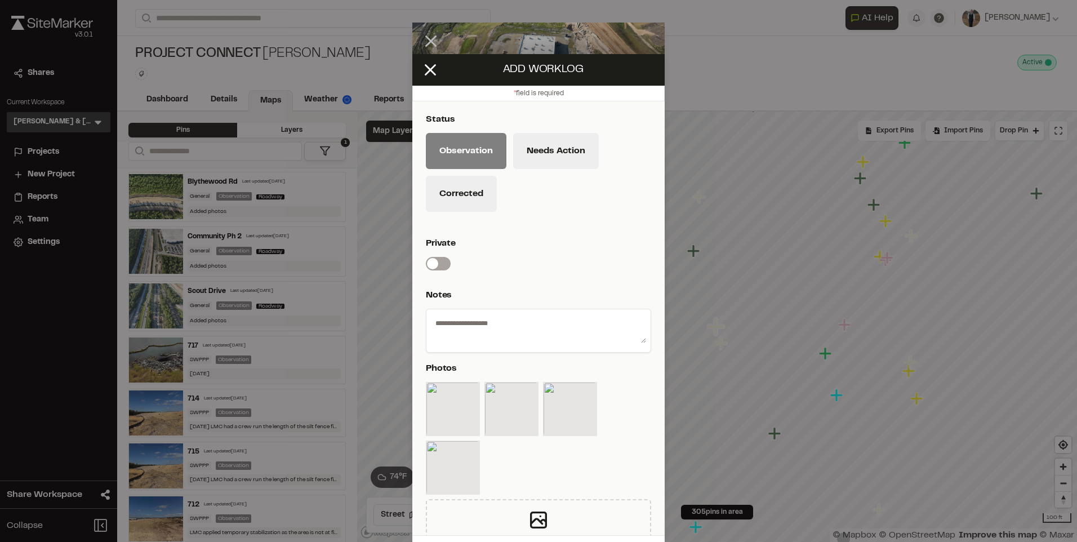
scroll to position [35, 0]
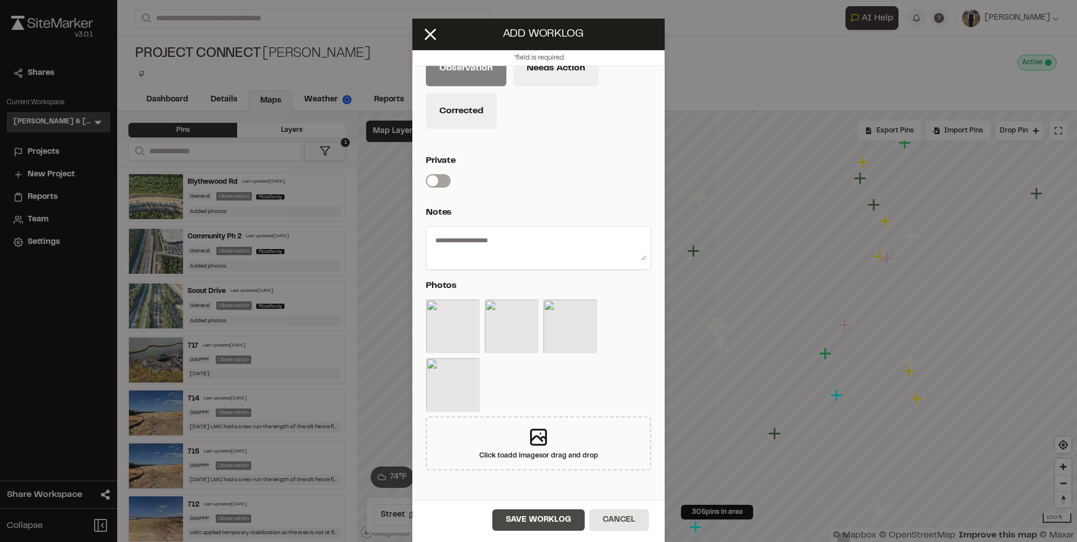
click at [512, 519] on button "Save Worklog" at bounding box center [538, 519] width 92 height 21
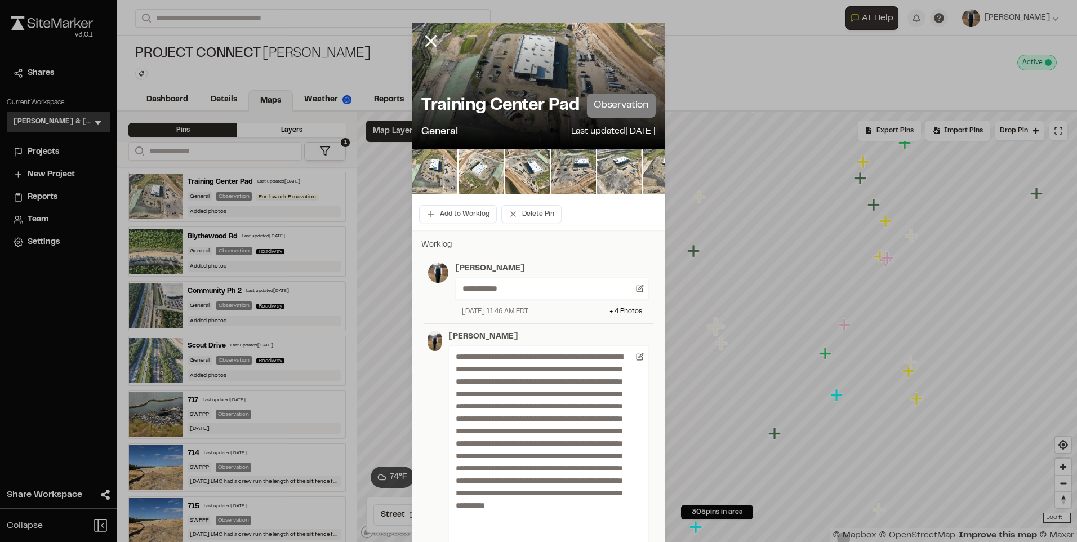
scroll to position [56, 0]
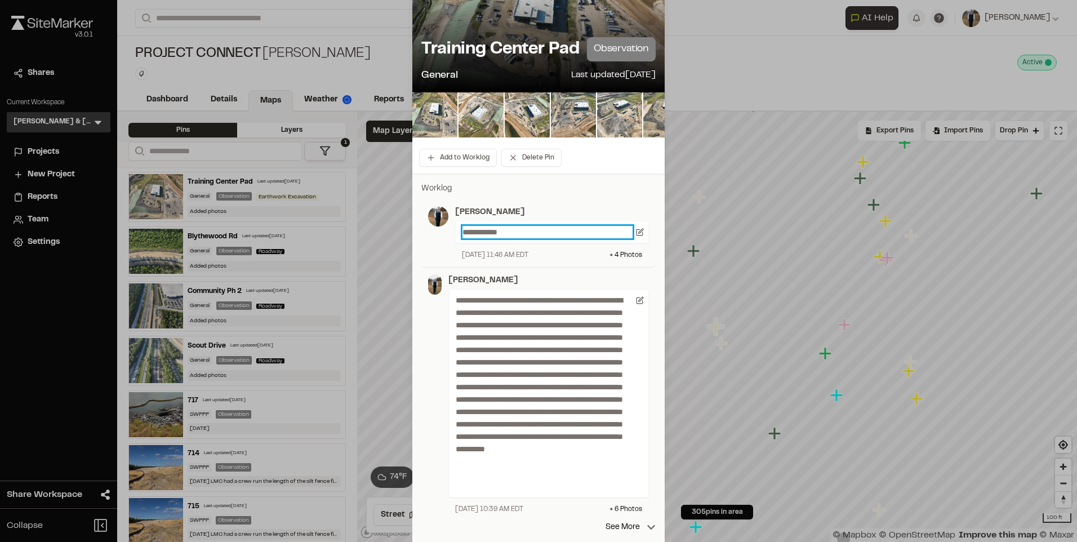
click at [525, 234] on p "**********" at bounding box center [547, 232] width 170 height 12
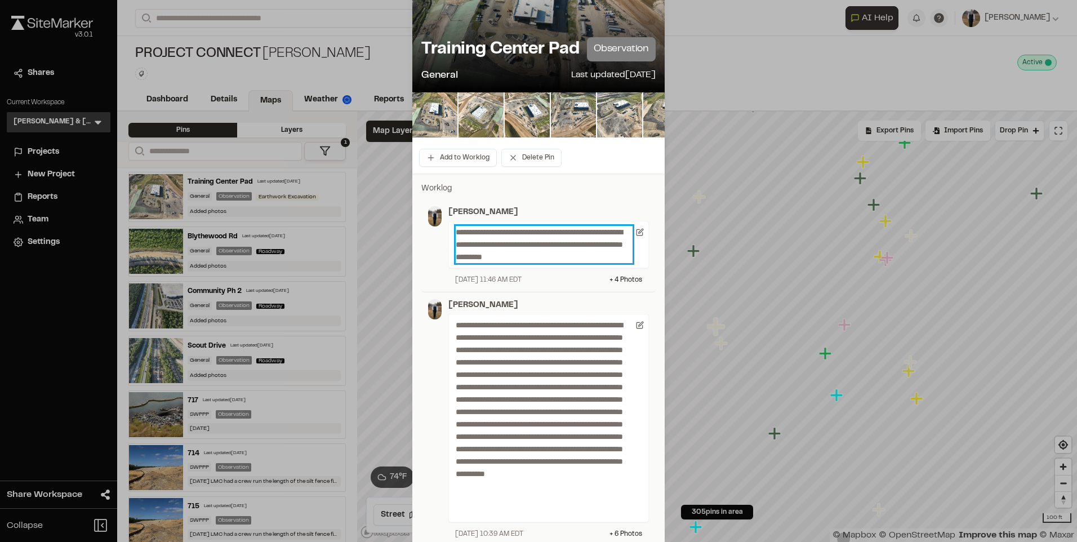
click at [613, 256] on p "**********" at bounding box center [544, 244] width 177 height 37
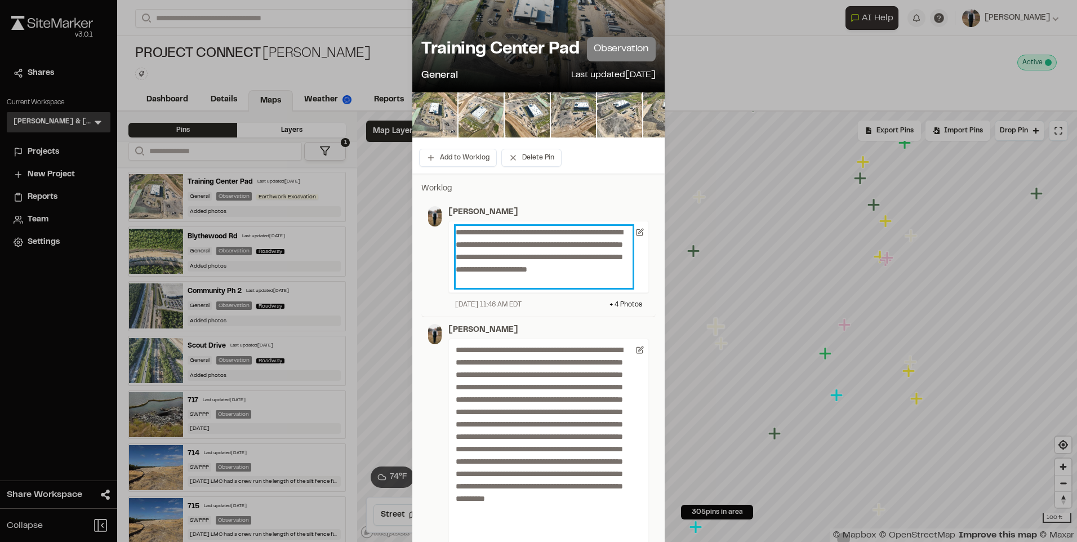
click at [612, 279] on p "**********" at bounding box center [544, 257] width 177 height 62
click at [604, 280] on p "**********" at bounding box center [544, 257] width 177 height 62
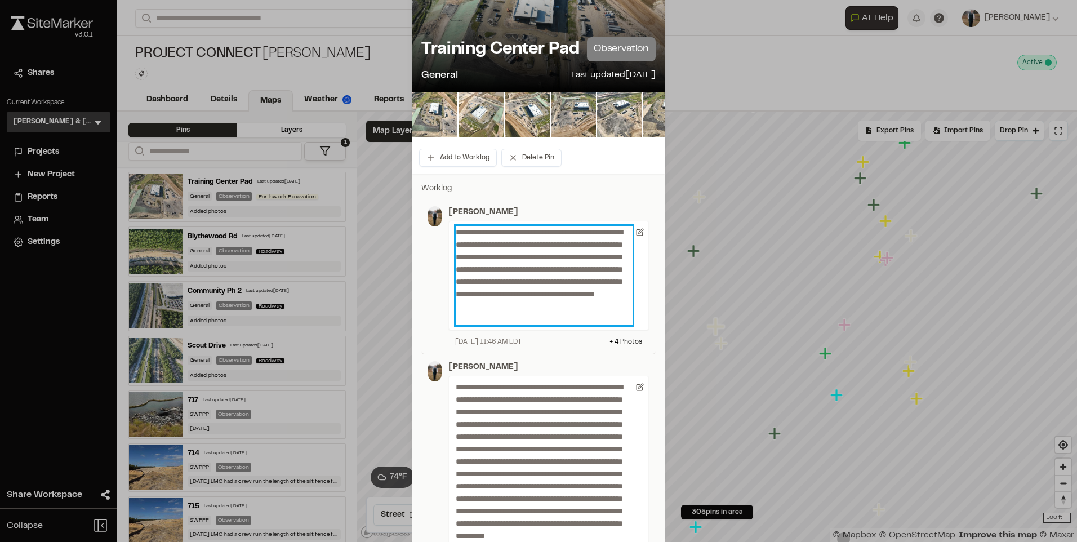
click at [537, 318] on p "**********" at bounding box center [544, 275] width 177 height 99
click at [571, 320] on p "**********" at bounding box center [544, 275] width 177 height 99
click at [585, 317] on p "**********" at bounding box center [544, 275] width 177 height 99
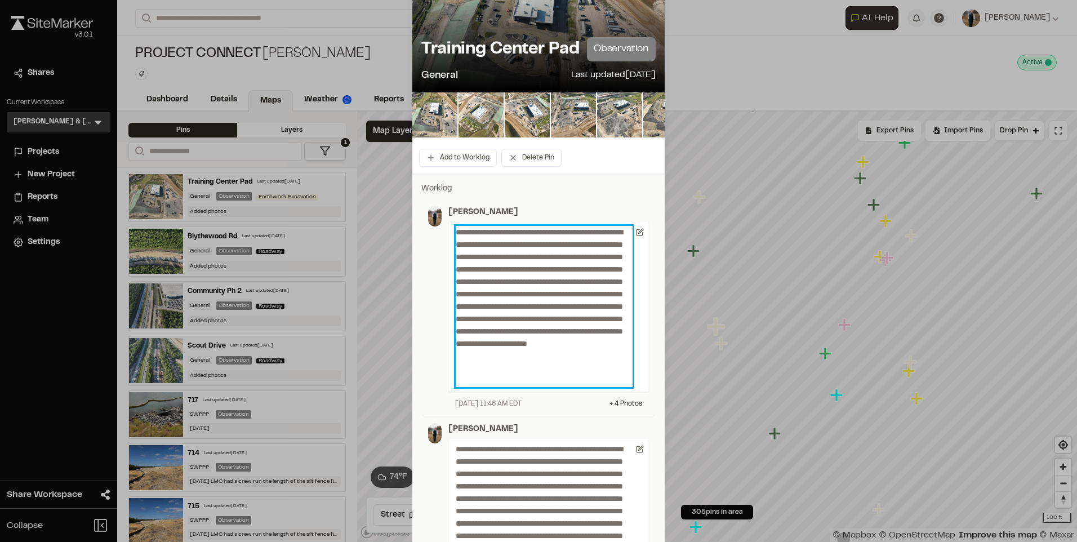
click at [533, 385] on p "**********" at bounding box center [544, 306] width 177 height 161
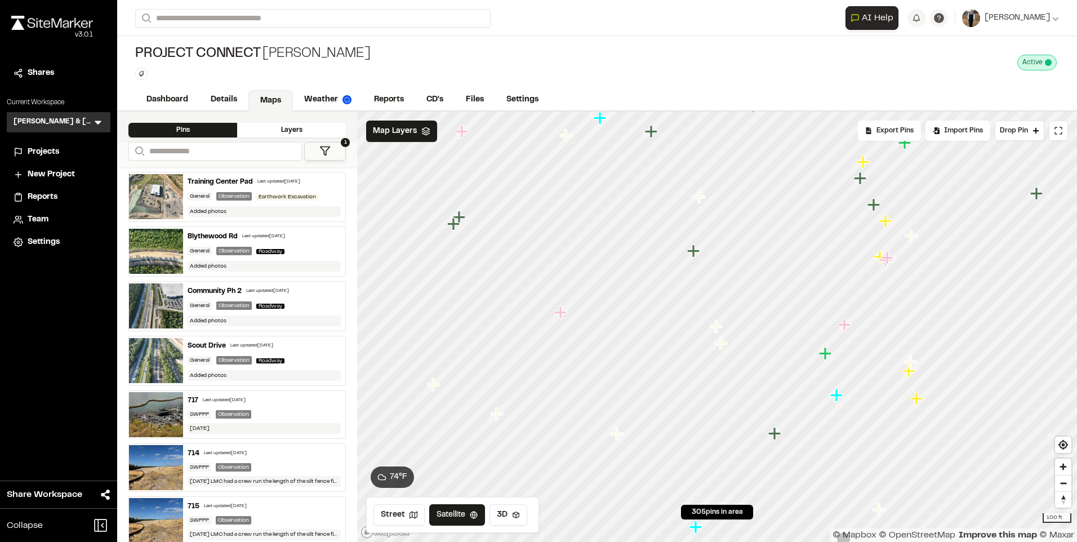
drag, startPoint x: 762, startPoint y: 236, endPoint x: 828, endPoint y: 566, distance: 336.5
click at [828, 541] on html "**********" at bounding box center [538, 271] width 1077 height 542
click at [712, 233] on icon "Map marker" at bounding box center [710, 229] width 15 height 15
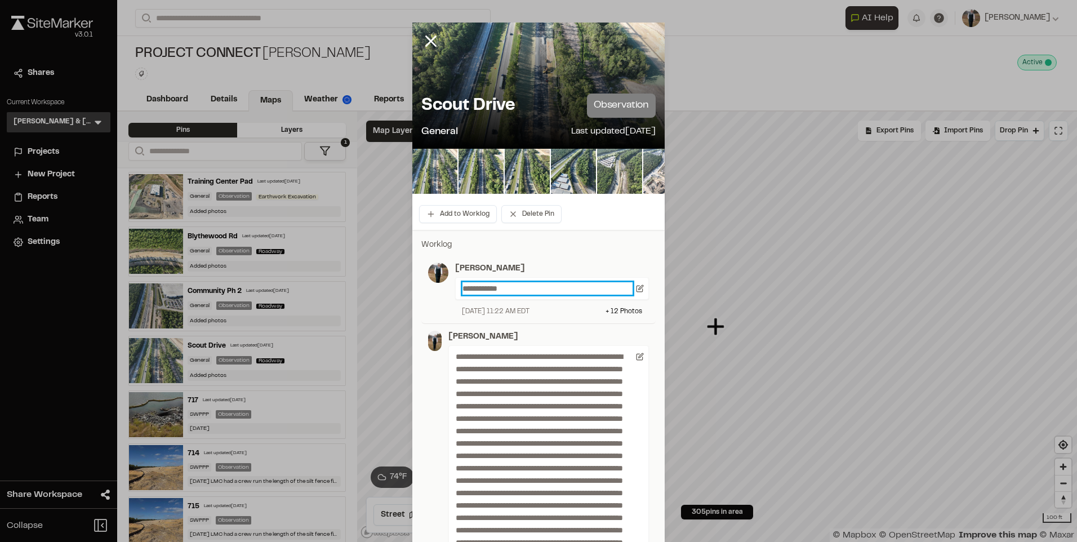
click at [536, 284] on p "**********" at bounding box center [547, 288] width 170 height 12
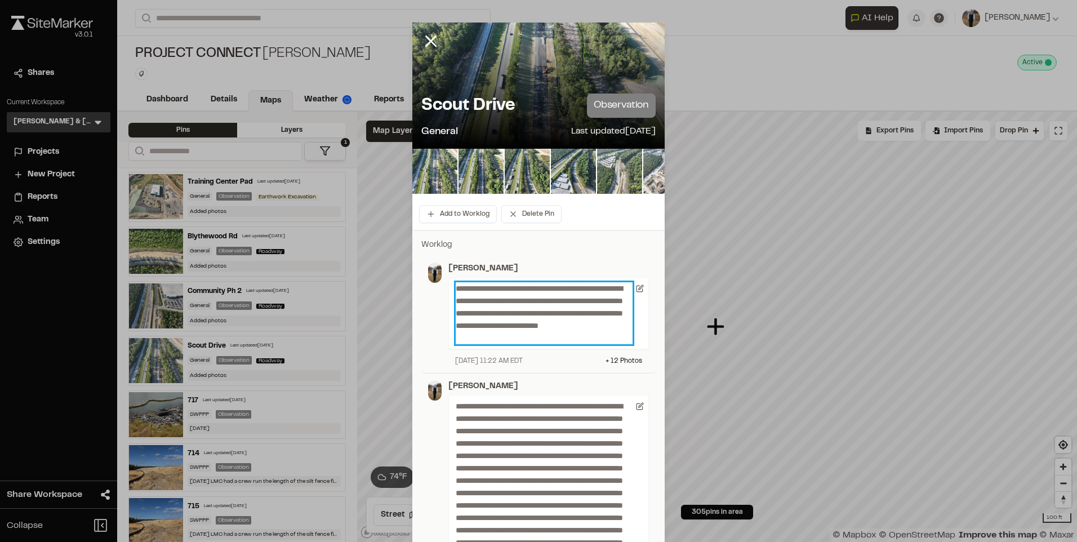
click at [559, 336] on p "**********" at bounding box center [544, 313] width 177 height 62
click at [574, 342] on p "**********" at bounding box center [544, 313] width 177 height 62
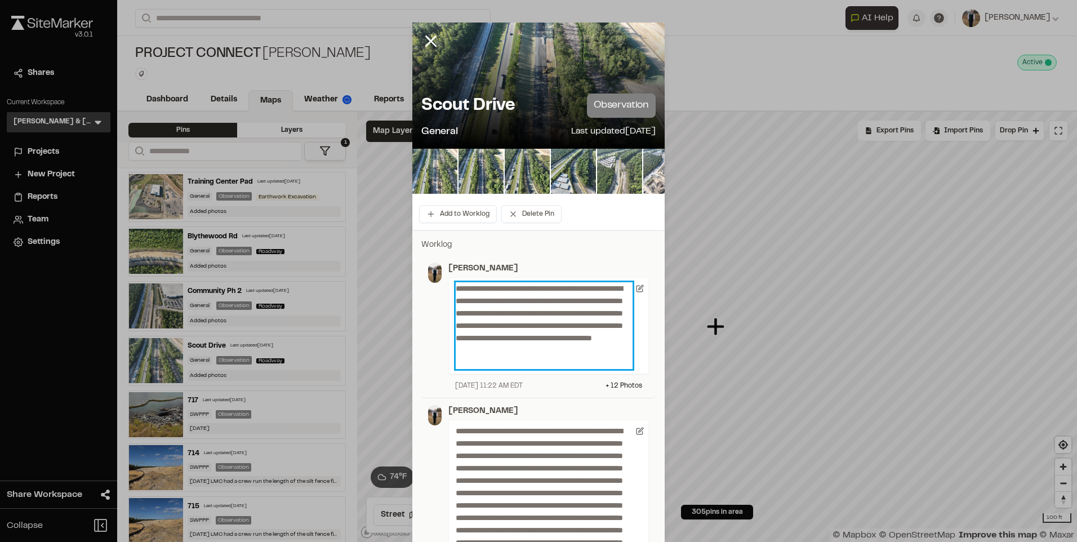
drag, startPoint x: 555, startPoint y: 365, endPoint x: 558, endPoint y: 357, distance: 8.9
click at [555, 365] on p "**********" at bounding box center [544, 325] width 177 height 87
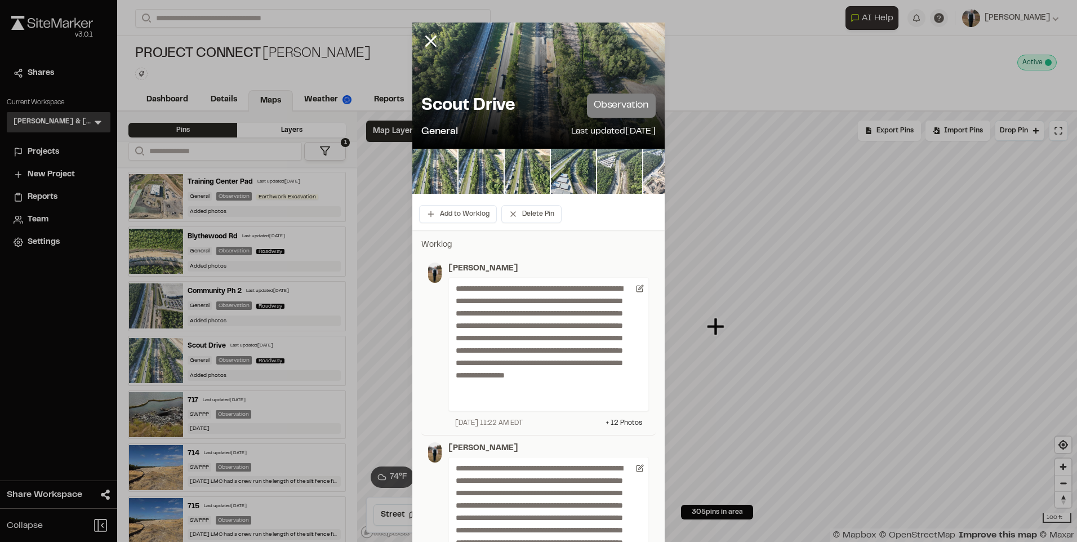
click at [532, 408] on div "**********" at bounding box center [548, 344] width 200 height 134
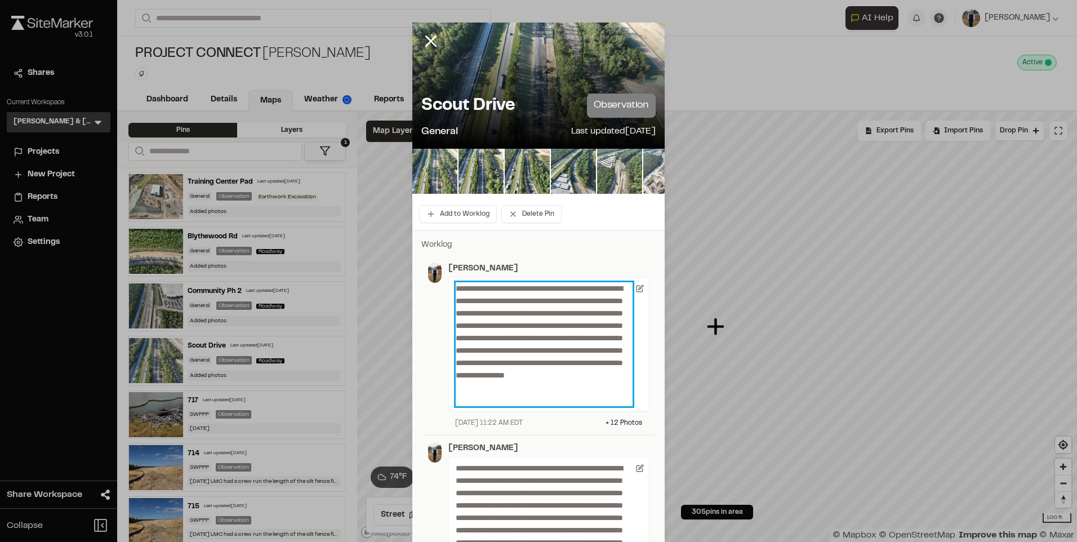
click at [530, 398] on p "**********" at bounding box center [544, 344] width 177 height 124
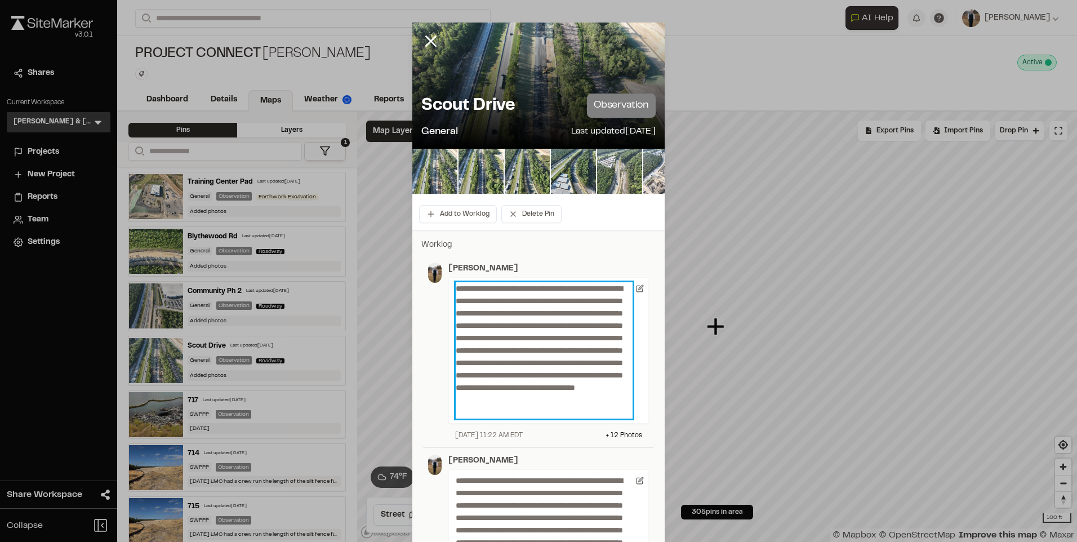
drag, startPoint x: 624, startPoint y: 410, endPoint x: 639, endPoint y: 421, distance: 18.6
click at [625, 410] on p "**********" at bounding box center [544, 350] width 177 height 136
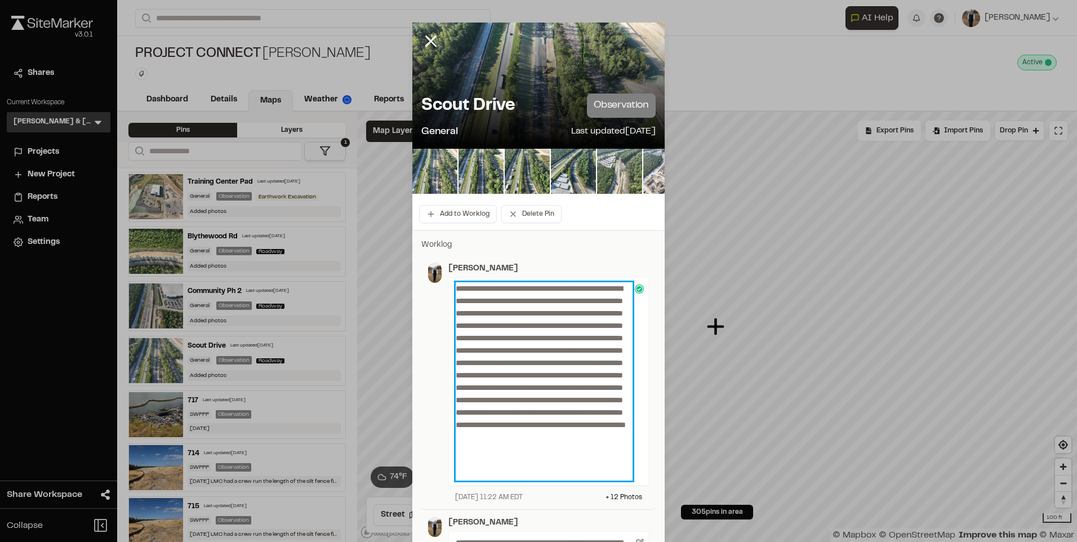
drag, startPoint x: 475, startPoint y: 468, endPoint x: 469, endPoint y: 462, distance: 8.8
click at [550, 479] on p "**********" at bounding box center [544, 381] width 177 height 198
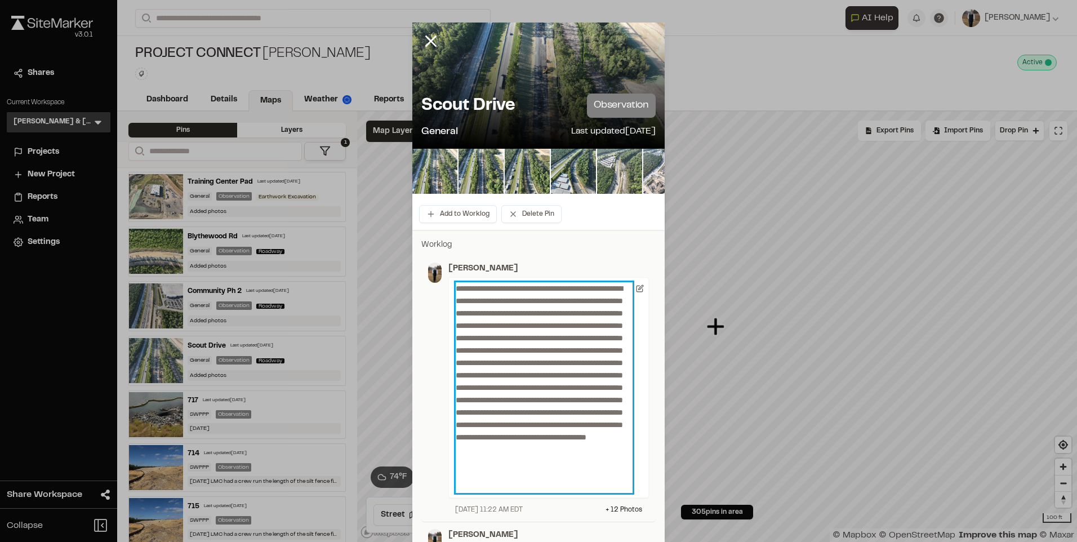
click at [538, 488] on p "**********" at bounding box center [544, 387] width 177 height 211
click at [497, 503] on p "**********" at bounding box center [544, 393] width 177 height 223
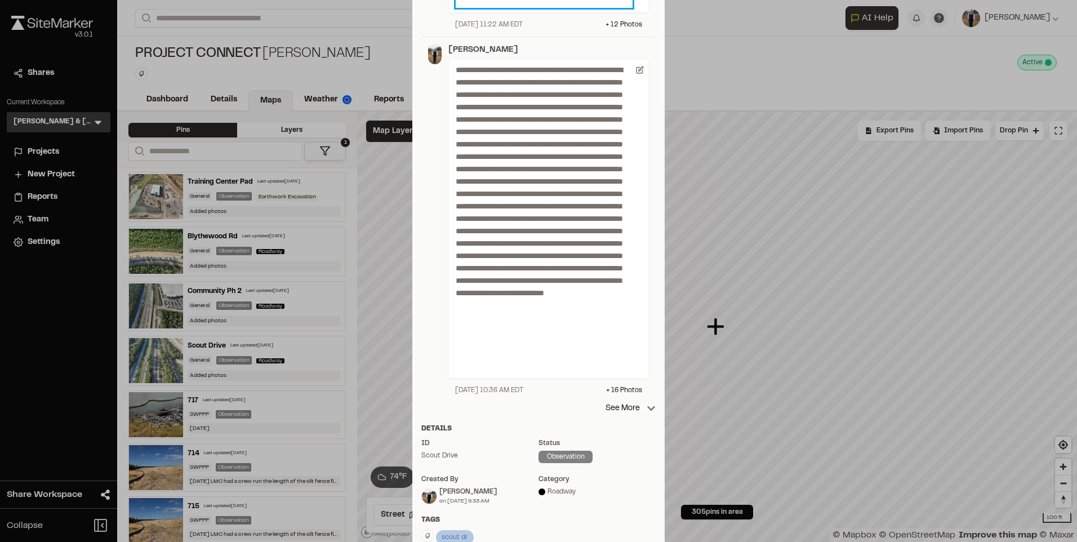
scroll to position [533, 0]
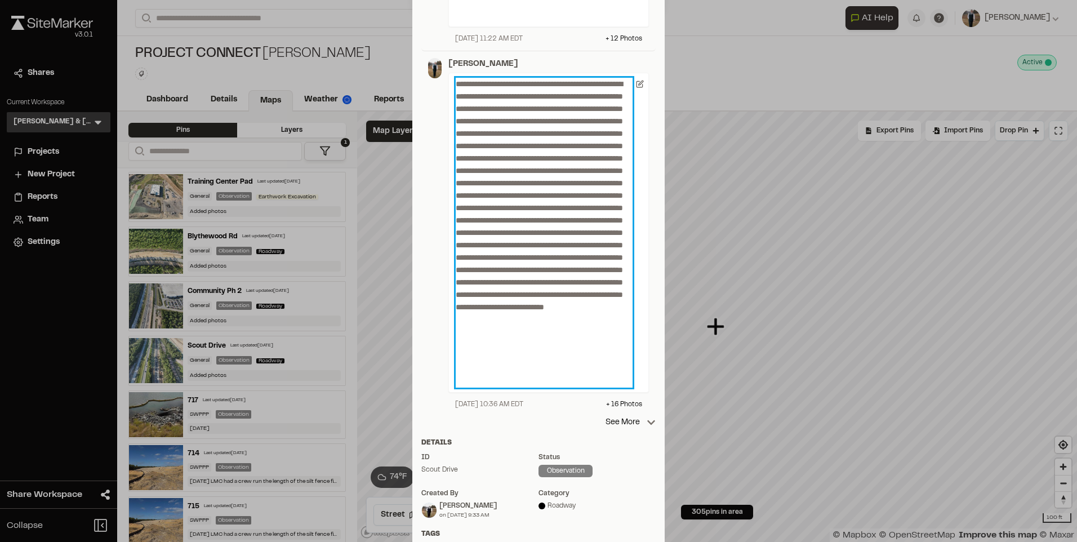
click at [553, 384] on p at bounding box center [544, 233] width 177 height 310
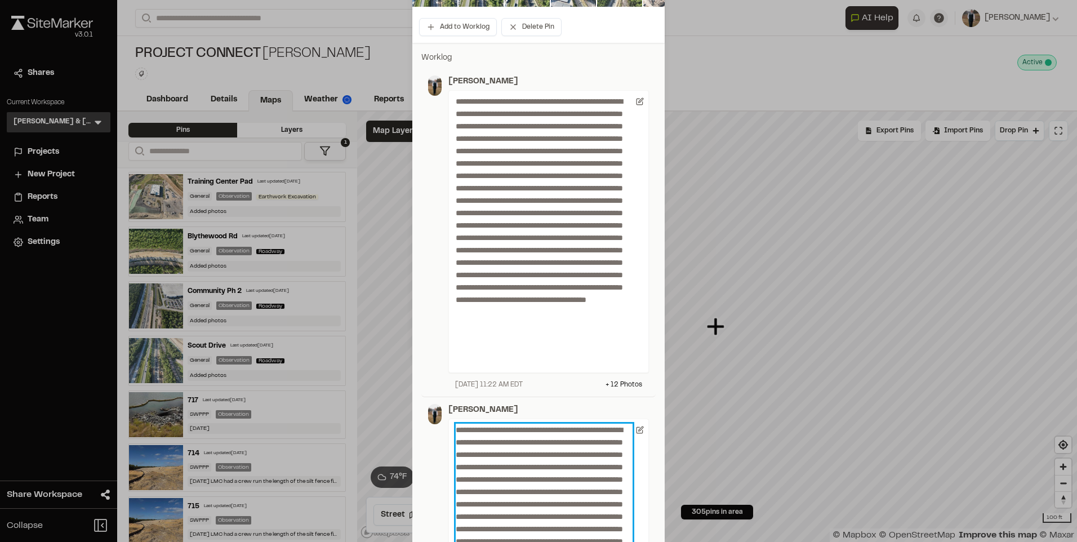
scroll to position [225, 0]
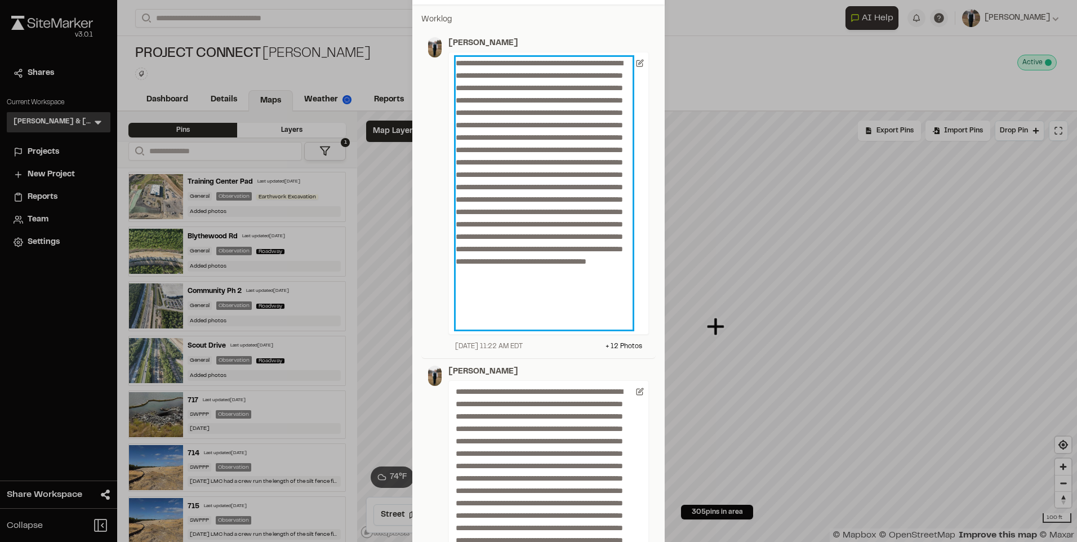
click at [592, 322] on p "**********" at bounding box center [544, 193] width 177 height 273
click at [597, 320] on p "**********" at bounding box center [544, 193] width 177 height 273
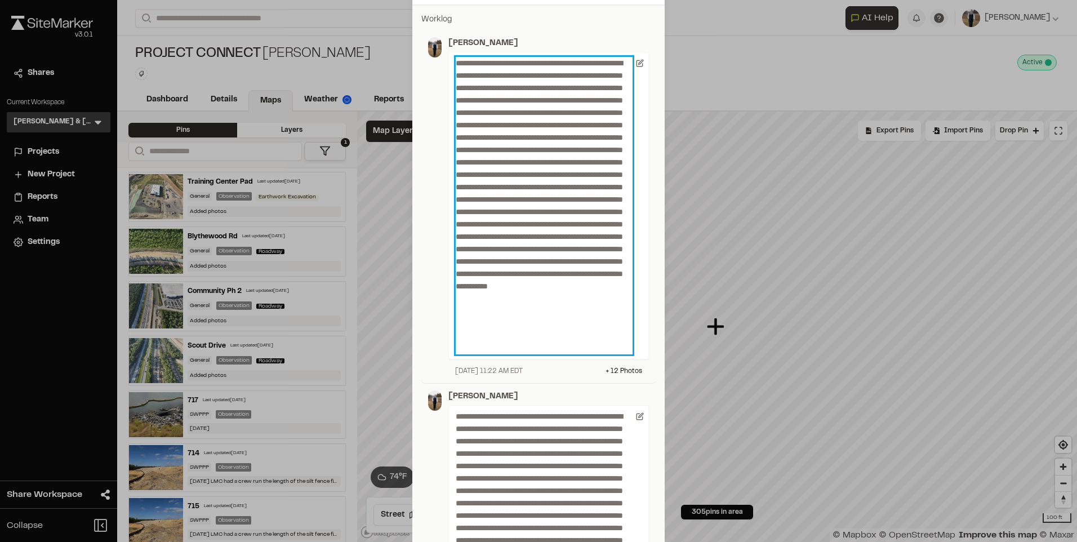
click at [496, 335] on p at bounding box center [544, 205] width 177 height 297
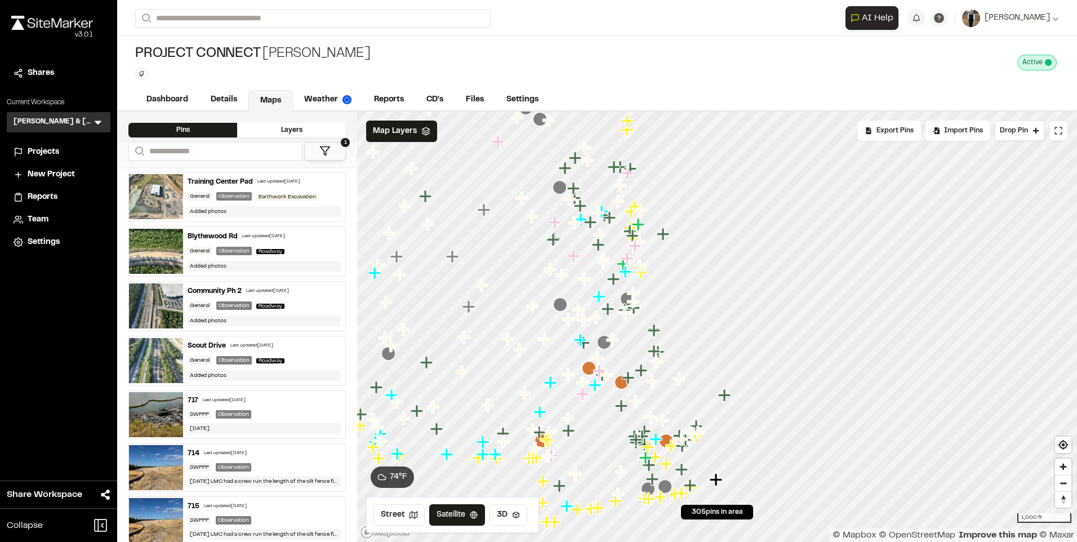
click at [717, 482] on icon "Map marker" at bounding box center [716, 479] width 12 height 12
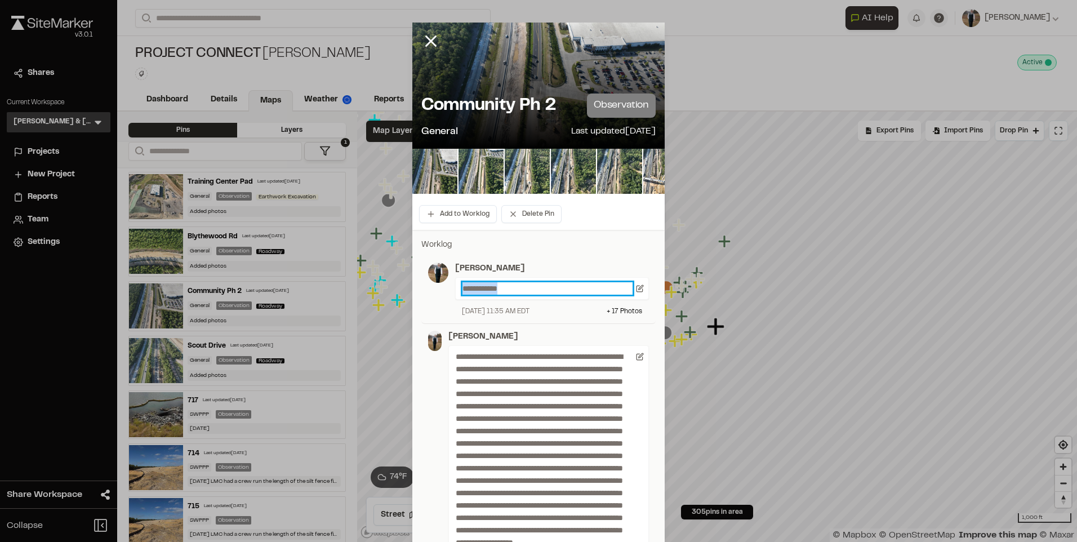
drag, startPoint x: 525, startPoint y: 291, endPoint x: 415, endPoint y: 289, distance: 109.8
click at [415, 289] on div "**********" at bounding box center [538, 439] width 252 height 400
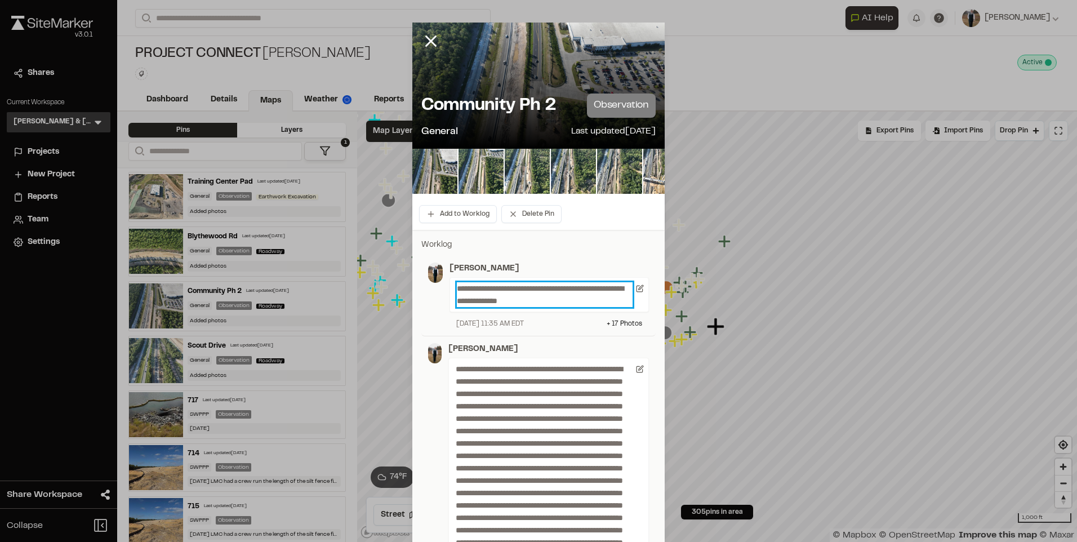
click at [554, 306] on p "**********" at bounding box center [545, 294] width 176 height 25
